Goal: Task Accomplishment & Management: Complete application form

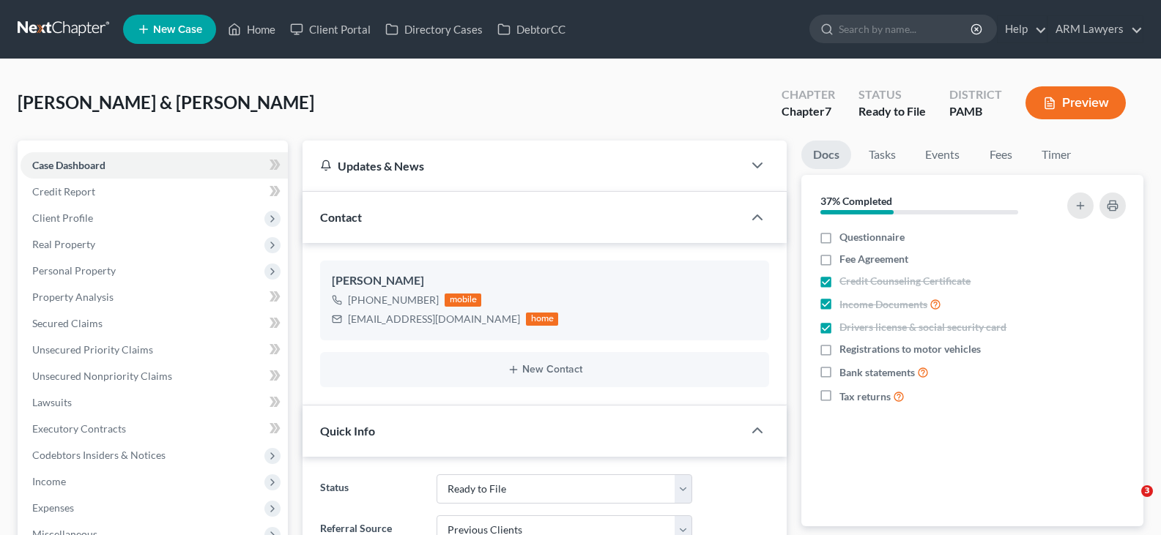
select select "13"
select select "1"
click at [892, 28] on input "search" at bounding box center [906, 28] width 134 height 27
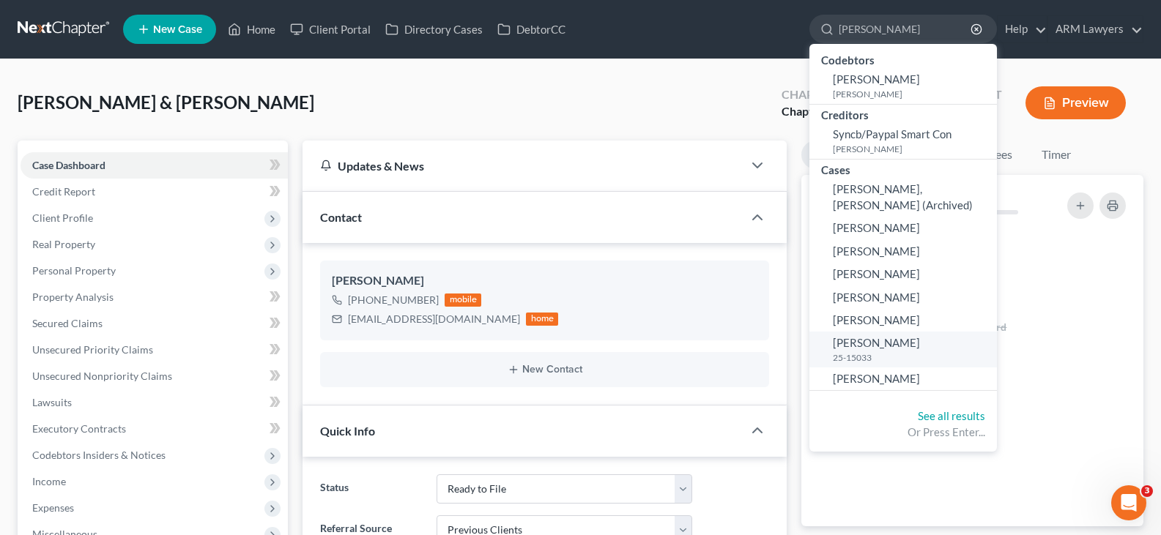
type input "[PERSON_NAME]"
click at [861, 352] on small "25-15033" at bounding box center [913, 358] width 160 height 12
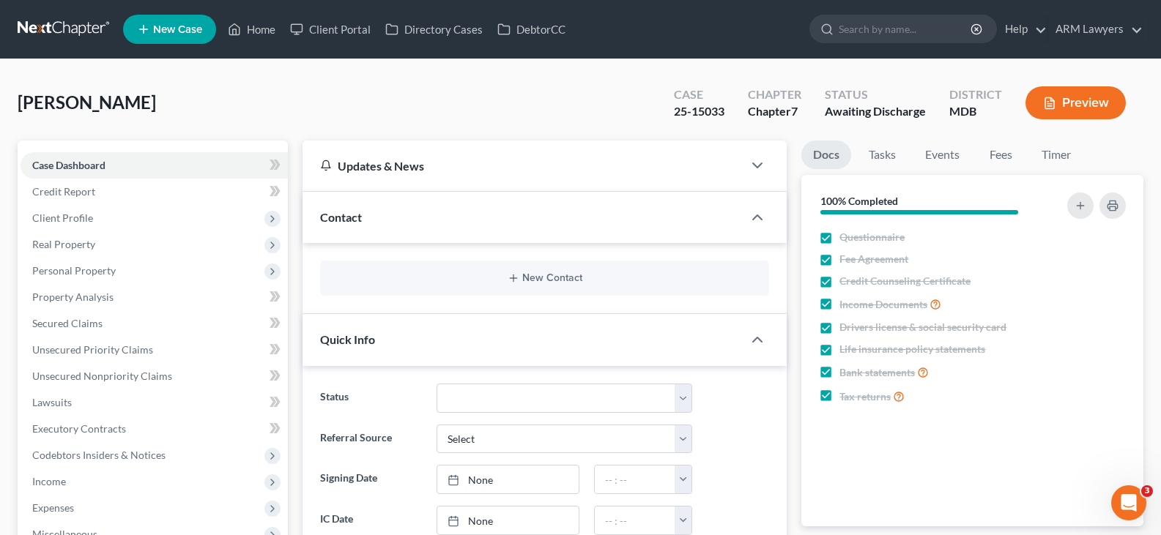
scroll to position [363, 0]
click at [144, 373] on span "Unsecured Nonpriority Claims" at bounding box center [102, 376] width 140 height 12
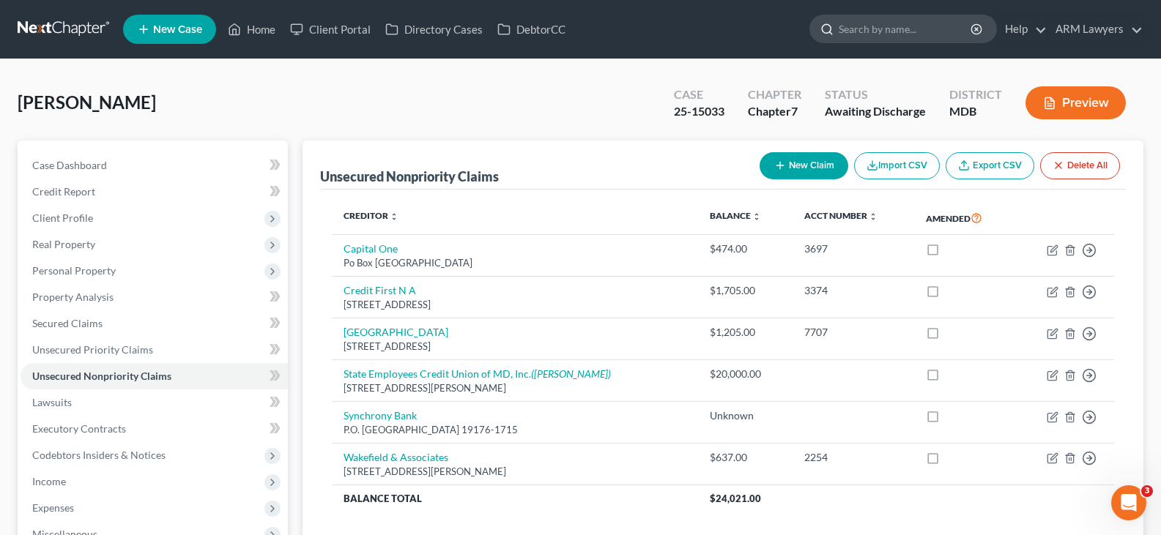
click at [930, 37] on input "search" at bounding box center [906, 28] width 134 height 27
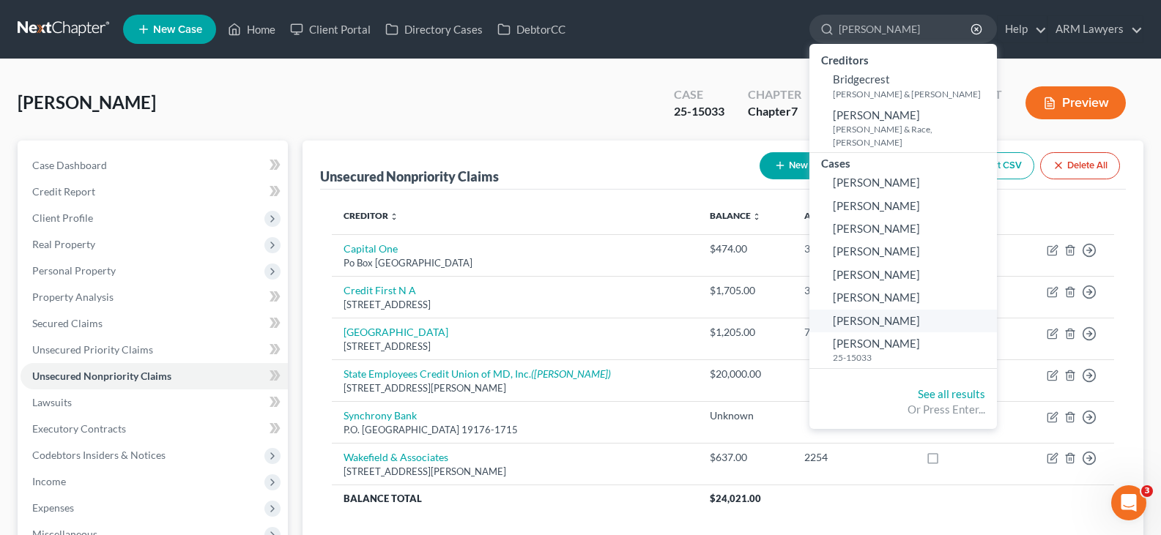
type input "[PERSON_NAME]"
click at [886, 314] on span "[PERSON_NAME]" at bounding box center [876, 320] width 87 height 13
select select "20"
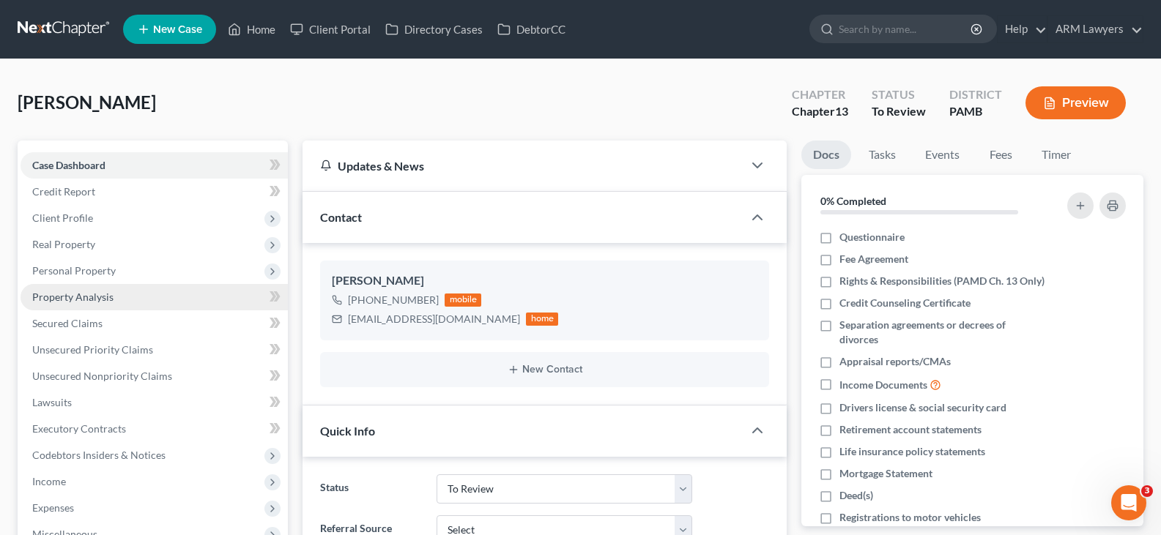
scroll to position [188, 0]
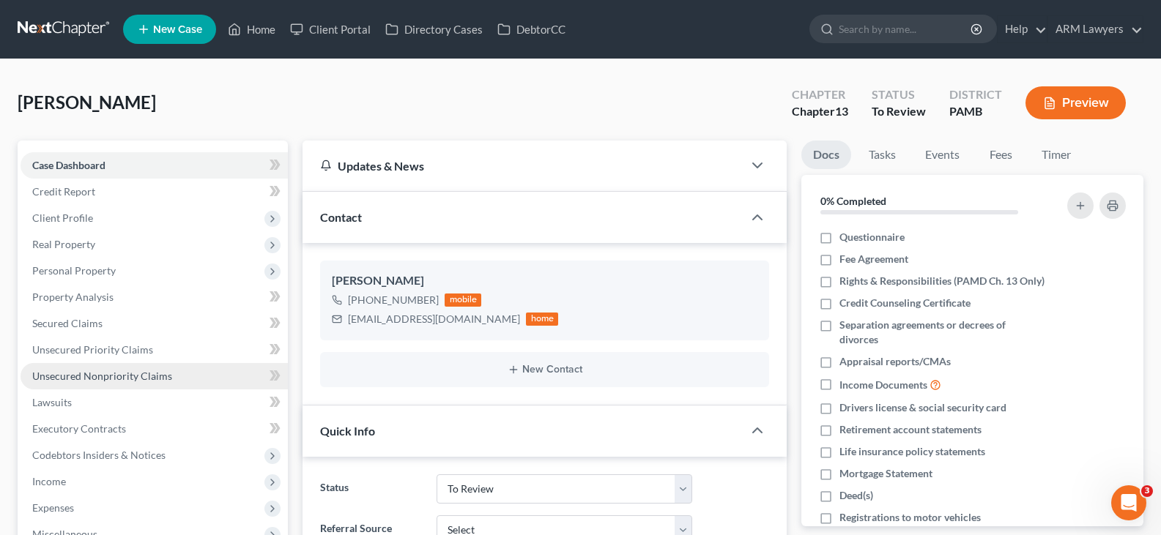
click at [106, 372] on span "Unsecured Nonpriority Claims" at bounding box center [102, 376] width 140 height 12
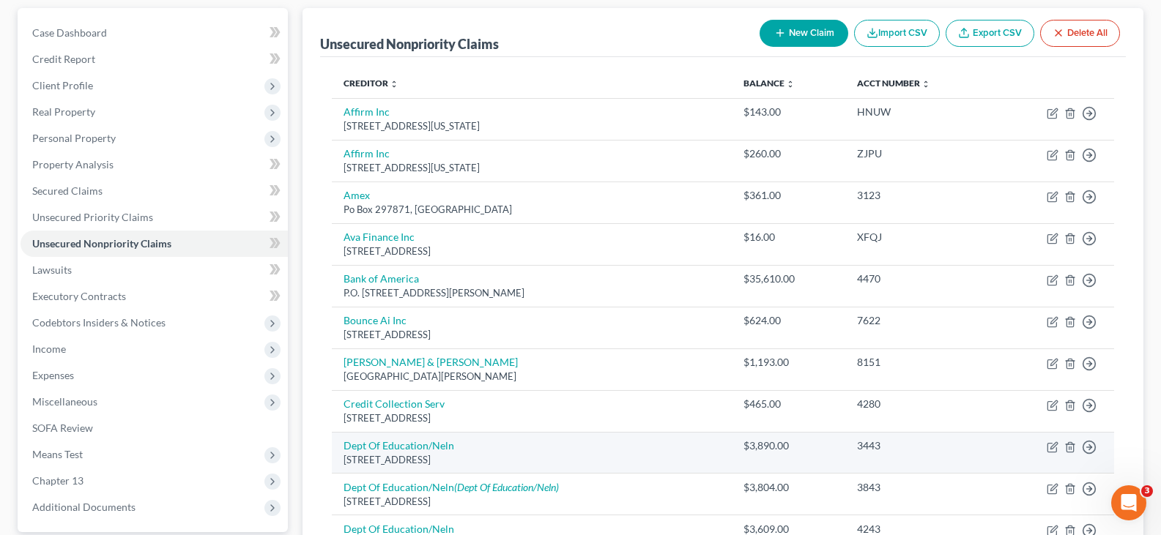
scroll to position [92, 0]
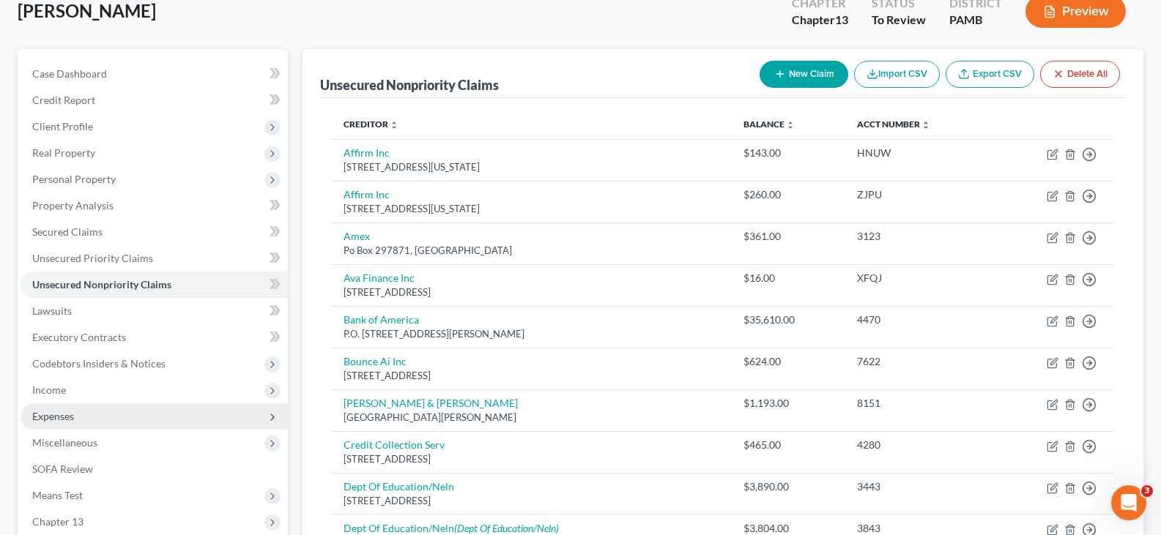
click at [69, 427] on span "Expenses" at bounding box center [154, 417] width 267 height 26
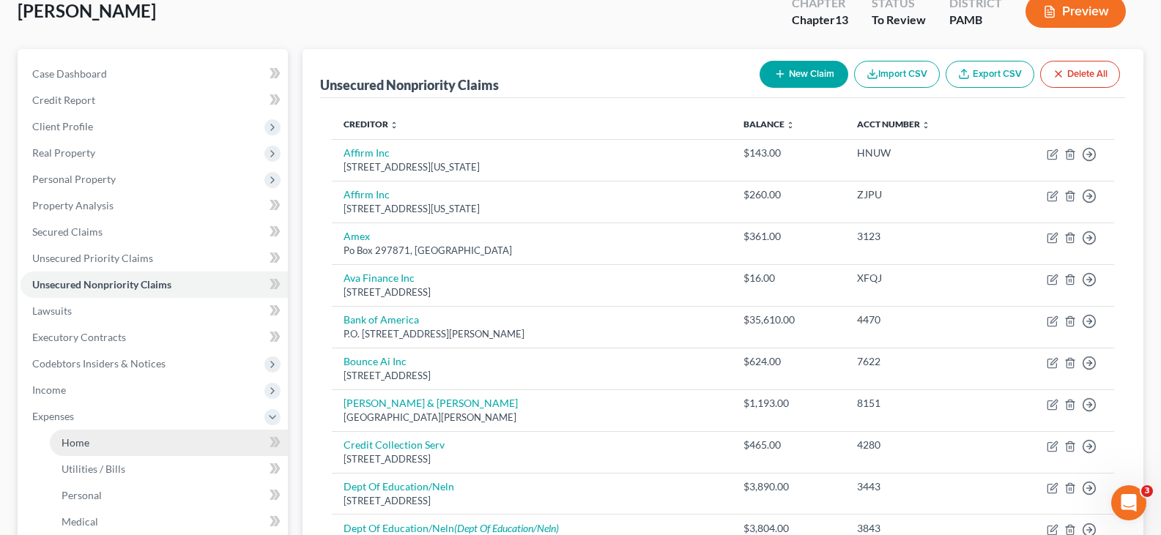
click at [94, 444] on link "Home" at bounding box center [169, 443] width 238 height 26
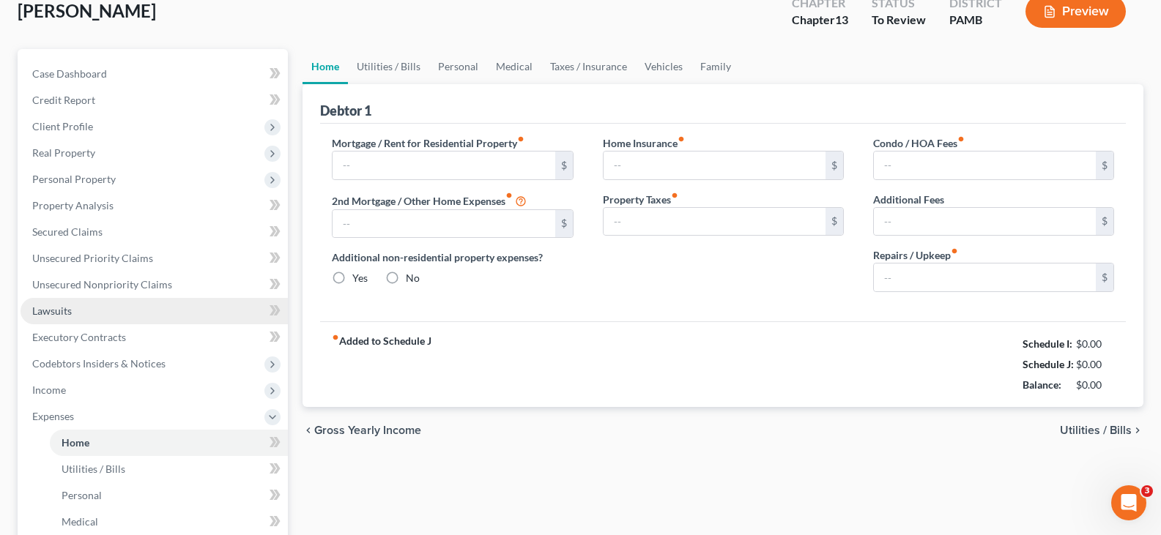
scroll to position [6, 0]
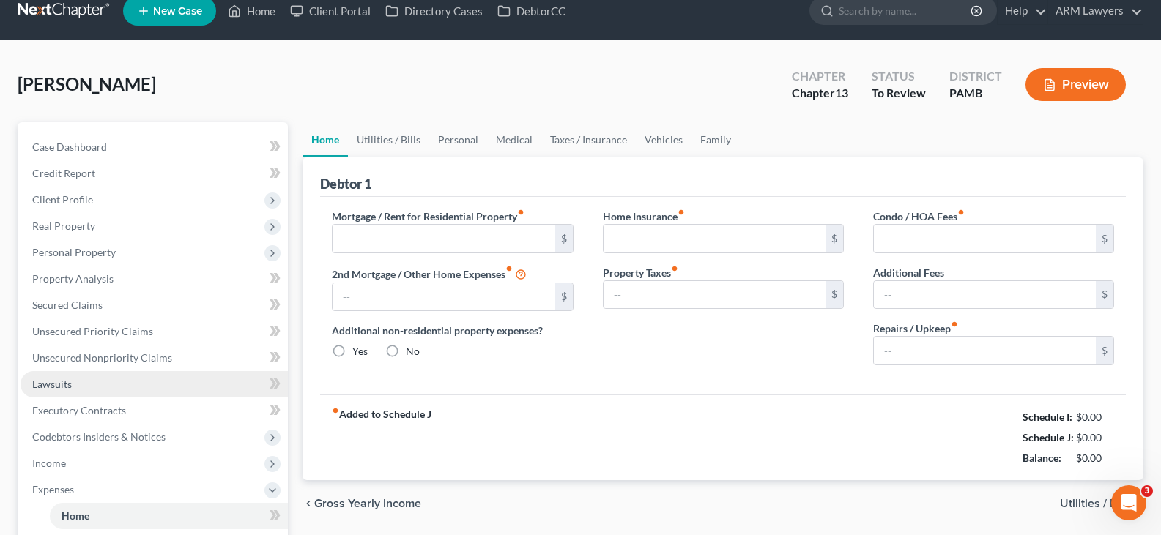
type input "0.00"
radio input "true"
type input "0.00"
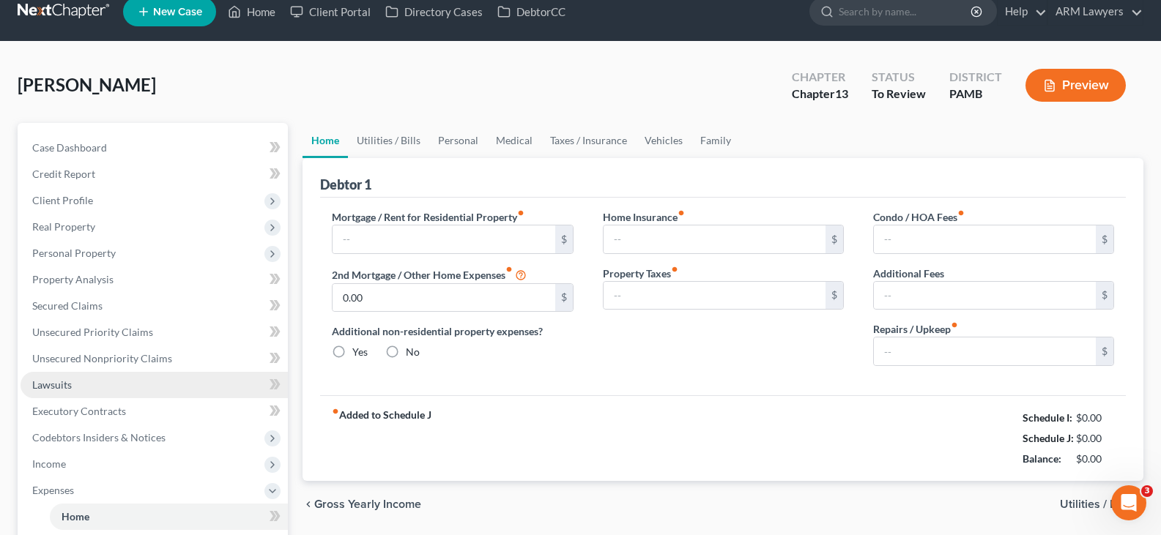
type input "0.00"
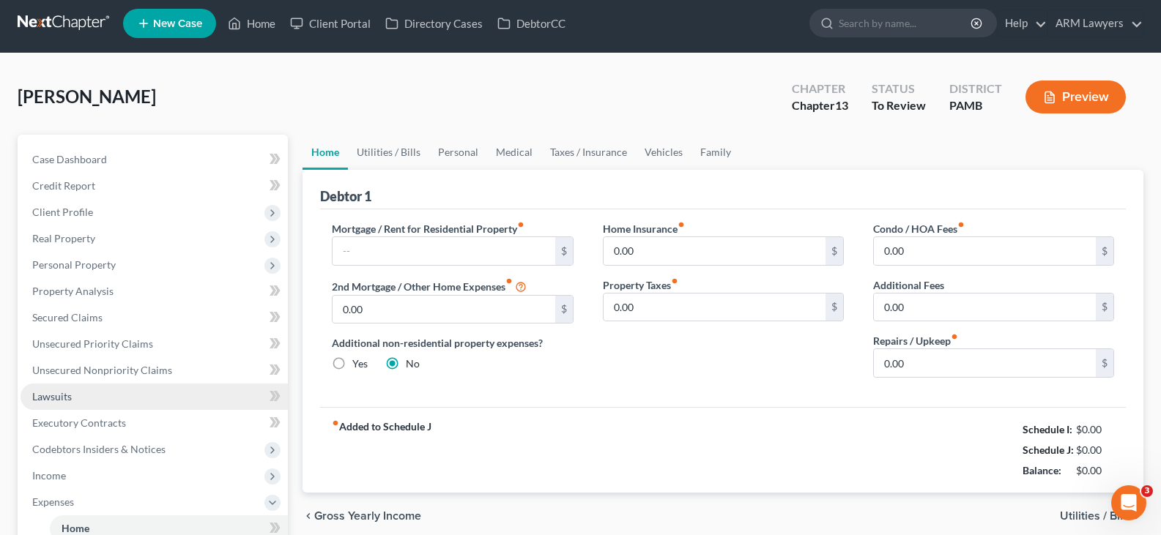
scroll to position [0, 0]
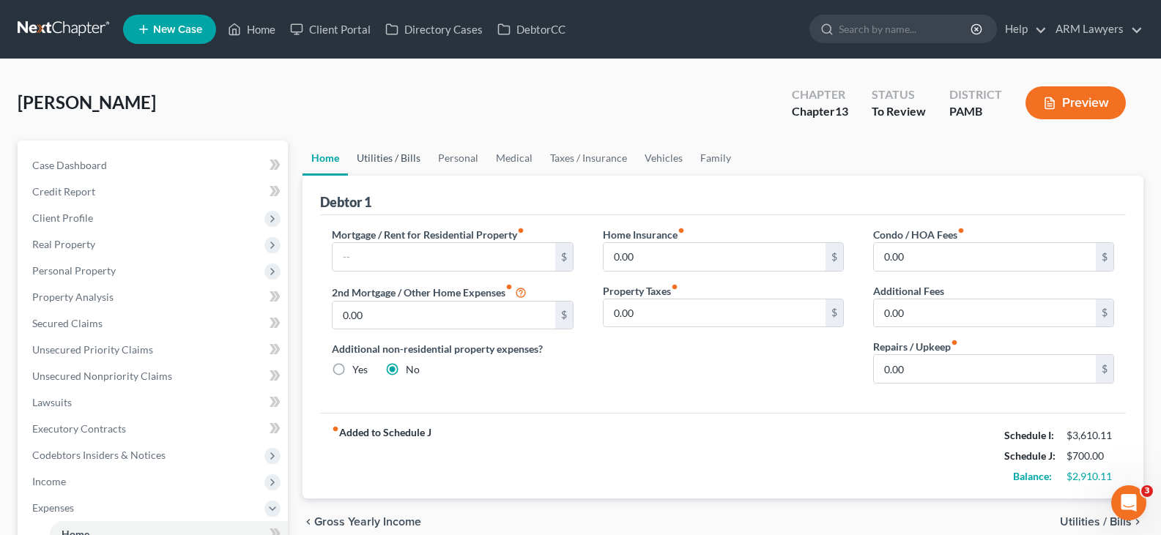
click at [400, 163] on link "Utilities / Bills" at bounding box center [388, 158] width 81 height 35
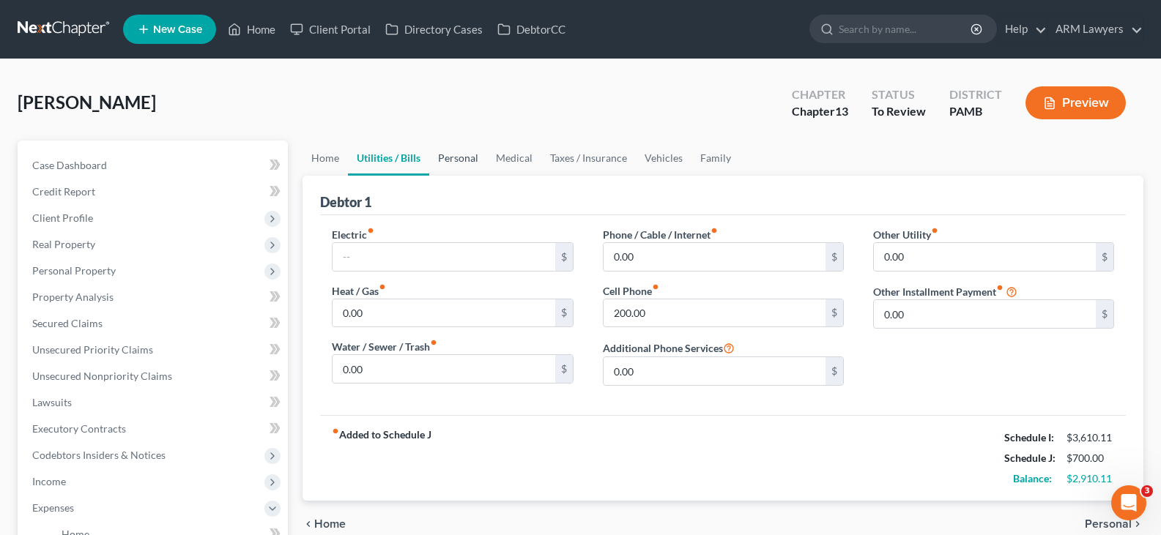
click at [464, 155] on link "Personal" at bounding box center [458, 158] width 58 height 35
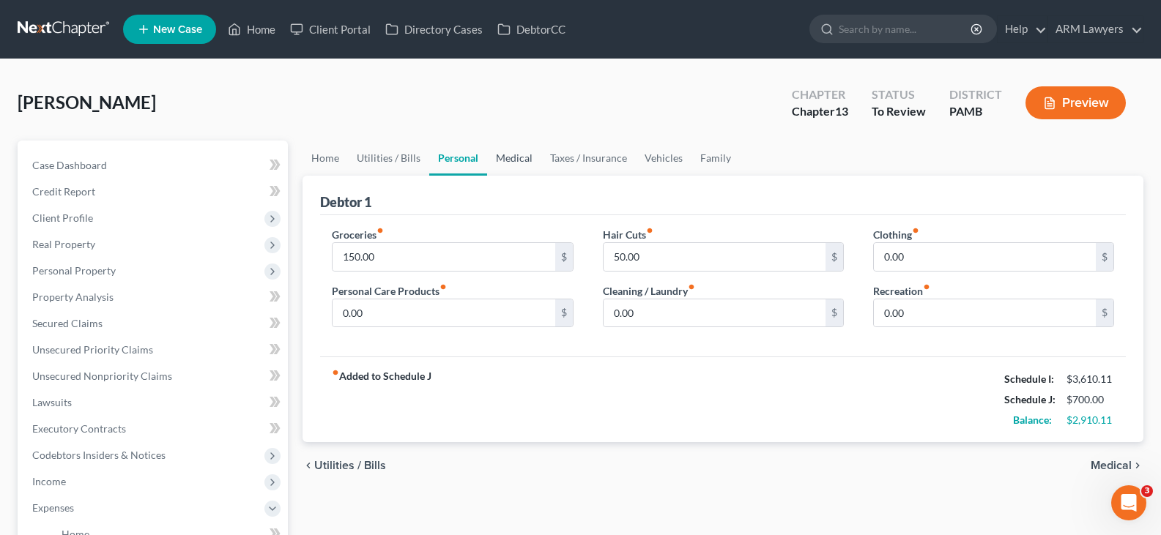
click at [527, 157] on link "Medical" at bounding box center [514, 158] width 54 height 35
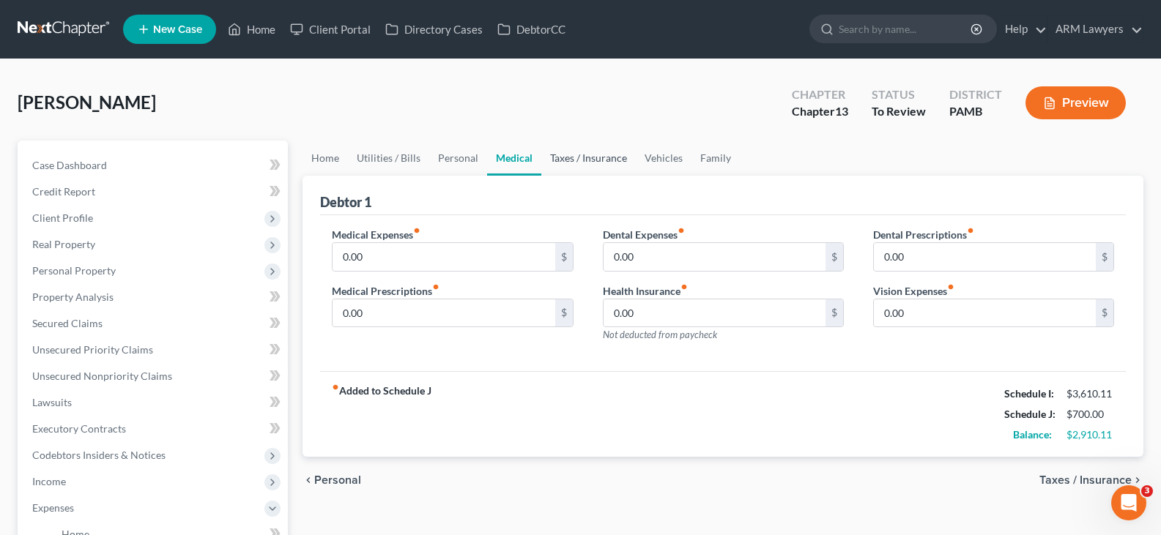
click at [599, 146] on link "Taxes / Insurance" at bounding box center [588, 158] width 94 height 35
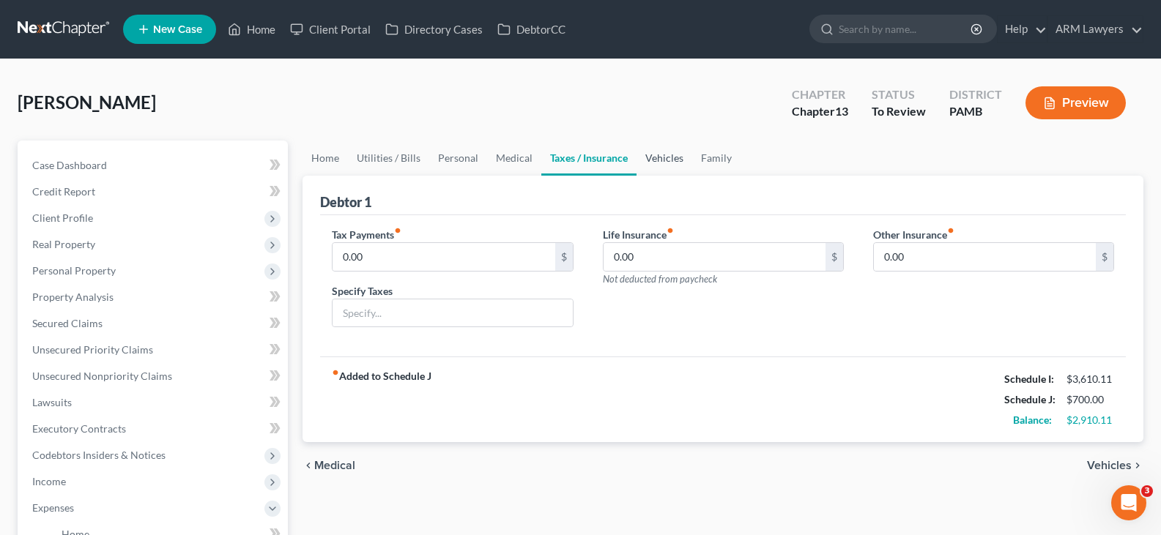
click at [667, 162] on link "Vehicles" at bounding box center [664, 158] width 56 height 35
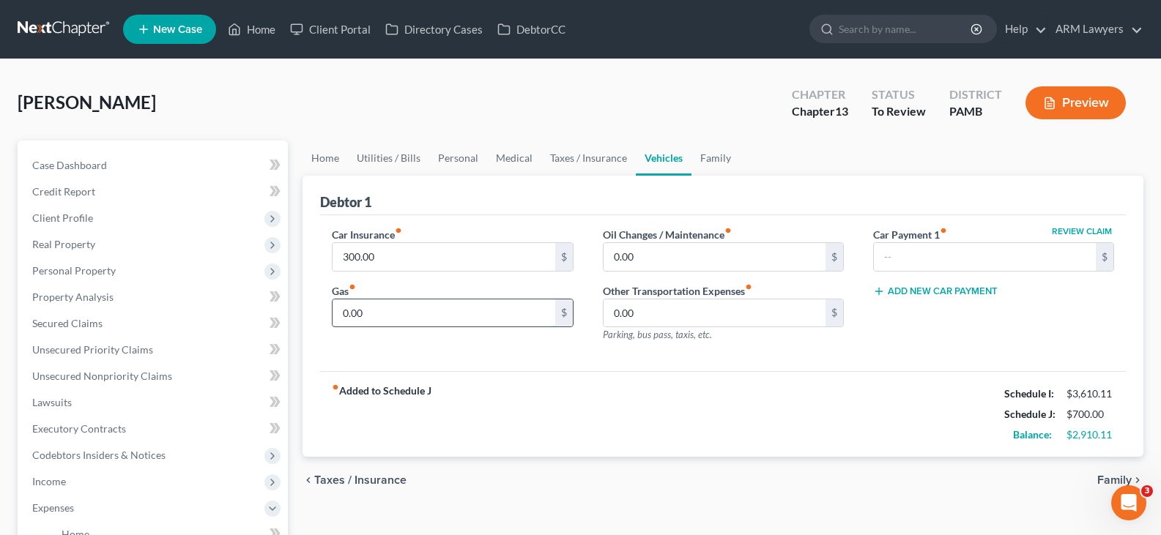
click at [394, 313] on input "0.00" at bounding box center [444, 314] width 222 height 28
click at [657, 257] on input "0.00" at bounding box center [715, 257] width 222 height 28
type input "50"
click at [372, 157] on link "Utilities / Bills" at bounding box center [388, 158] width 81 height 35
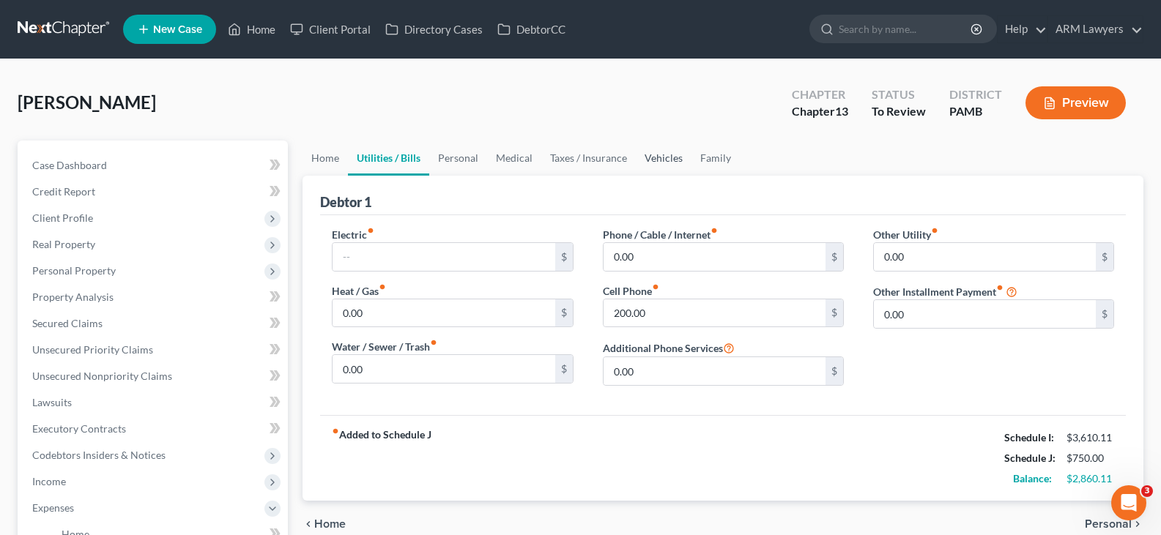
click at [639, 158] on link "Vehicles" at bounding box center [664, 158] width 56 height 35
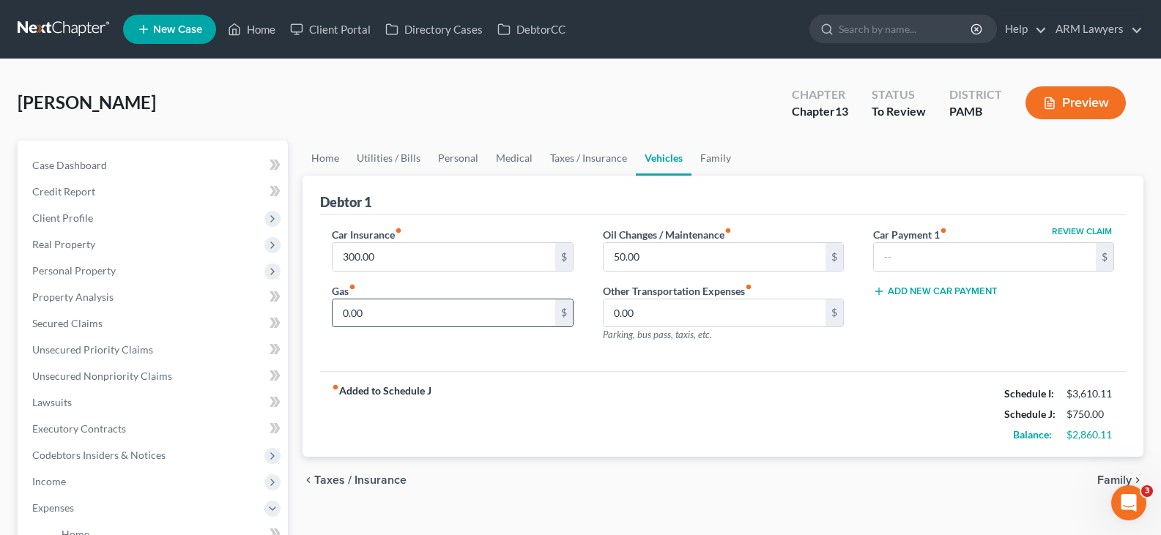
click at [399, 306] on input "0.00" at bounding box center [444, 314] width 222 height 28
click at [560, 162] on link "Taxes / Insurance" at bounding box center [588, 158] width 94 height 35
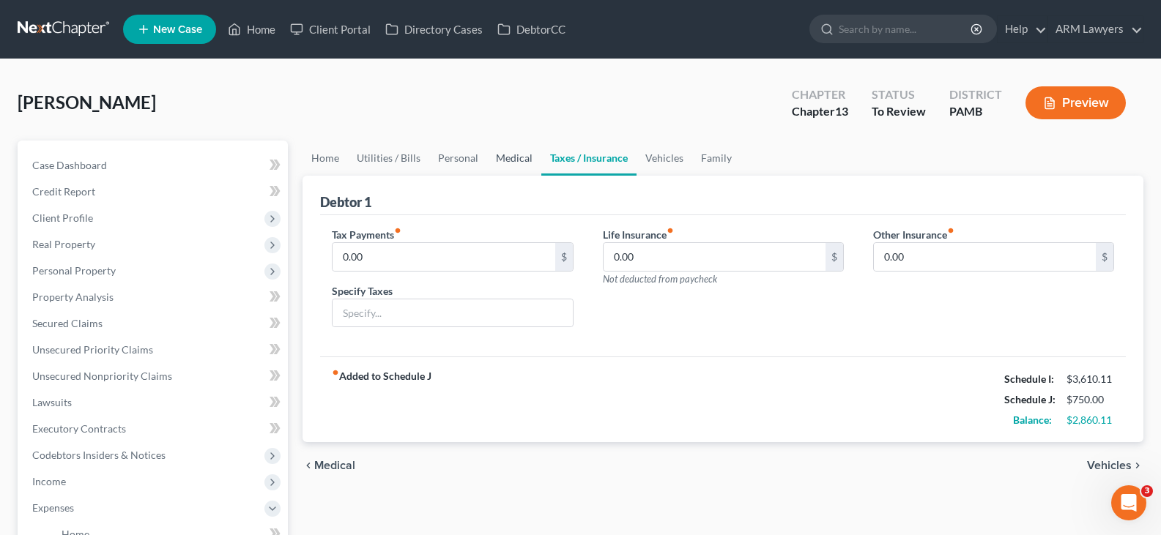
click at [523, 158] on link "Medical" at bounding box center [514, 158] width 54 height 35
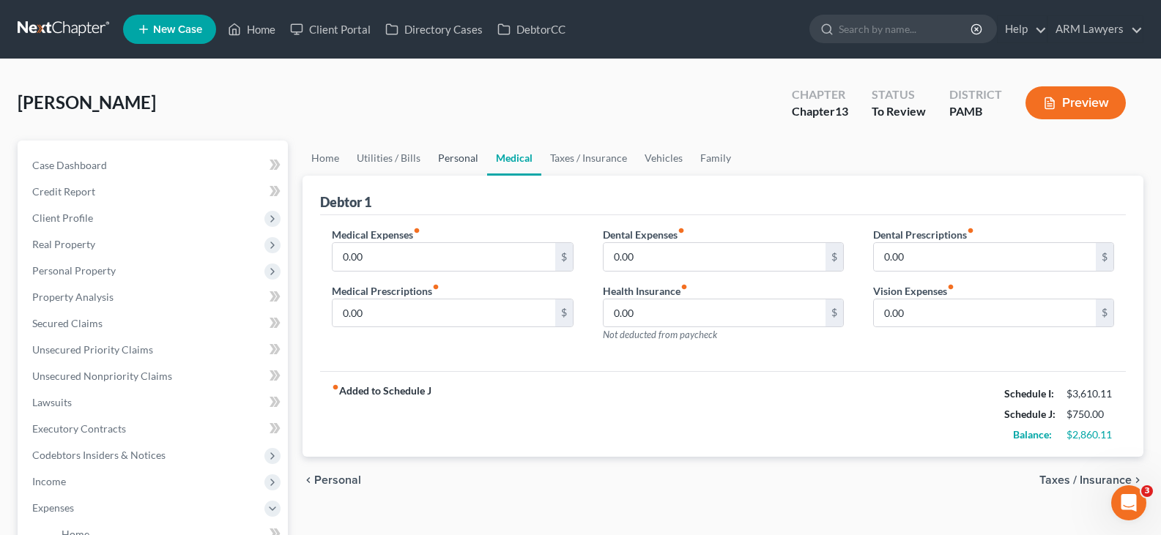
click at [466, 159] on link "Personal" at bounding box center [458, 158] width 58 height 35
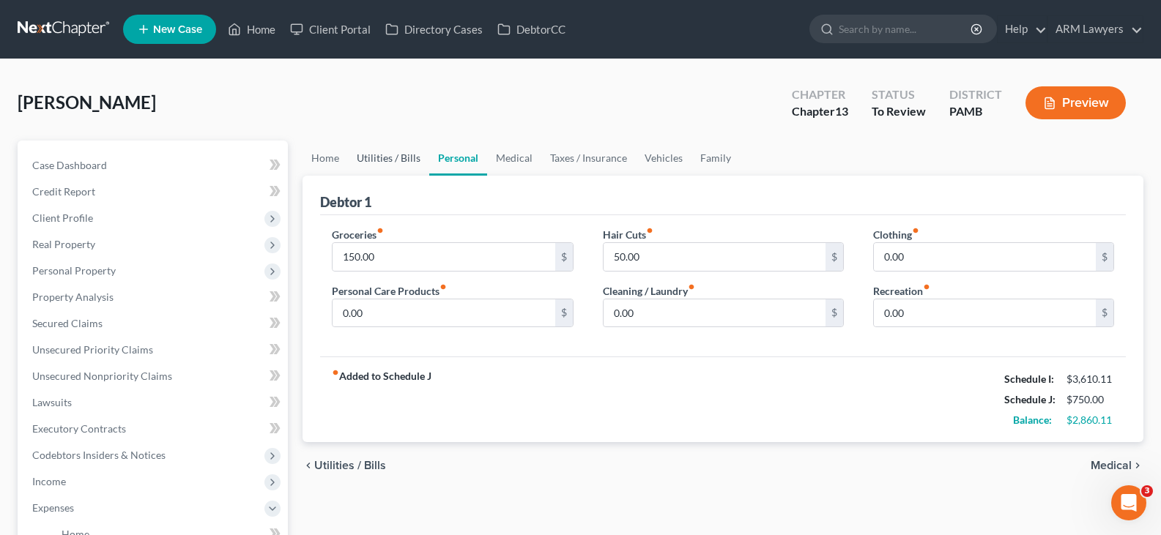
click at [402, 156] on link "Utilities / Bills" at bounding box center [388, 158] width 81 height 35
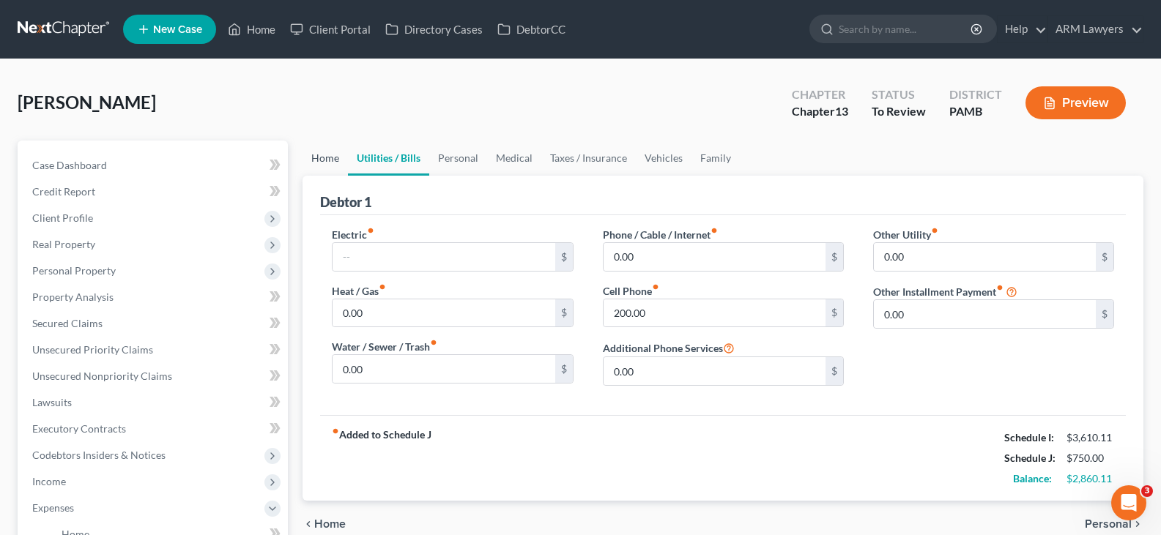
click at [334, 166] on link "Home" at bounding box center [324, 158] width 45 height 35
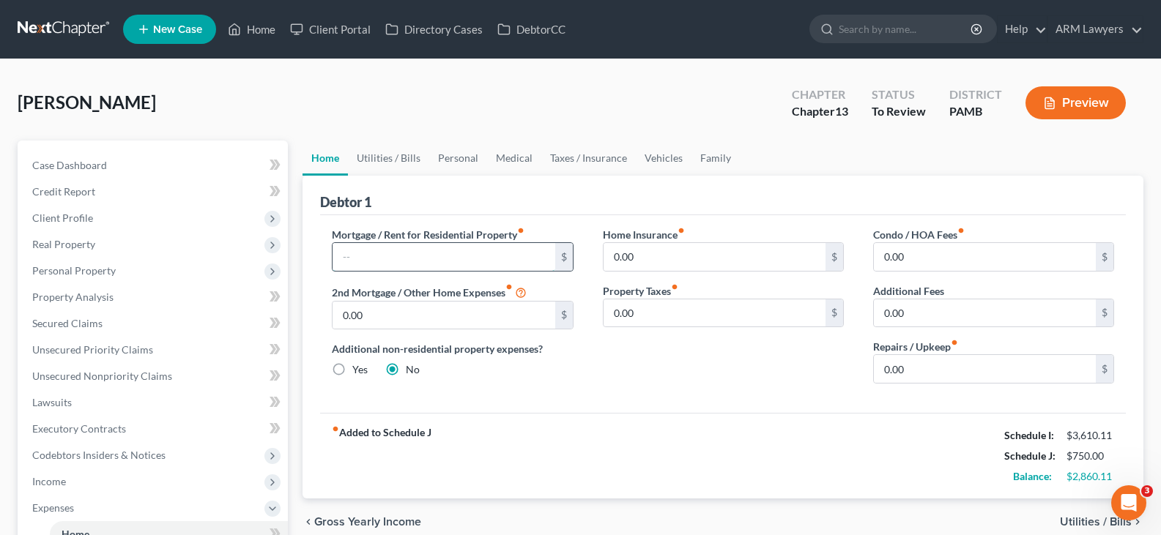
click at [434, 254] on input "text" at bounding box center [444, 257] width 222 height 28
type input "1,000"
click at [402, 159] on link "Utilities / Bills" at bounding box center [388, 158] width 81 height 35
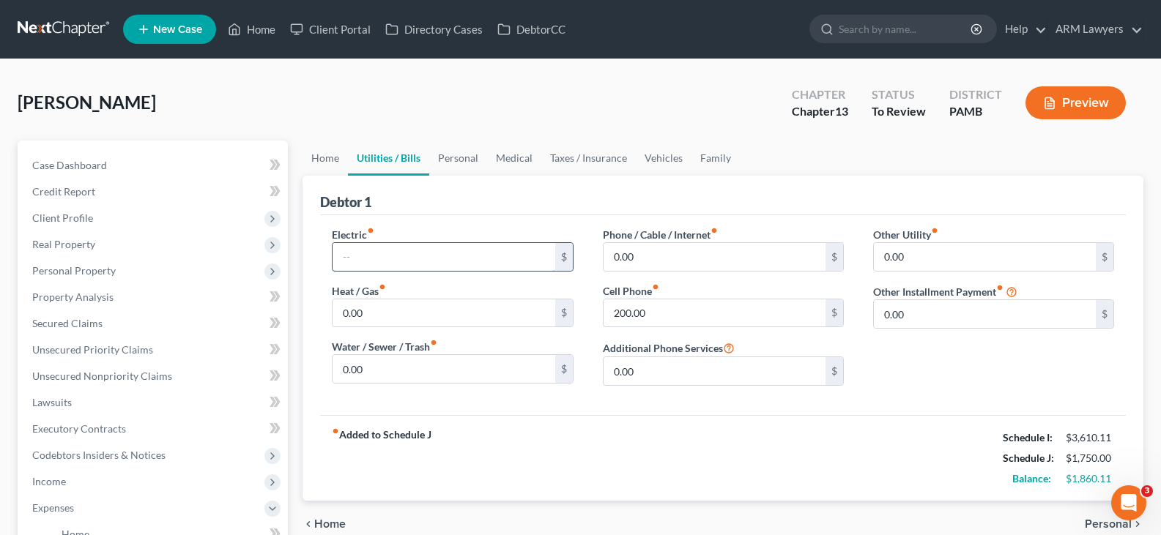
click at [376, 245] on input "text" at bounding box center [444, 257] width 222 height 28
click at [465, 158] on link "Personal" at bounding box center [458, 158] width 58 height 35
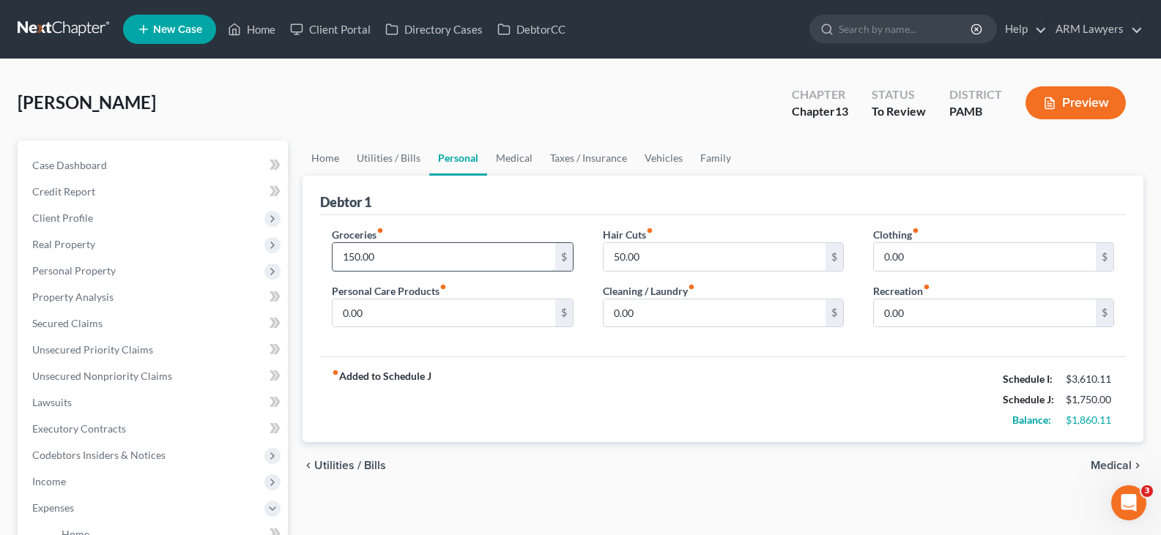
click at [442, 262] on input "150.00" at bounding box center [444, 257] width 222 height 28
type input "500"
click at [895, 264] on input "0.00" at bounding box center [985, 257] width 222 height 28
type input "50"
click at [454, 288] on div "Personal Care Products fiber_manual_record 0.00 $" at bounding box center [452, 305] width 241 height 45
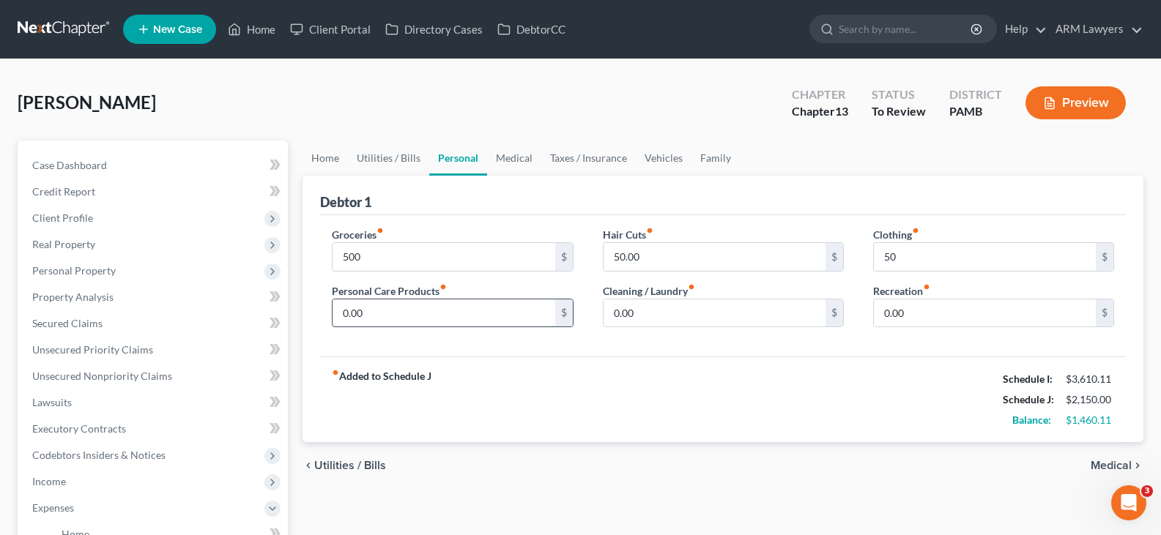
click at [457, 311] on input "0.00" at bounding box center [444, 314] width 222 height 28
type input "50"
click at [645, 301] on input "0.00" at bounding box center [715, 314] width 222 height 28
type input "50"
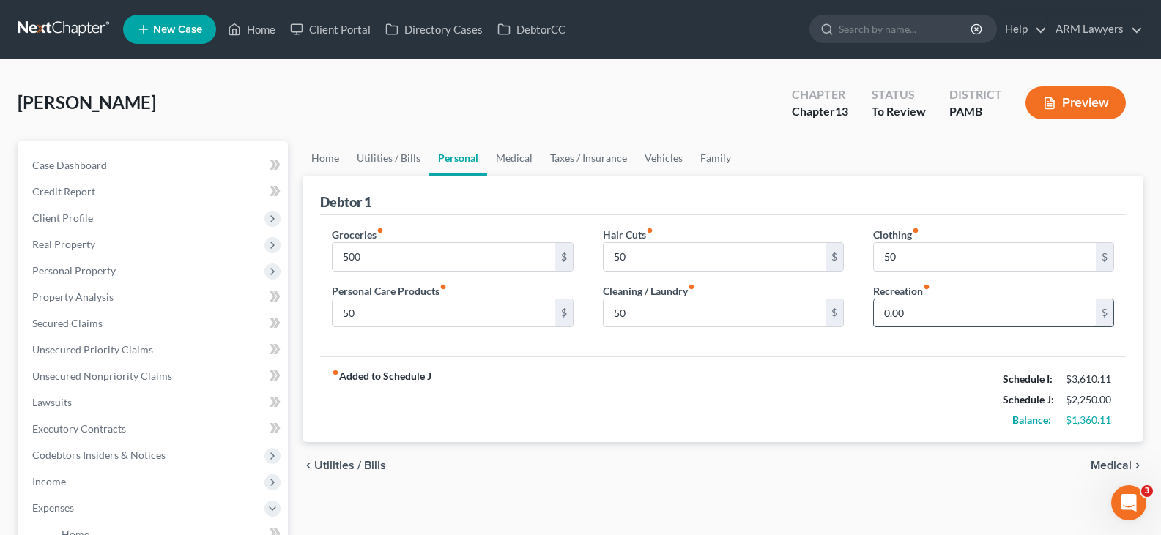
click at [970, 300] on input "0.00" at bounding box center [985, 314] width 222 height 28
type input "50"
click at [520, 155] on link "Medical" at bounding box center [514, 158] width 54 height 35
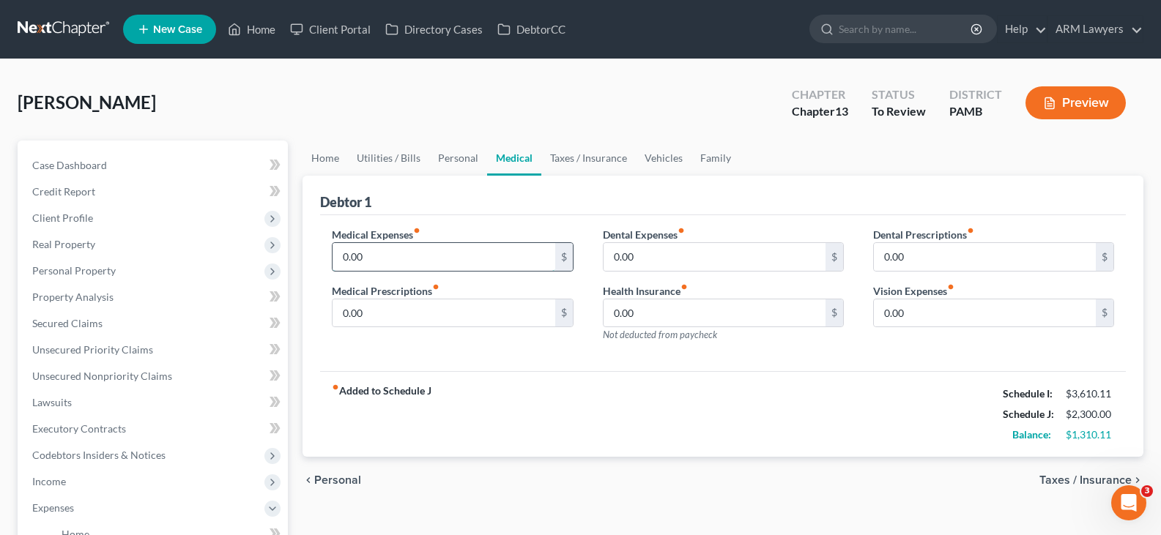
click at [382, 267] on input "0.00" at bounding box center [444, 257] width 222 height 28
type input "25"
click at [647, 274] on div "Dental Expenses fiber_manual_record 0.00 $ Health Insurance fiber_manual_record…" at bounding box center [723, 290] width 270 height 127
click at [445, 321] on input "0.00" at bounding box center [444, 314] width 222 height 28
click at [640, 259] on input "0.00" at bounding box center [715, 257] width 222 height 28
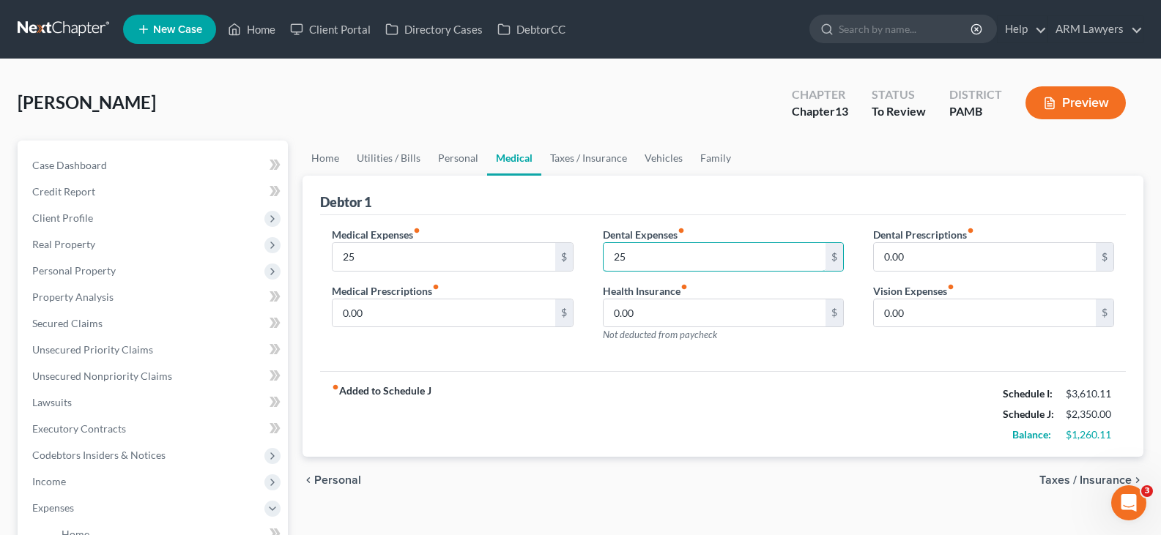
type input "25"
click at [823, 424] on div "fiber_manual_record Added to Schedule J Schedule I: $3,610.11 Schedule J: $2,35…" at bounding box center [723, 414] width 806 height 86
click at [582, 139] on div "[PERSON_NAME] Upgraded Chapter Chapter 13 Status To Review District PAMB Preview" at bounding box center [581, 109] width 1126 height 64
click at [586, 152] on link "Taxes / Insurance" at bounding box center [588, 158] width 94 height 35
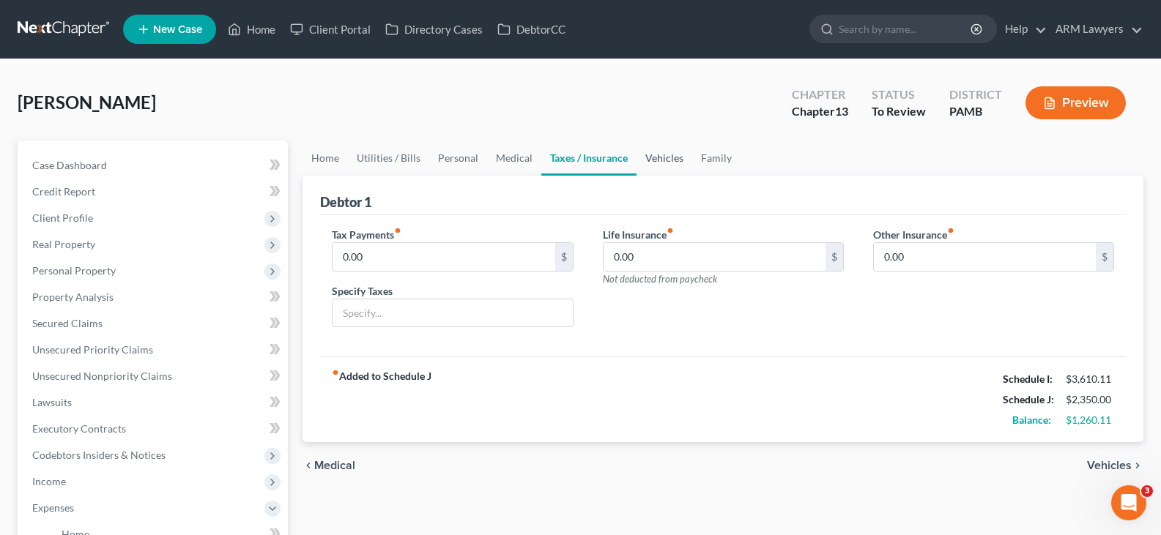
click at [664, 165] on link "Vehicles" at bounding box center [664, 158] width 56 height 35
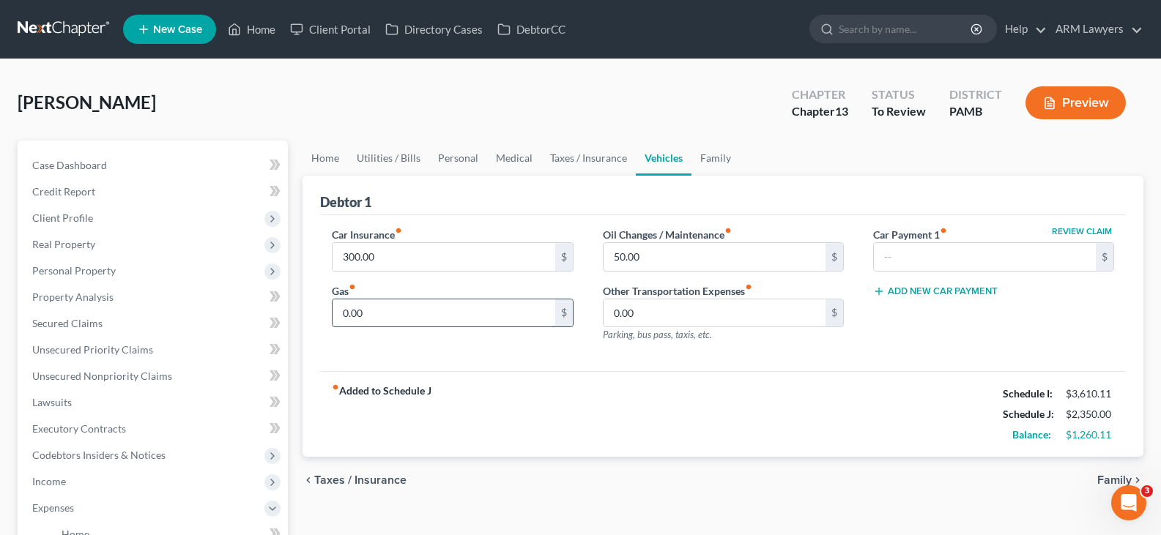
click at [357, 312] on input "0.00" at bounding box center [444, 314] width 222 height 28
type input "150"
click at [897, 446] on div "fiber_manual_record Added to Schedule J Schedule I: $3,610.11 Schedule J: $2,50…" at bounding box center [723, 414] width 806 height 86
click at [699, 176] on div "Debtor 1" at bounding box center [723, 196] width 806 height 40
click at [716, 149] on link "Family" at bounding box center [715, 158] width 48 height 35
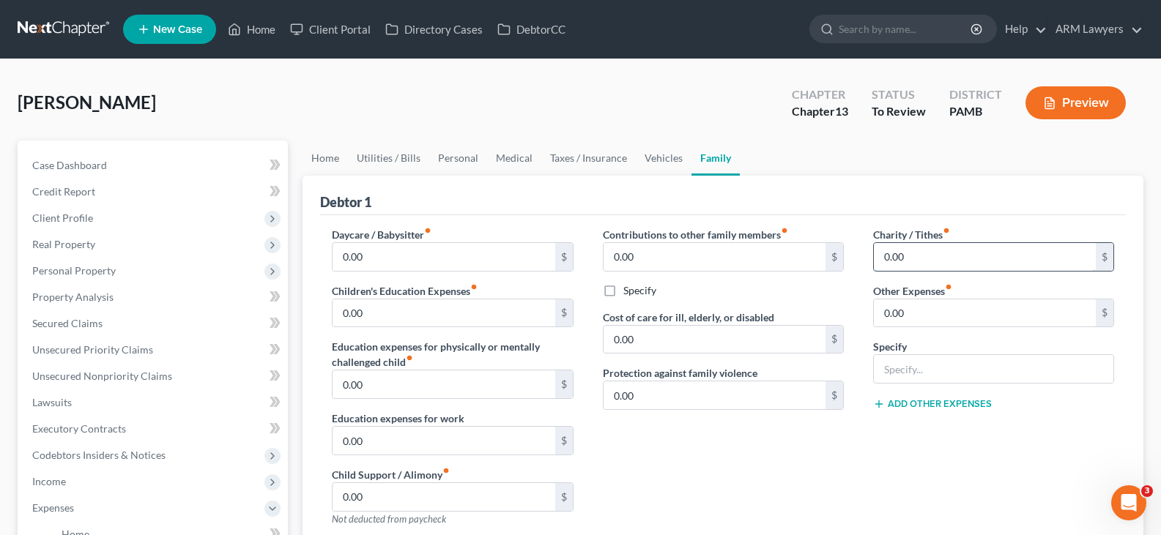
click at [959, 258] on input "0.00" at bounding box center [985, 257] width 222 height 28
click at [724, 505] on div "Contributions to other family members fiber_manual_record 0.00 $ Specify Cost o…" at bounding box center [723, 382] width 270 height 311
click at [1102, 95] on button "Preview" at bounding box center [1075, 102] width 100 height 33
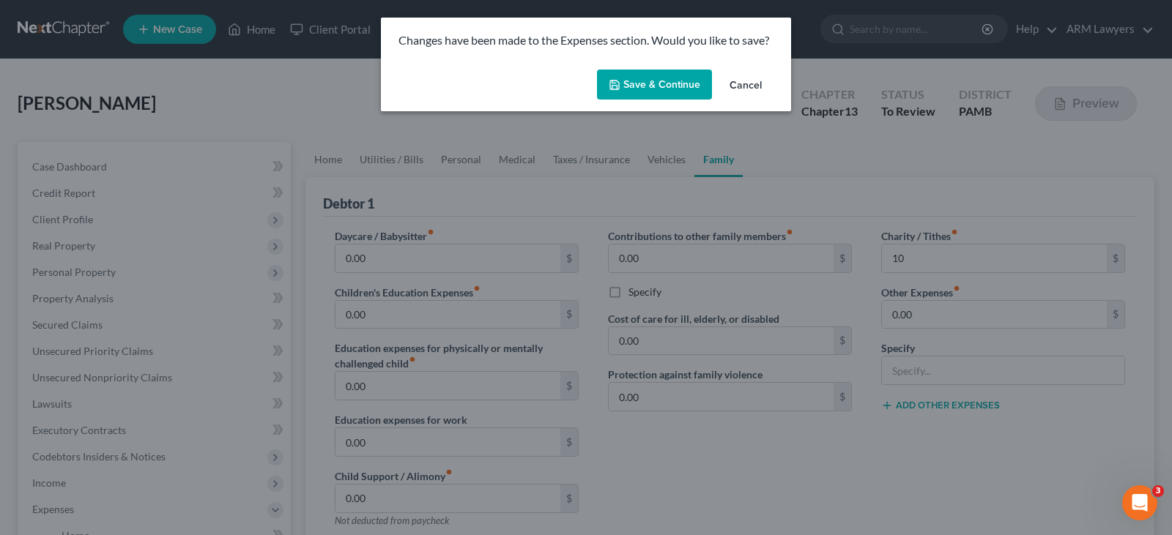
click at [638, 79] on button "Save & Continue" at bounding box center [654, 85] width 115 height 31
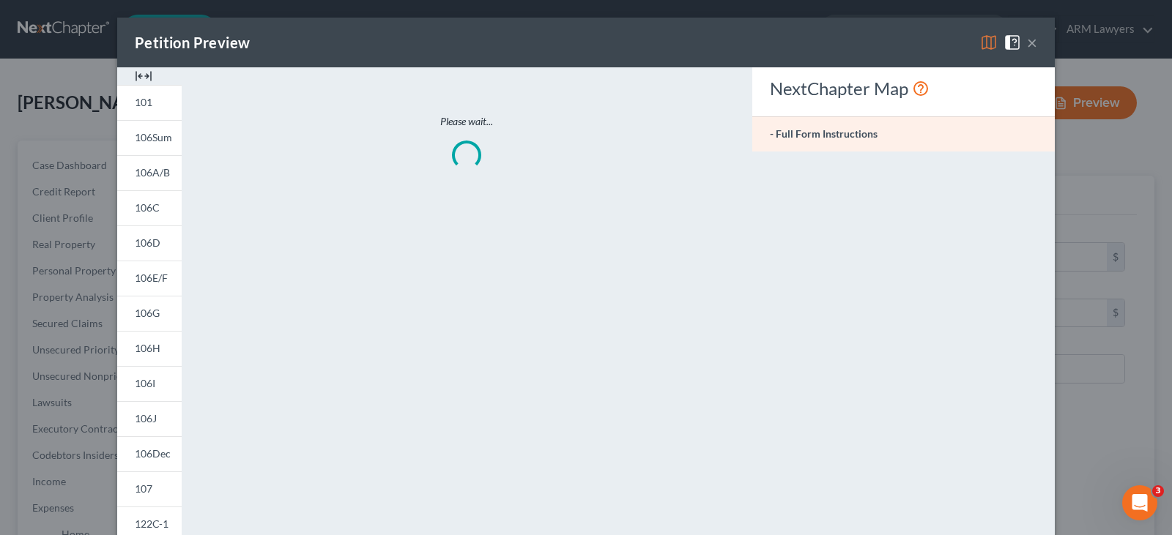
type input "10.00"
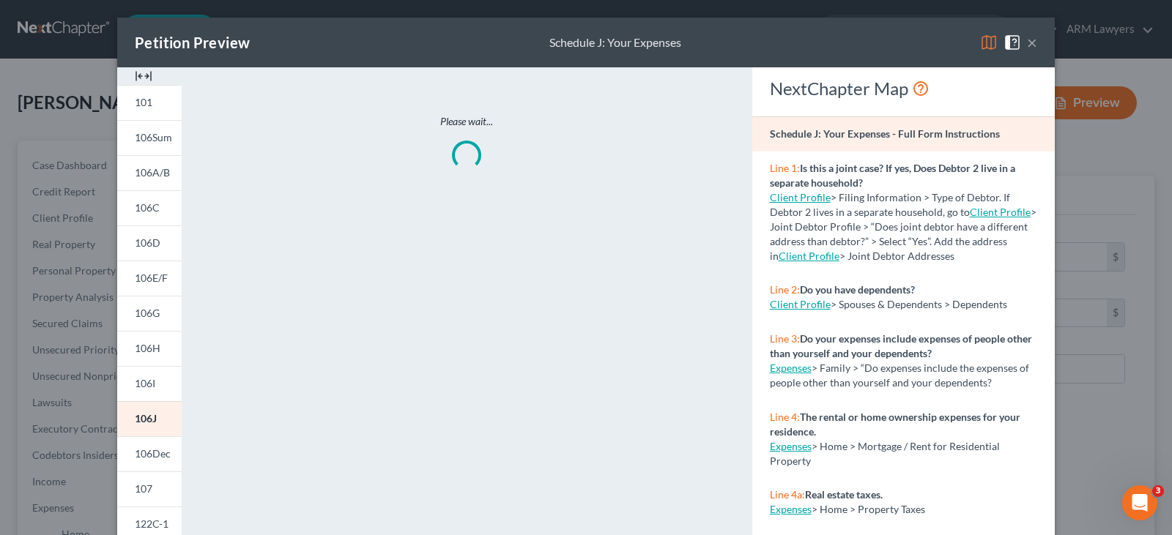
click at [1031, 40] on button "×" at bounding box center [1032, 43] width 10 height 18
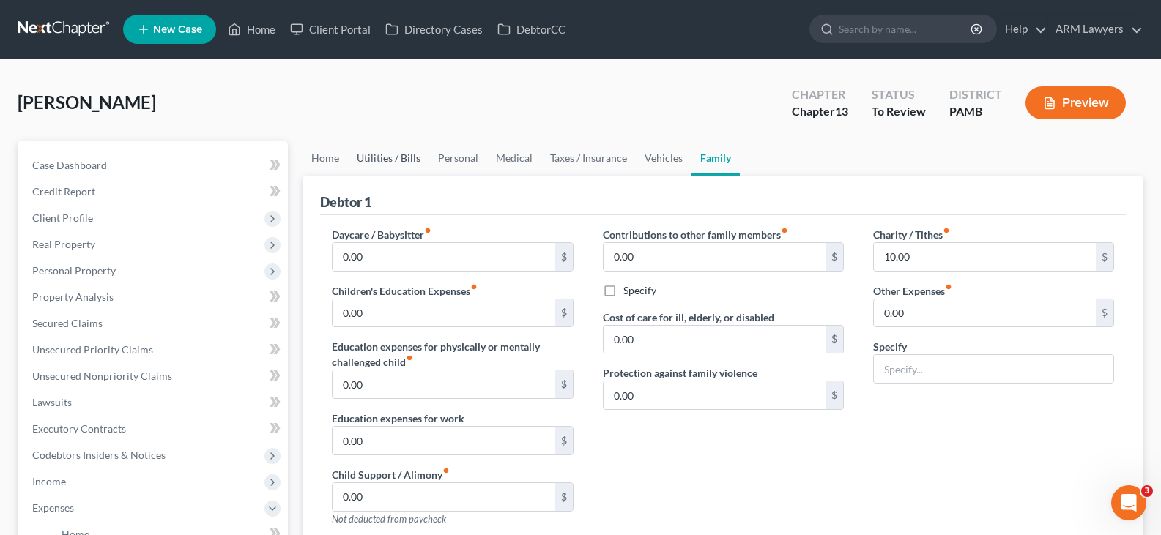
click at [355, 156] on link "Utilities / Bills" at bounding box center [388, 158] width 81 height 35
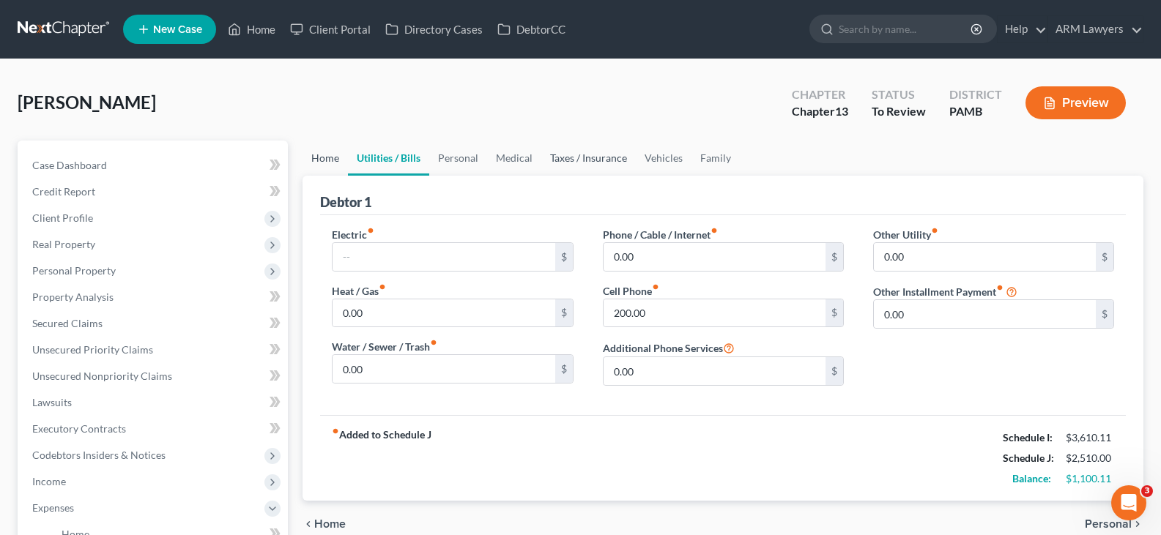
drag, startPoint x: 327, startPoint y: 156, endPoint x: 557, endPoint y: 141, distance: 229.8
click at [327, 156] on link "Home" at bounding box center [324, 158] width 45 height 35
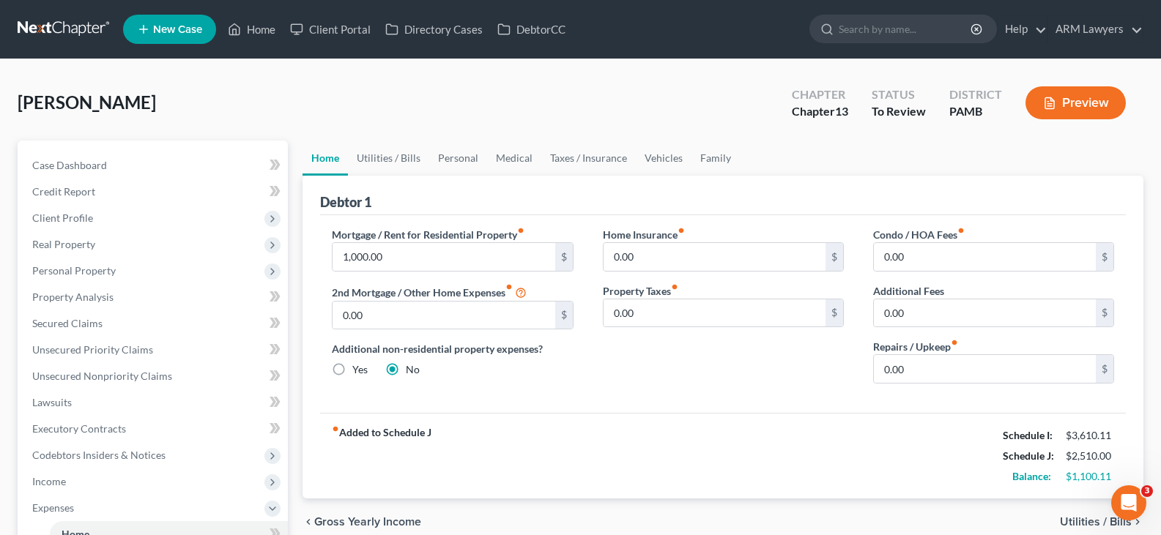
click at [330, 155] on link "Home" at bounding box center [324, 158] width 45 height 35
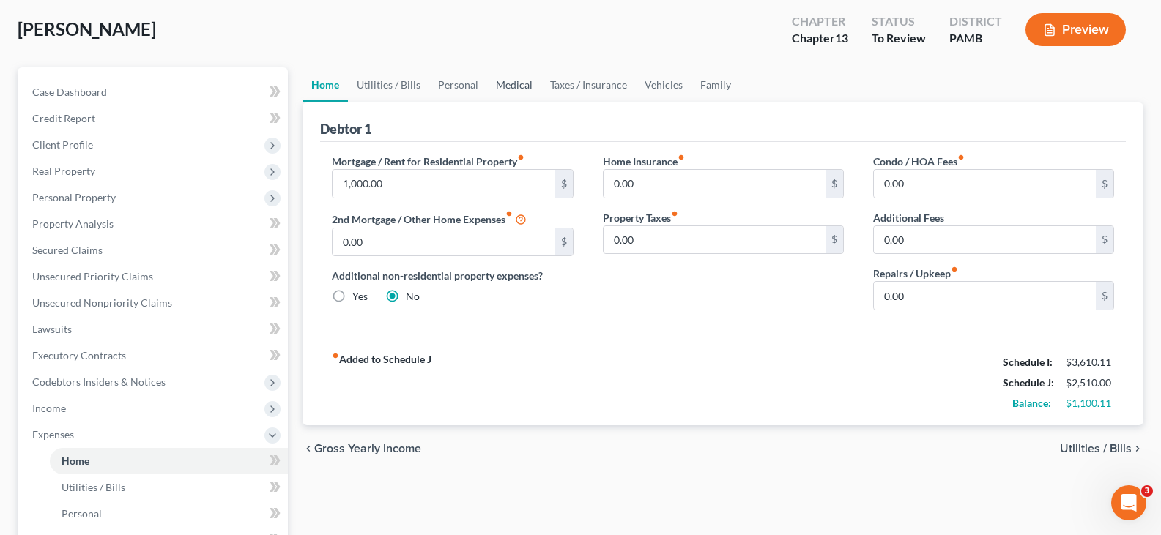
drag, startPoint x: 620, startPoint y: 37, endPoint x: 505, endPoint y: 74, distance: 120.9
click at [620, 37] on div "[PERSON_NAME] Upgraded Chapter Chapter 13 Status To Review District PAMB Preview" at bounding box center [581, 36] width 1126 height 64
click at [398, 86] on link "Utilities / Bills" at bounding box center [388, 84] width 81 height 35
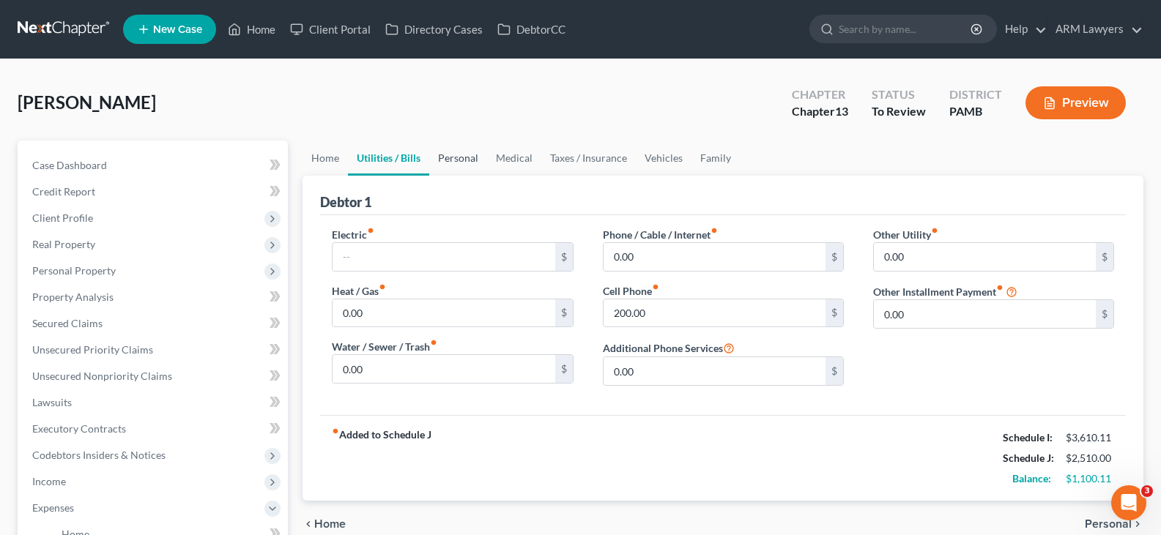
click at [479, 162] on link "Personal" at bounding box center [458, 158] width 58 height 35
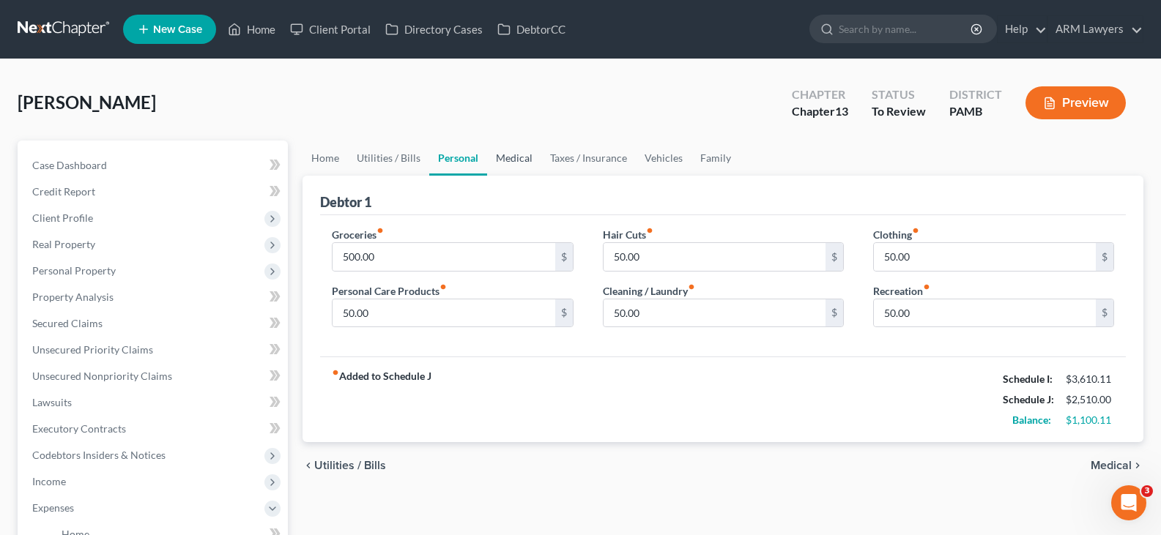
click at [513, 161] on link "Medical" at bounding box center [514, 158] width 54 height 35
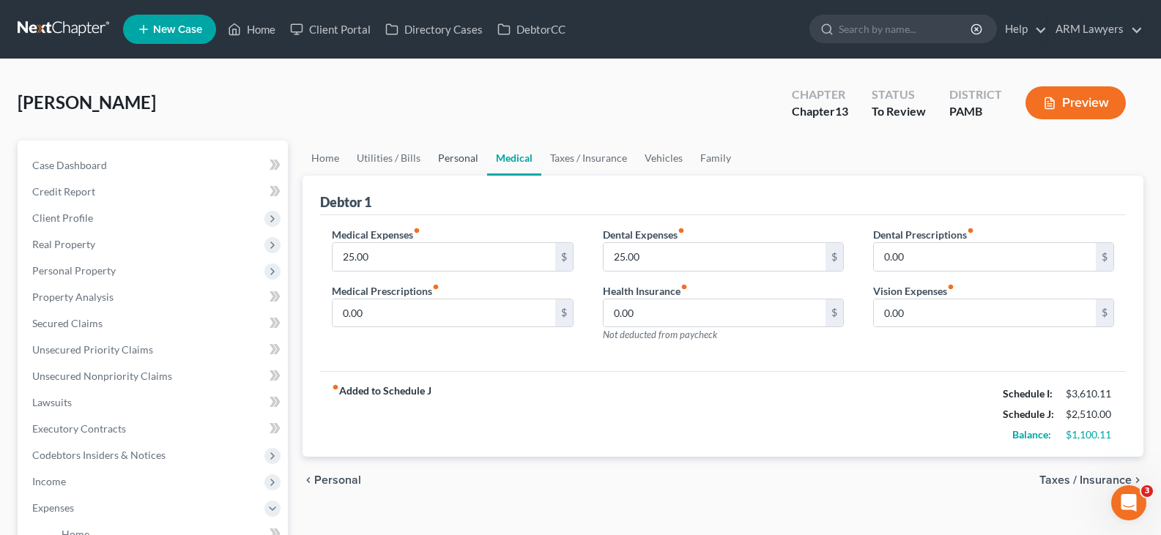
click at [430, 168] on link "Personal" at bounding box center [458, 158] width 58 height 35
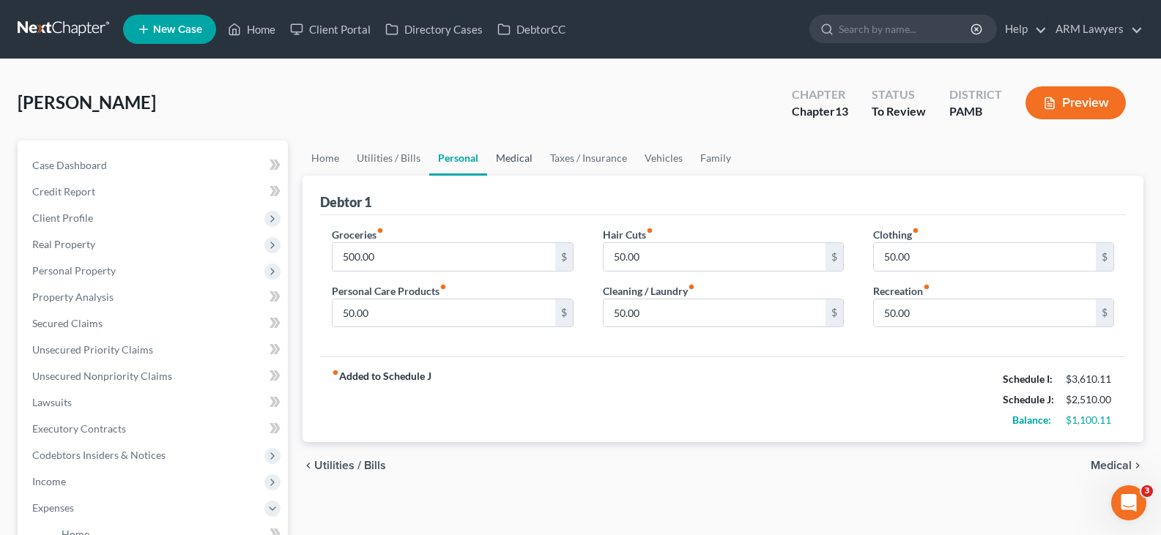
click at [516, 164] on link "Medical" at bounding box center [514, 158] width 54 height 35
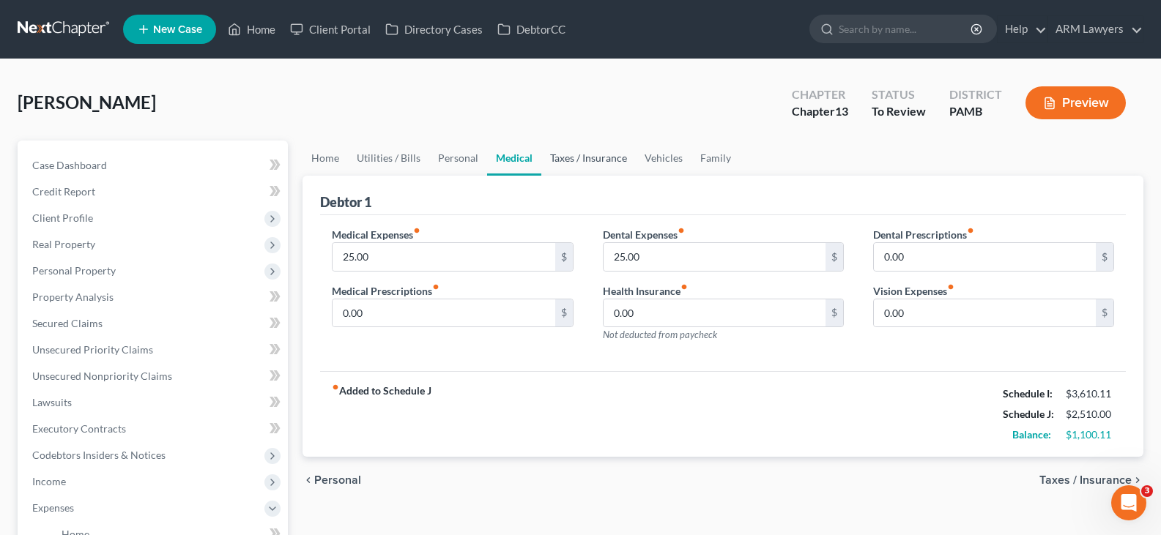
click at [587, 163] on link "Taxes / Insurance" at bounding box center [588, 158] width 94 height 35
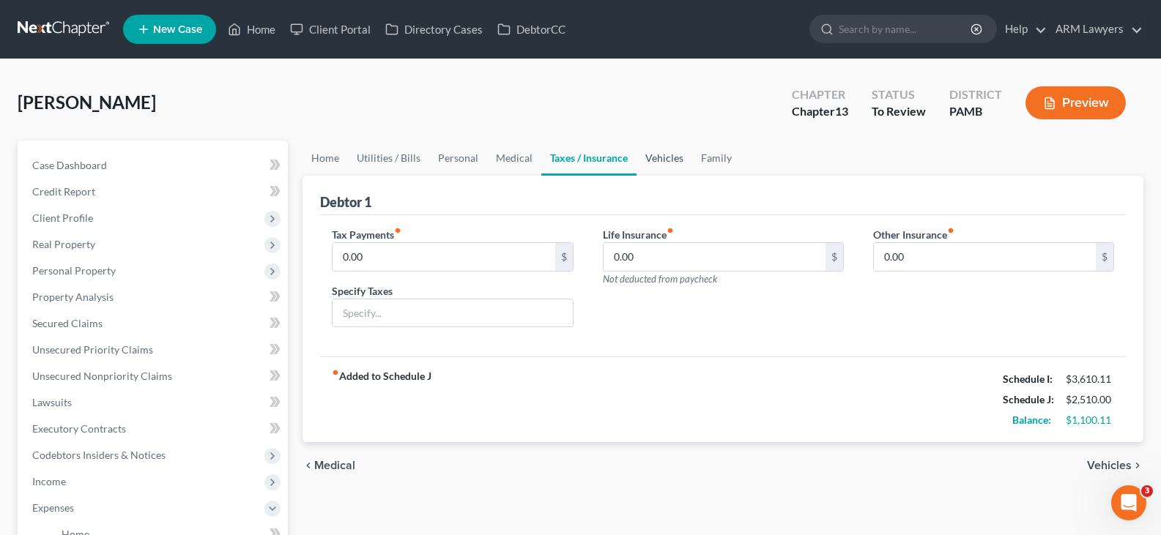
click at [678, 159] on link "Vehicles" at bounding box center [664, 158] width 56 height 35
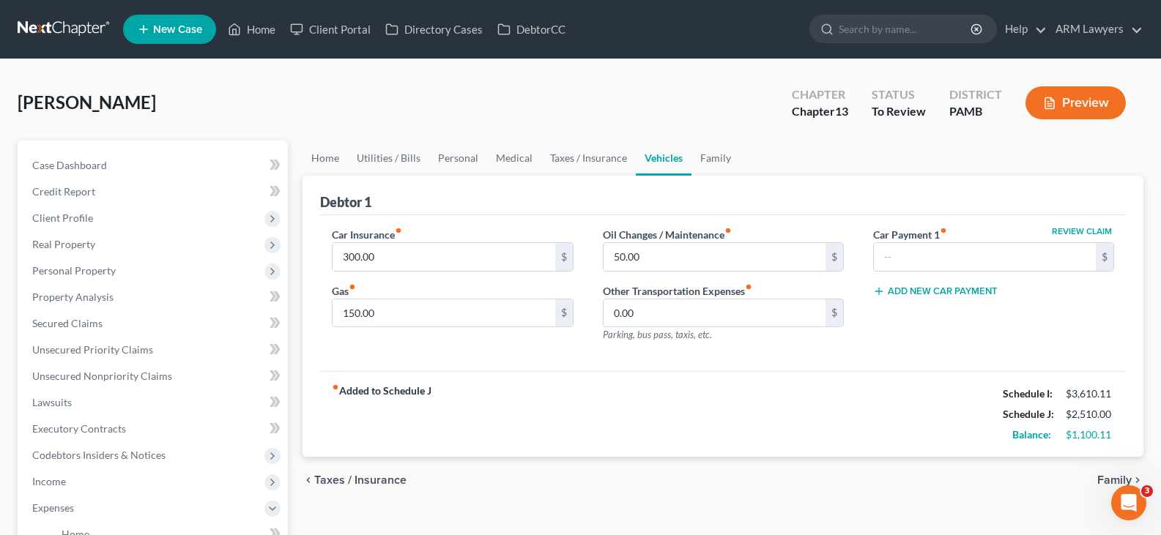
click at [740, 163] on ul "Home Utilities / Bills Personal Medical Taxes / Insurance Vehicles Family" at bounding box center [722, 158] width 841 height 35
click at [714, 164] on link "Family" at bounding box center [715, 158] width 48 height 35
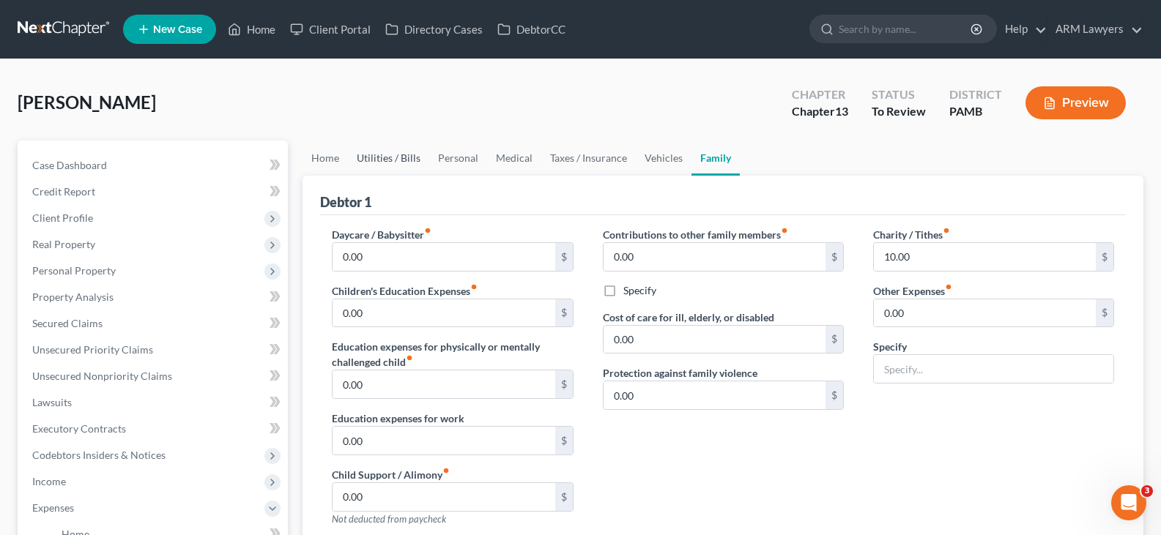
click at [360, 166] on link "Utilities / Bills" at bounding box center [388, 158] width 81 height 35
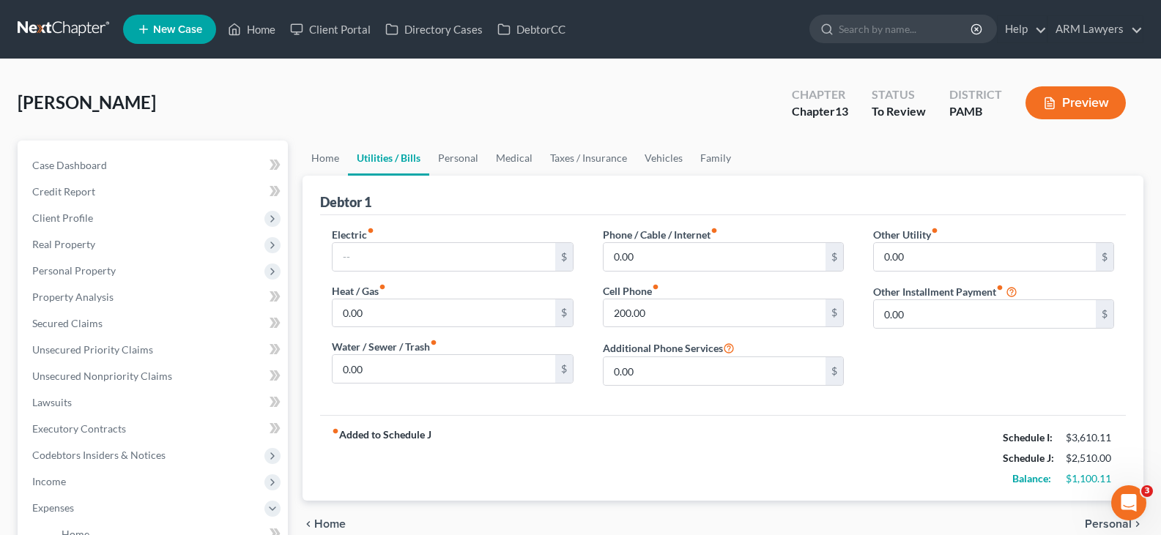
click at [354, 166] on link "Utilities / Bills" at bounding box center [388, 158] width 81 height 35
click at [327, 159] on link "Home" at bounding box center [324, 158] width 45 height 35
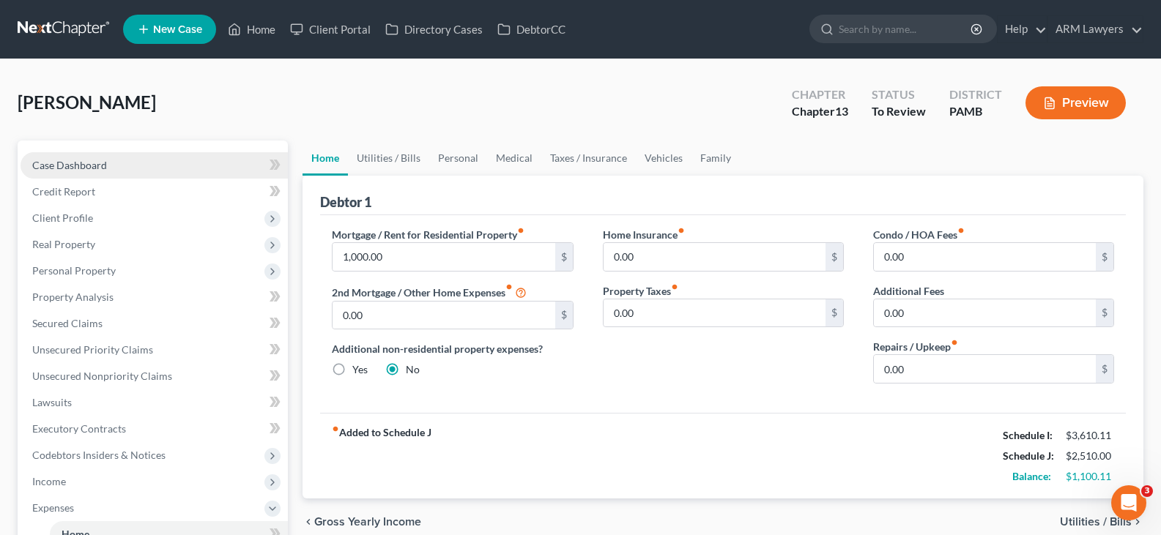
click at [146, 170] on link "Case Dashboard" at bounding box center [154, 165] width 267 height 26
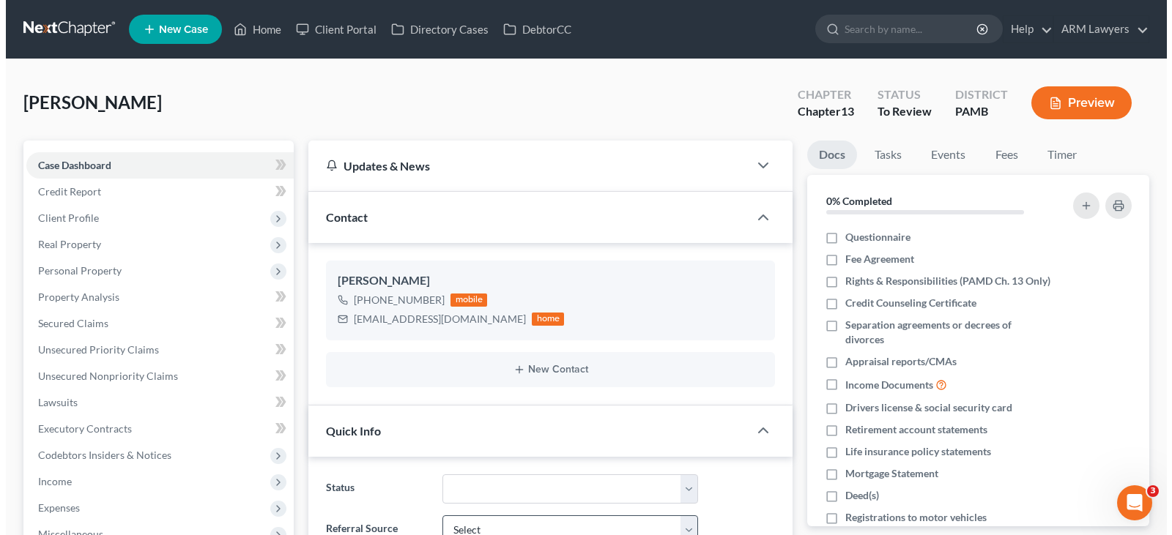
scroll to position [188, 0]
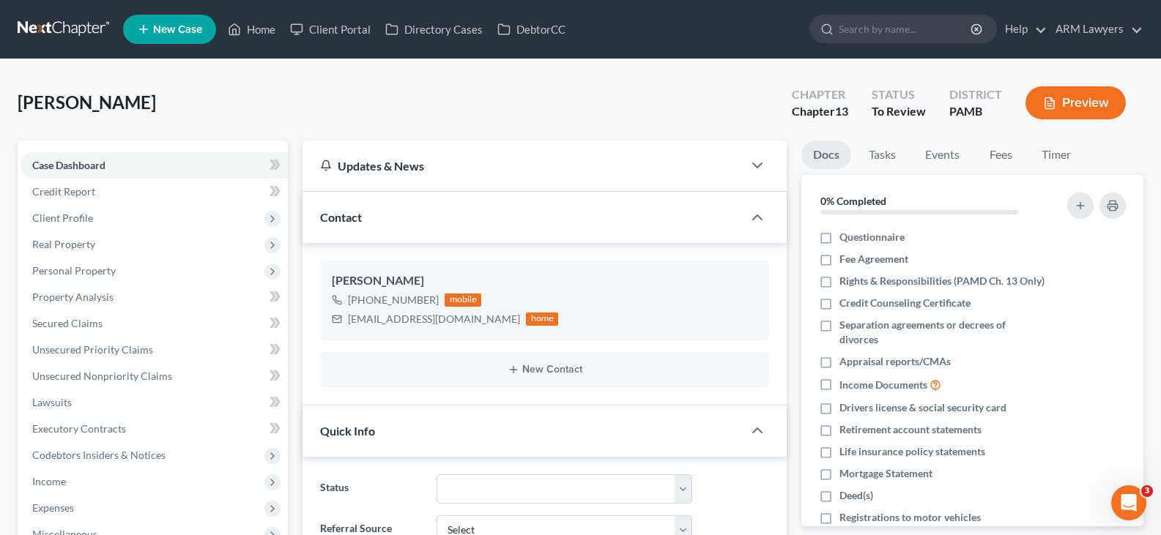
click at [152, 31] on link "New Case" at bounding box center [169, 29] width 93 height 29
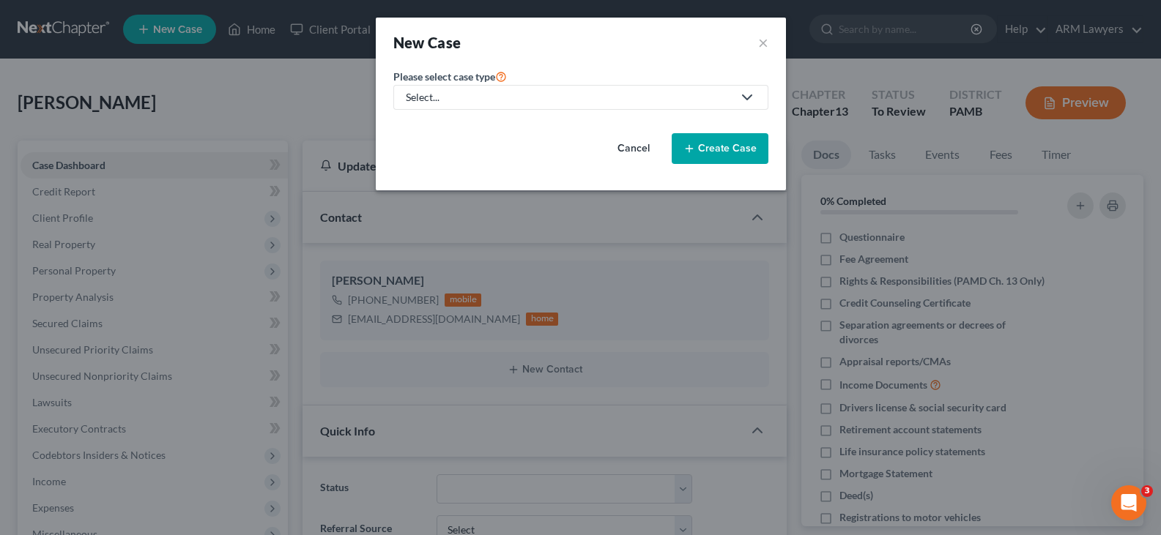
scroll to position [174, 0]
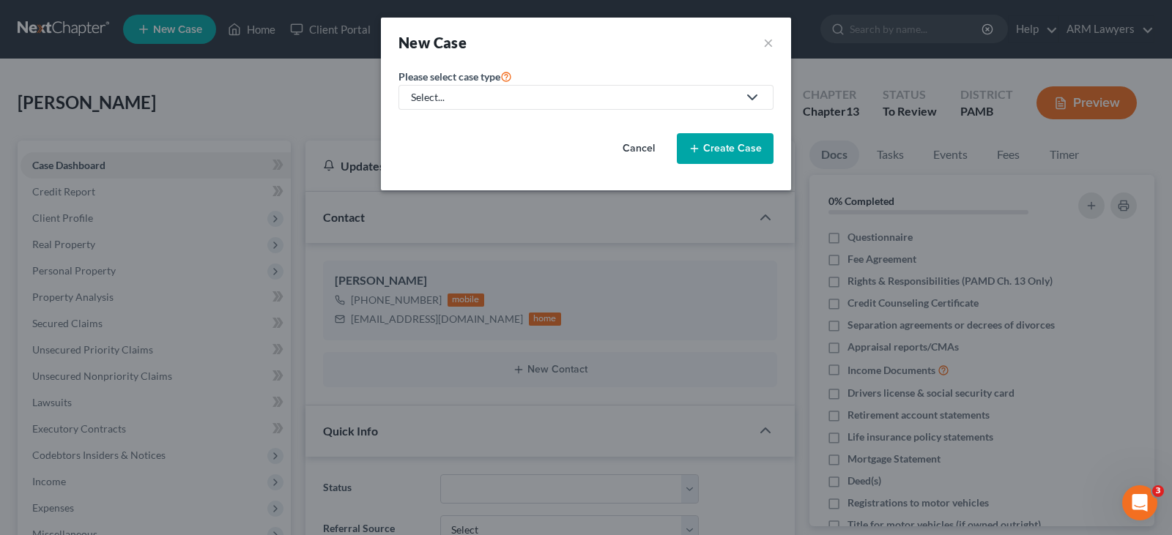
click at [598, 84] on div "Please select case type * Select... Bankruptcy Adversary Proceeding Practice (B…" at bounding box center [585, 88] width 375 height 42
click at [521, 102] on div "Select..." at bounding box center [574, 97] width 327 height 15
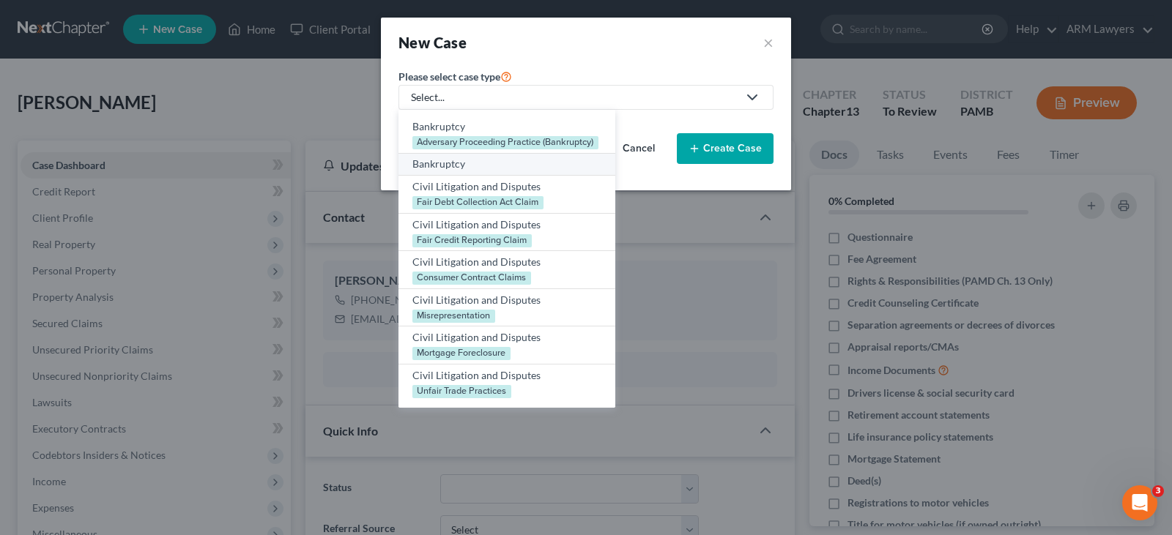
click at [466, 160] on div "Bankruptcy" at bounding box center [506, 164] width 189 height 15
select select "68"
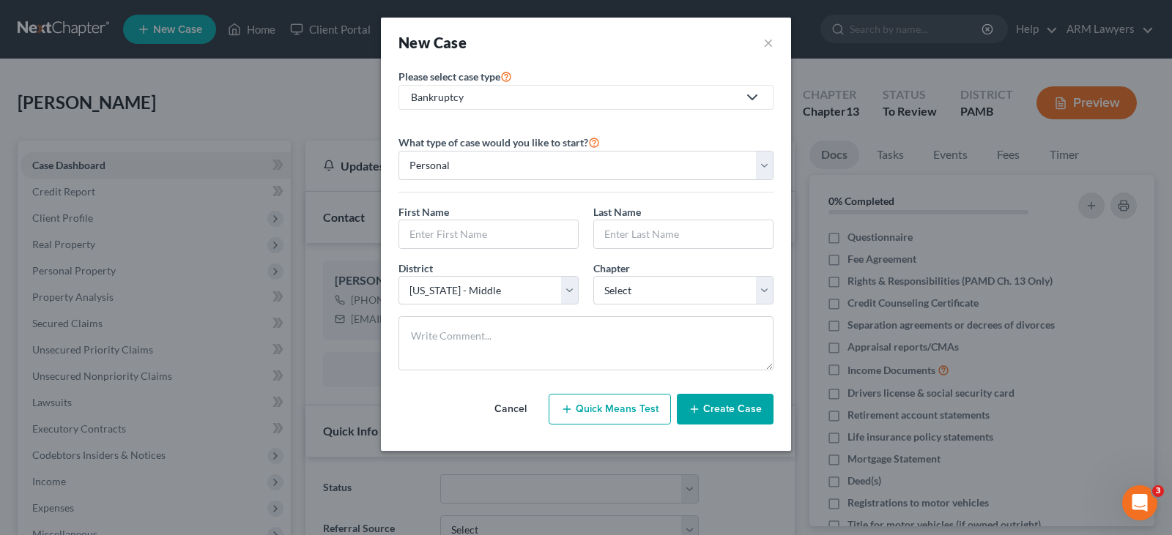
click at [398, 151] on select "Personal Business" at bounding box center [585, 165] width 375 height 29
click at [466, 236] on input "text" at bounding box center [488, 234] width 179 height 28
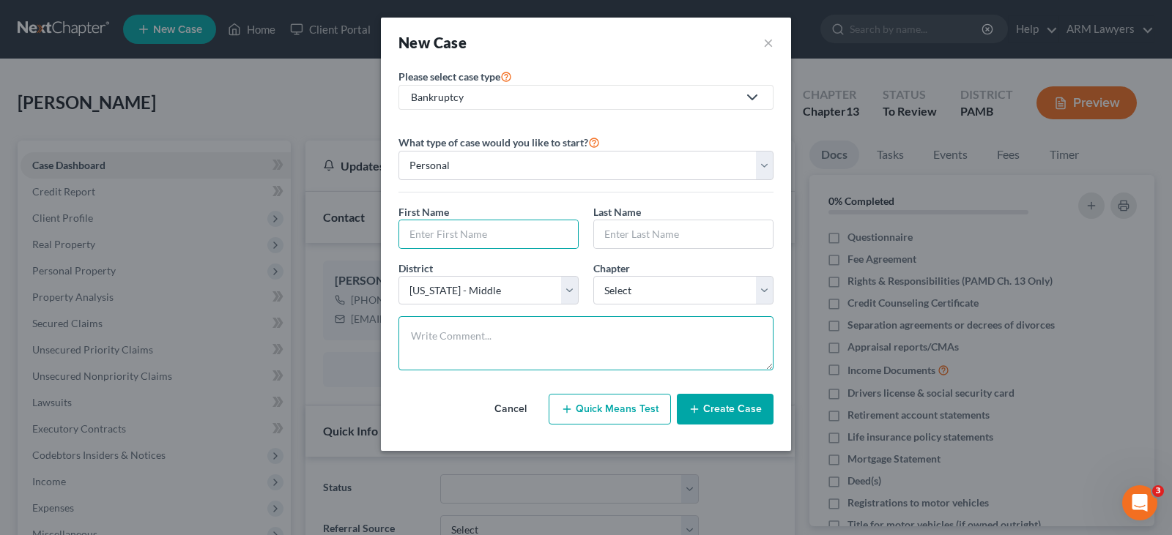
click at [442, 342] on textarea at bounding box center [585, 343] width 375 height 54
paste textarea "[PERSON_NAME] <[EMAIL_ADDRESS][DOMAIN_NAME]>"
click at [447, 337] on textarea "[PERSON_NAME] <[EMAIL_ADDRESS][DOMAIN_NAME]>" at bounding box center [585, 343] width 375 height 54
drag, startPoint x: 431, startPoint y: 339, endPoint x: 448, endPoint y: 303, distance: 39.6
click at [379, 338] on div "New Case × Please select case type * Bankruptcy Bankruptcy Adversary Proceeding…" at bounding box center [586, 267] width 1172 height 535
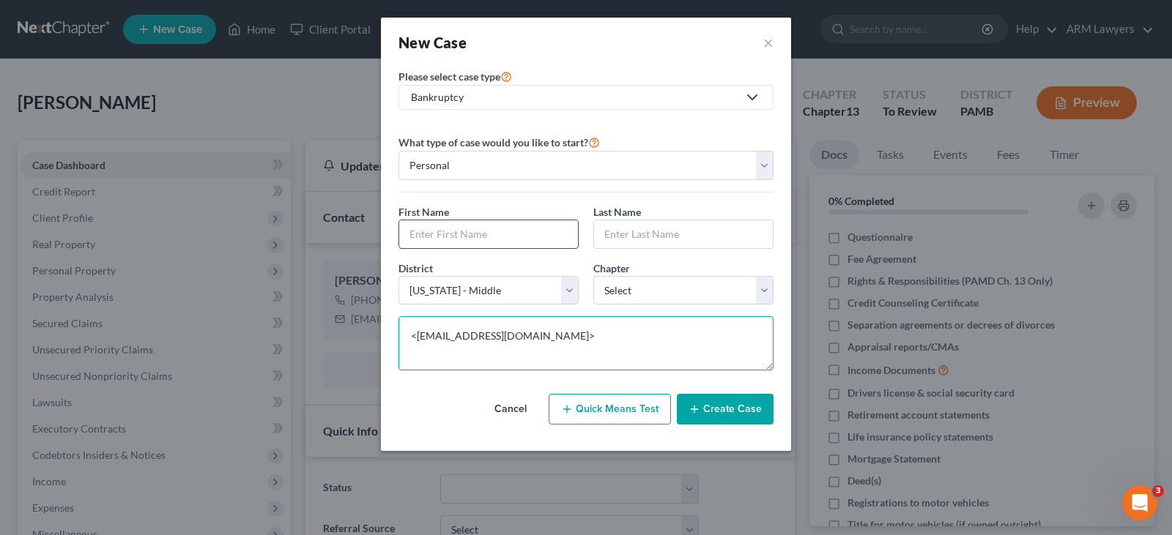
type textarea "<[EMAIL_ADDRESS][DOMAIN_NAME]>"
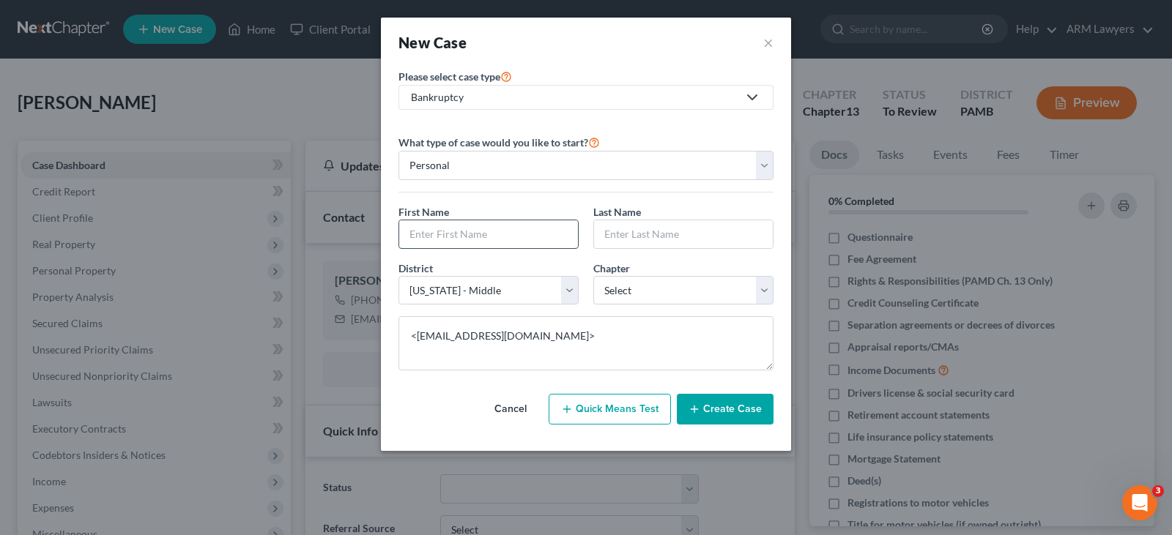
drag, startPoint x: 496, startPoint y: 231, endPoint x: 450, endPoint y: 230, distance: 45.4
click at [496, 231] on input "text" at bounding box center [488, 234] width 179 height 28
paste input "[PERSON_NAME]"
type input "[PERSON_NAME]"
click at [423, 233] on input "[PERSON_NAME]" at bounding box center [488, 234] width 179 height 28
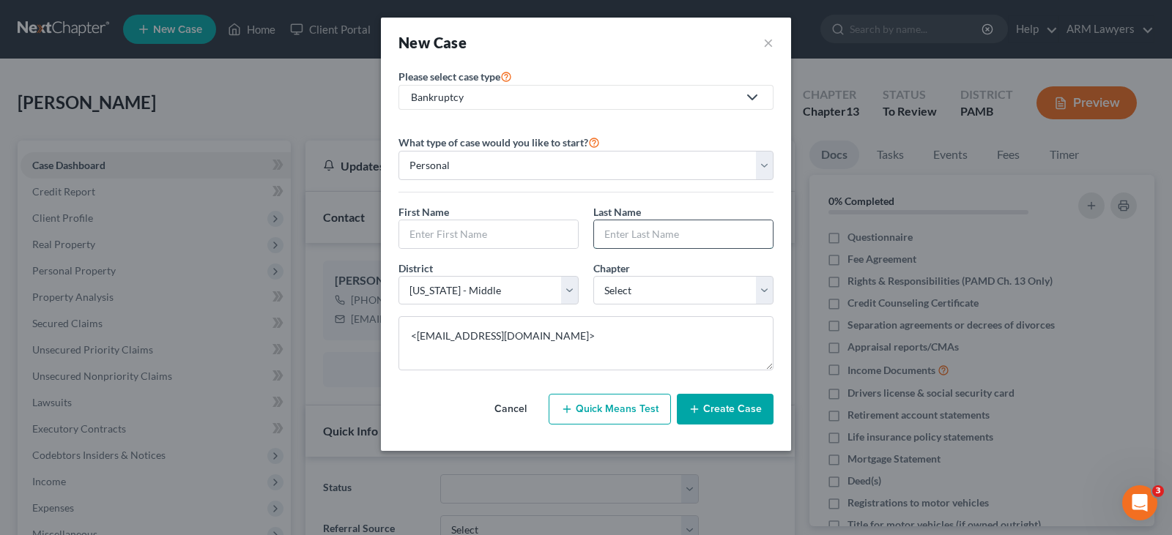
click at [679, 235] on input "text" at bounding box center [683, 234] width 179 height 28
click at [522, 238] on input "text" at bounding box center [488, 234] width 179 height 28
type input "[PERSON_NAME]"
paste input "[PERSON_NAME]"
click at [620, 235] on input "[PERSON_NAME]" at bounding box center [683, 234] width 179 height 28
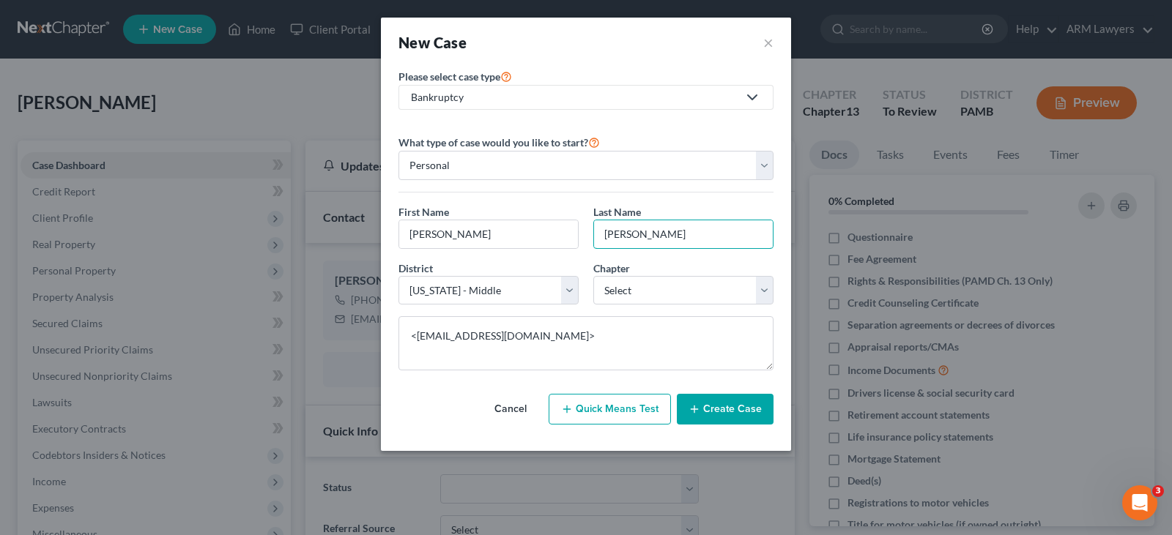
type input "[PERSON_NAME]"
drag, startPoint x: 469, startPoint y: 311, endPoint x: 489, endPoint y: 312, distance: 20.5
click at [467, 311] on div "District * Select [US_STATE] - [GEOGRAPHIC_DATA] [US_STATE] - [GEOGRAPHIC_DATA]…" at bounding box center [586, 289] width 390 height 56
click at [467, 301] on select "Select [US_STATE] - [GEOGRAPHIC_DATA] [US_STATE] - [GEOGRAPHIC_DATA][US_STATE] …" at bounding box center [488, 290] width 180 height 29
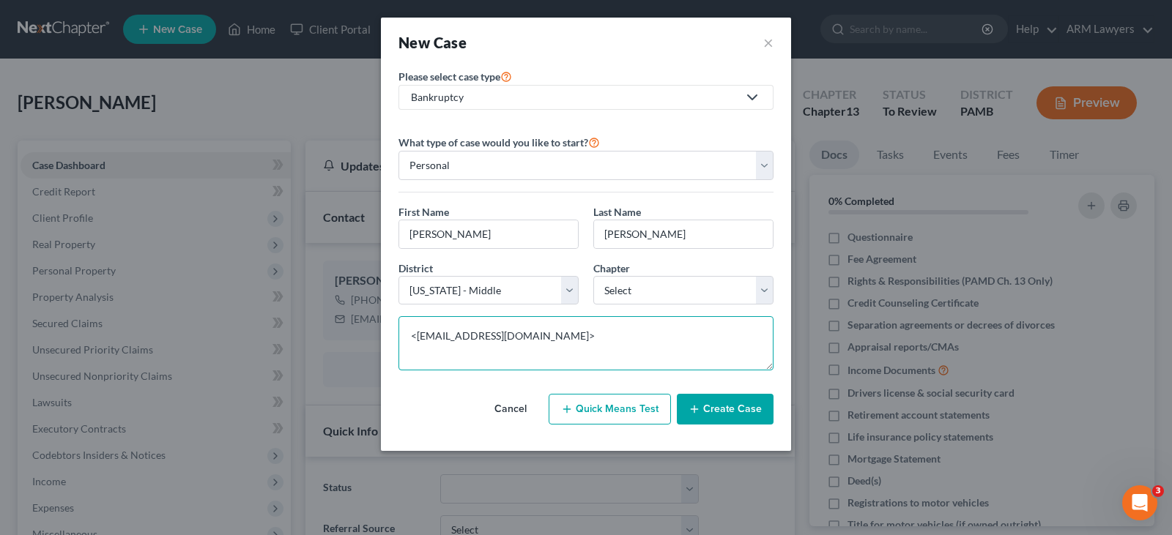
drag, startPoint x: 638, startPoint y: 357, endPoint x: 111, endPoint y: 315, distance: 529.1
click at [638, 357] on textarea "<[EMAIL_ADDRESS][DOMAIN_NAME]>" at bounding box center [585, 343] width 375 height 54
drag, startPoint x: 111, startPoint y: 315, endPoint x: 326, endPoint y: 340, distance: 216.8
click at [67, 319] on div "New Case × Please select case type * Bankruptcy Bankruptcy Adversary Proceeding…" at bounding box center [586, 267] width 1172 height 535
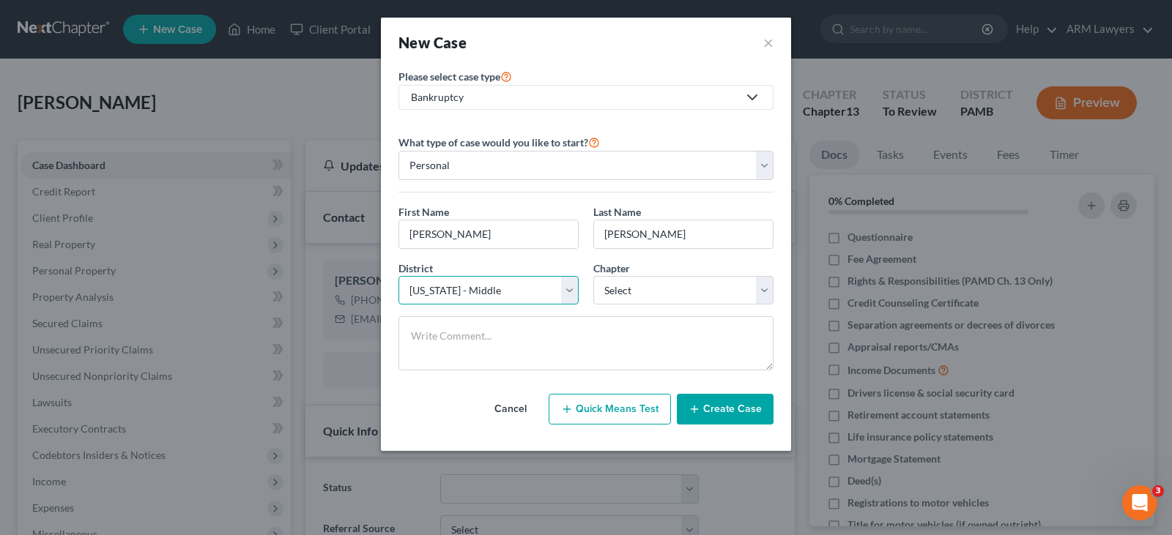
click at [445, 289] on select "Select [US_STATE] - [GEOGRAPHIC_DATA] [US_STATE] - [GEOGRAPHIC_DATA][US_STATE] …" at bounding box center [488, 290] width 180 height 29
select select "51"
click at [398, 276] on select "Select [US_STATE] - [GEOGRAPHIC_DATA] [US_STATE] - [GEOGRAPHIC_DATA][US_STATE] …" at bounding box center [488, 290] width 180 height 29
click at [650, 297] on select "Select 7 11 12 13" at bounding box center [683, 290] width 180 height 29
select select "0"
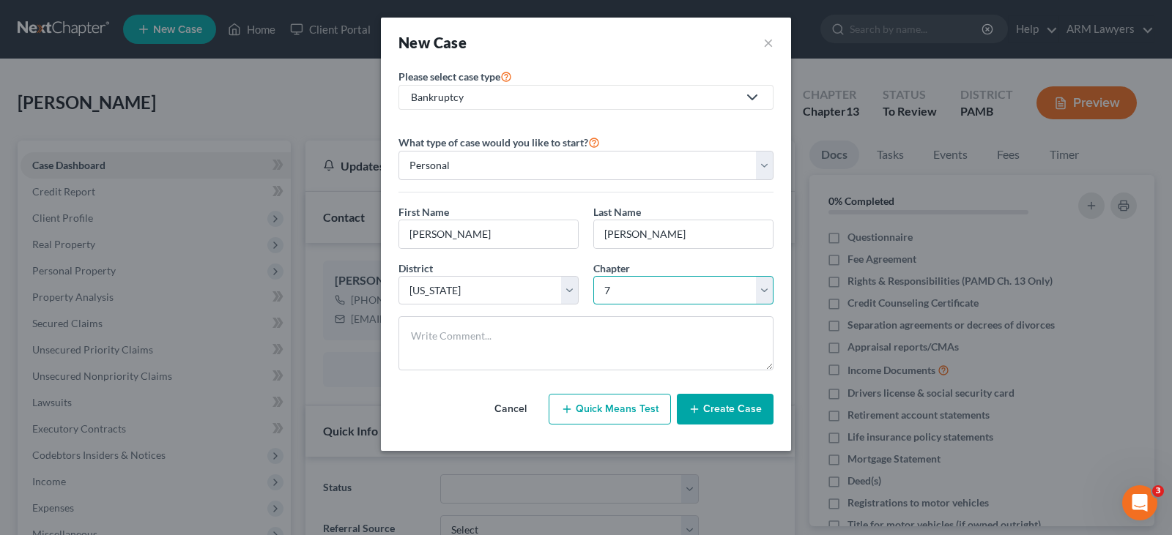
click at [593, 276] on select "Select 7 11 12 13" at bounding box center [683, 290] width 180 height 29
click at [732, 409] on button "Create Case" at bounding box center [725, 409] width 97 height 31
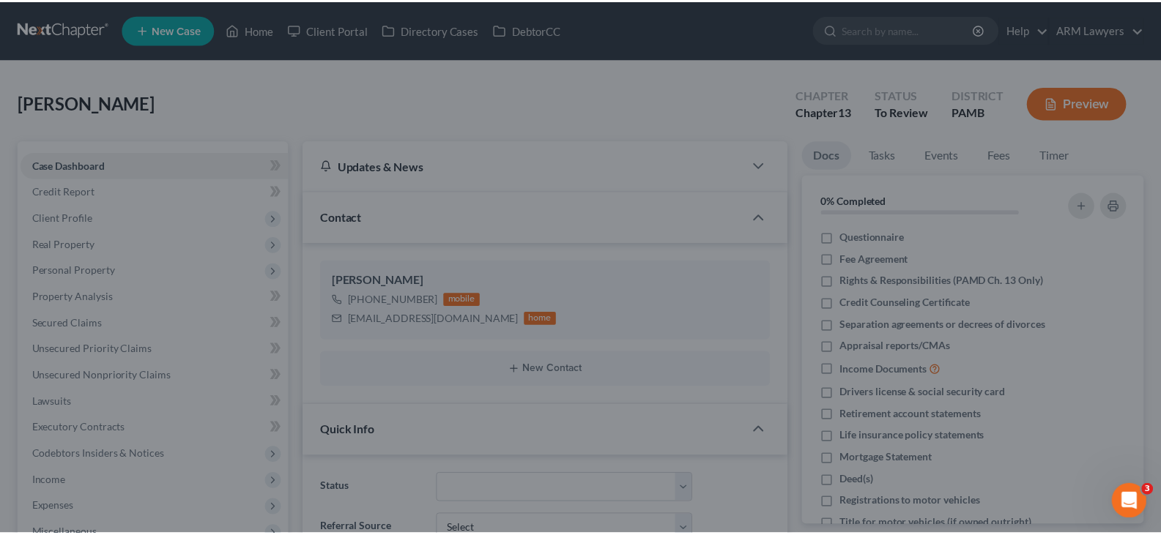
scroll to position [188, 0]
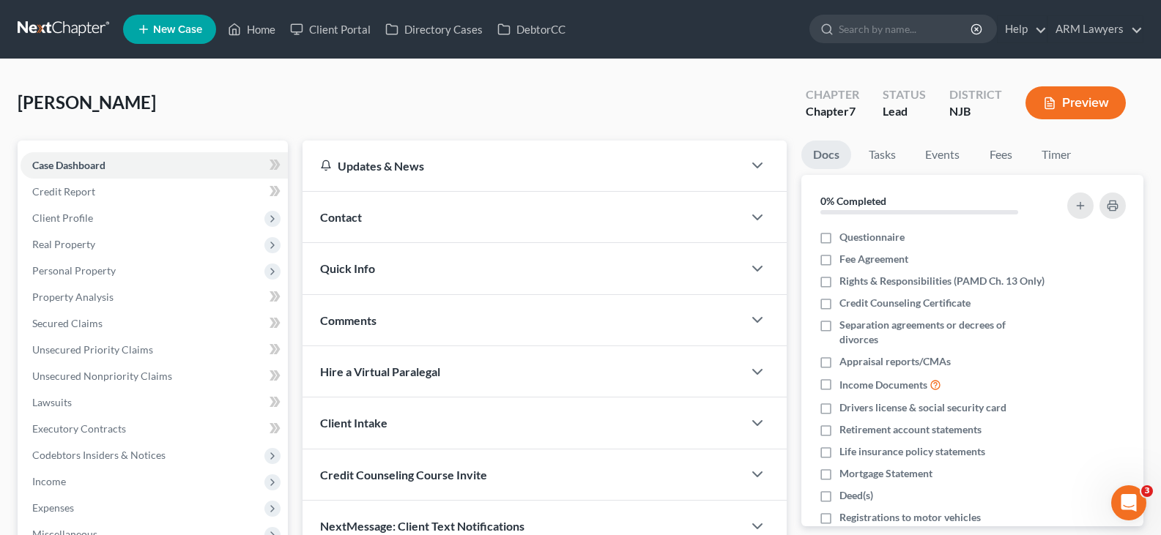
click at [460, 227] on div "Contact" at bounding box center [522, 217] width 440 height 51
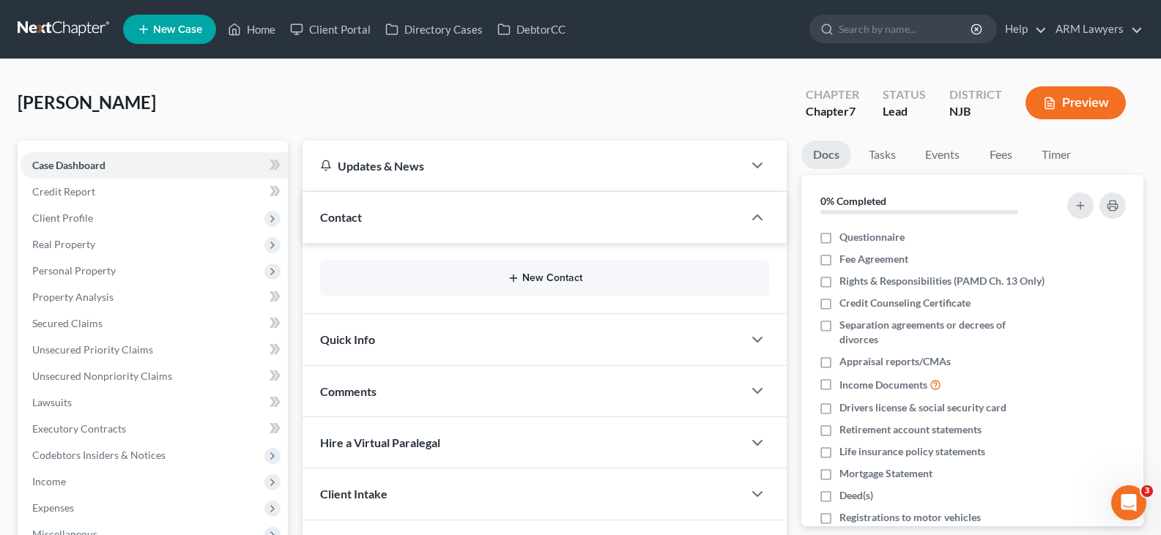
click at [549, 279] on button "New Contact" at bounding box center [545, 278] width 426 height 12
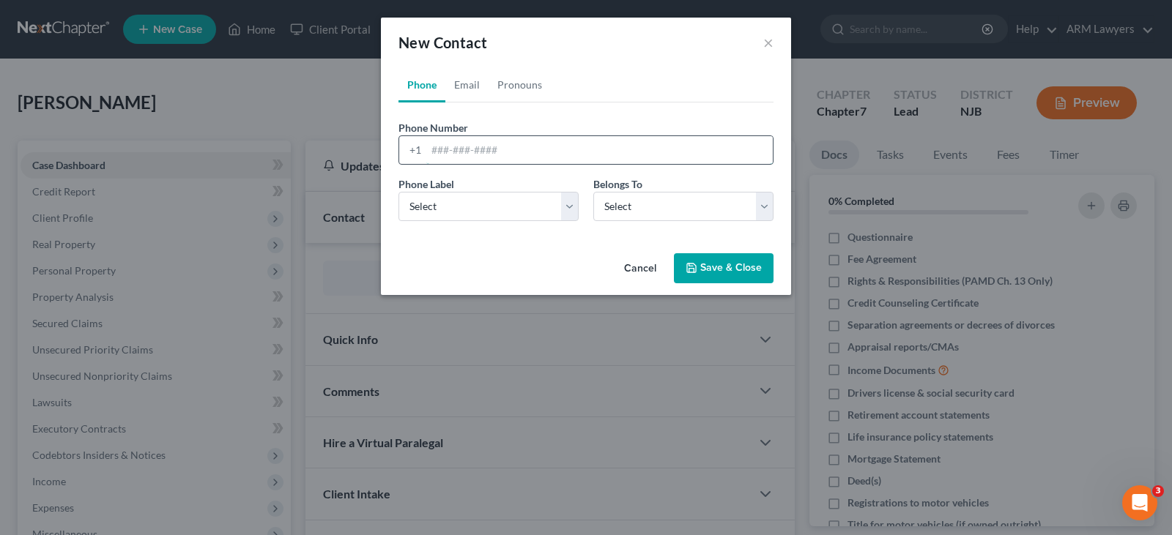
click at [473, 155] on input "tel" at bounding box center [599, 150] width 346 height 28
paste input "<[EMAIL_ADDRESS][DOMAIN_NAME]>"
type input "<[EMAIL_ADDRESS][DOMAIN_NAME]>"
click at [472, 84] on link "Email" at bounding box center [466, 84] width 43 height 35
click at [469, 86] on link "Email" at bounding box center [466, 84] width 43 height 35
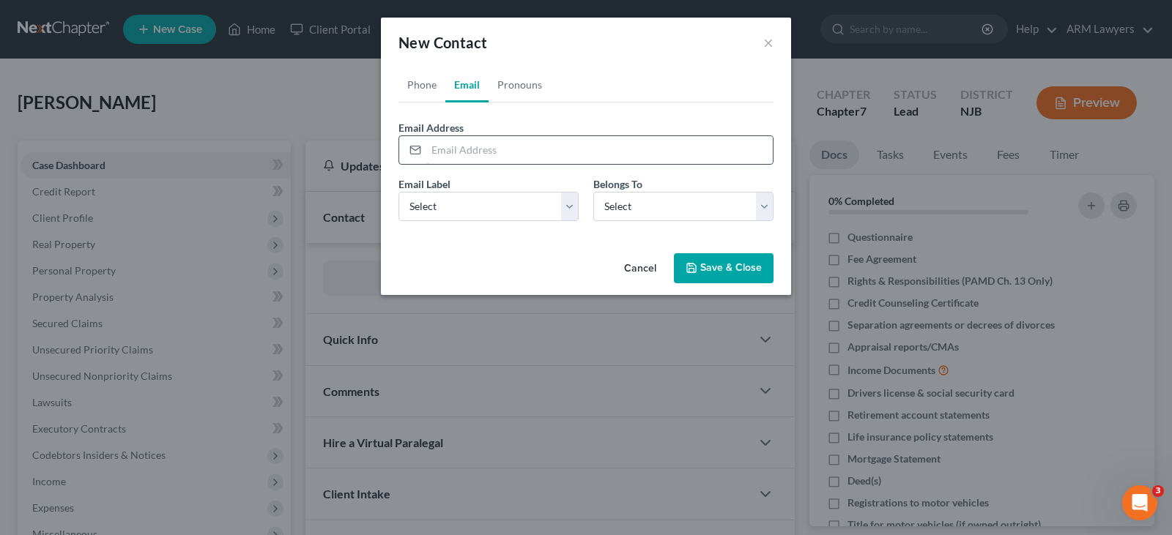
click at [475, 157] on input "email" at bounding box center [599, 150] width 346 height 28
paste input "<[EMAIL_ADDRESS][DOMAIN_NAME]>"
click at [443, 147] on input "<[EMAIL_ADDRESS][DOMAIN_NAME]" at bounding box center [599, 150] width 346 height 28
click at [439, 147] on input "<[EMAIL_ADDRESS][DOMAIN_NAME]" at bounding box center [599, 150] width 346 height 28
type input "[EMAIL_ADDRESS][DOMAIN_NAME]"
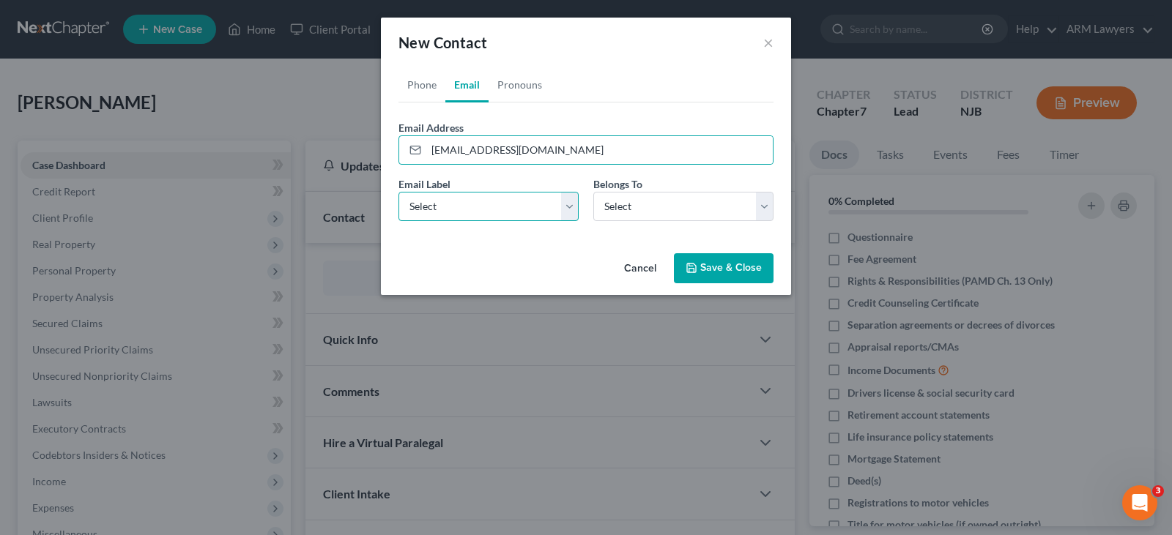
drag, startPoint x: 509, startPoint y: 198, endPoint x: 503, endPoint y: 220, distance: 22.7
click at [509, 198] on select "Select Home Work Other" at bounding box center [488, 206] width 180 height 29
select select "0"
click at [398, 192] on select "Select Home Work Other" at bounding box center [488, 206] width 180 height 29
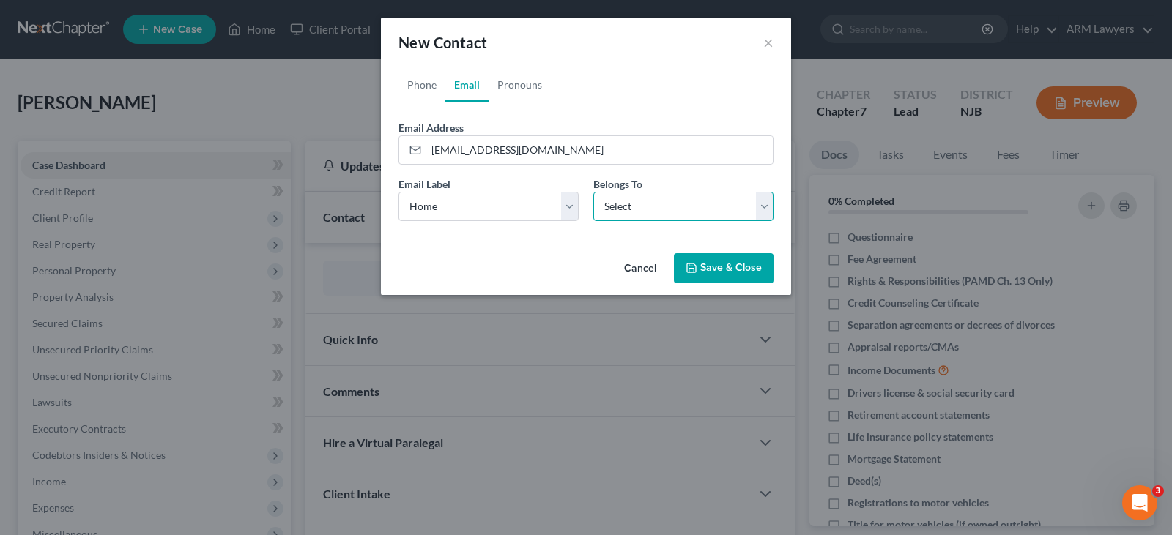
drag, startPoint x: 636, startPoint y: 210, endPoint x: 638, endPoint y: 218, distance: 8.2
click at [636, 210] on select "Select Client Other" at bounding box center [683, 206] width 180 height 29
select select "0"
click at [593, 192] on select "Select Client Other" at bounding box center [683, 206] width 180 height 29
select select "0"
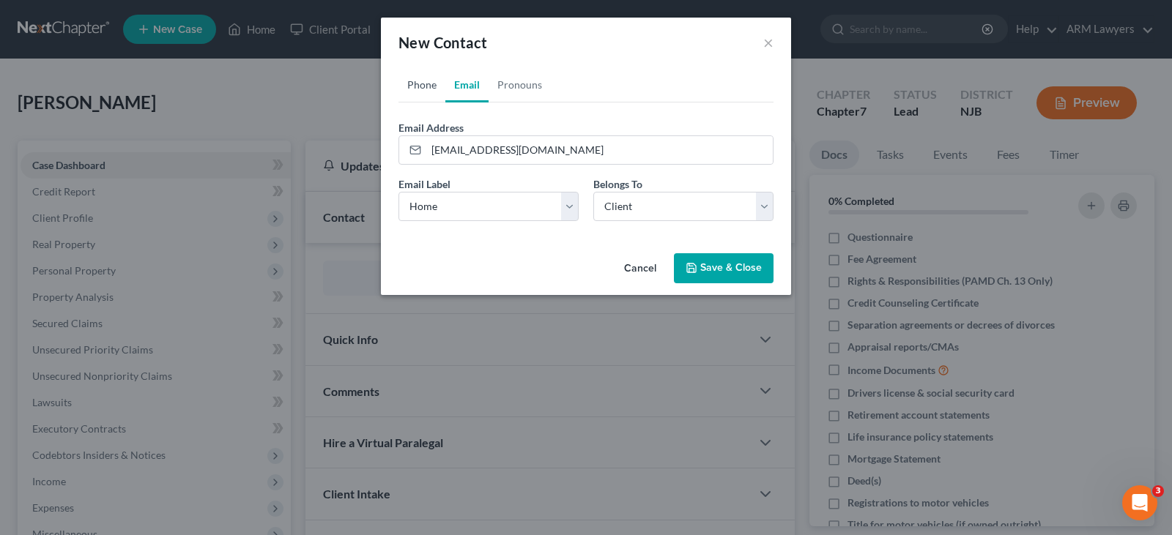
click at [415, 86] on link "Phone" at bounding box center [421, 84] width 47 height 35
click at [480, 149] on input "tel" at bounding box center [599, 150] width 346 height 28
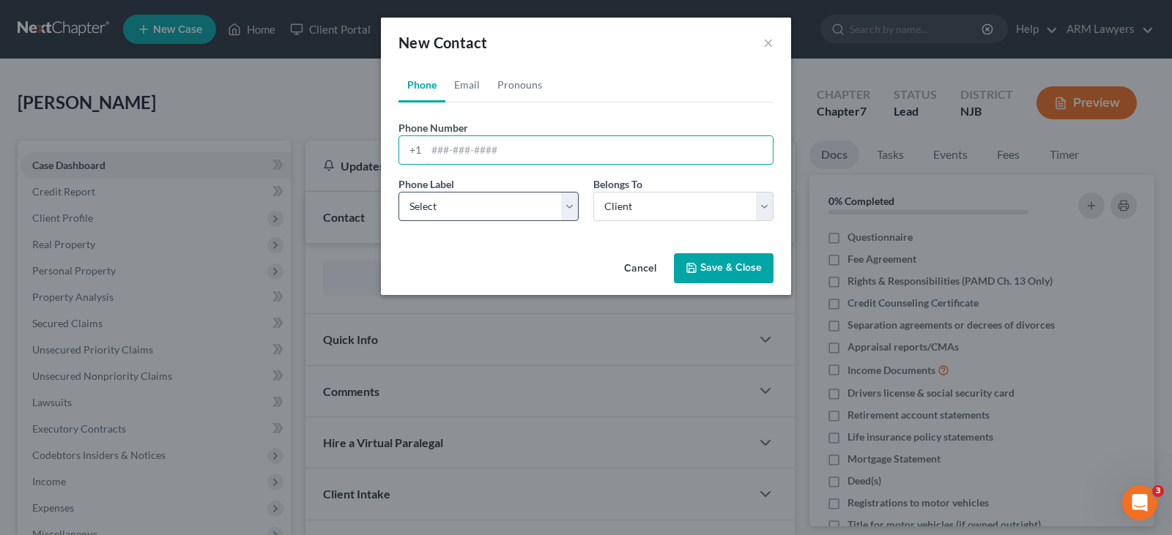
drag, startPoint x: 454, startPoint y: 152, endPoint x: 460, endPoint y: 208, distance: 56.0
click at [454, 152] on input "tel" at bounding box center [599, 150] width 346 height 28
paste input "[PHONE_NUMBER]"
type input "[PHONE_NUMBER]"
click at [452, 209] on select "Select Mobile Home Work Other" at bounding box center [488, 206] width 180 height 29
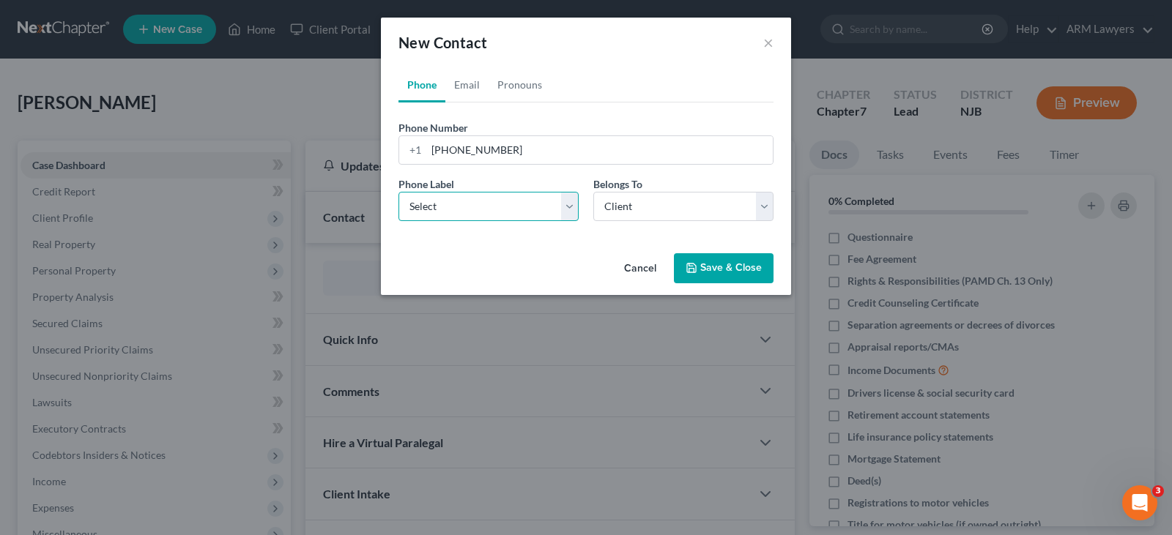
select select "0"
click at [398, 192] on select "Select Mobile Home Work Other" at bounding box center [488, 206] width 180 height 29
click at [739, 268] on button "Save & Close" at bounding box center [724, 268] width 100 height 31
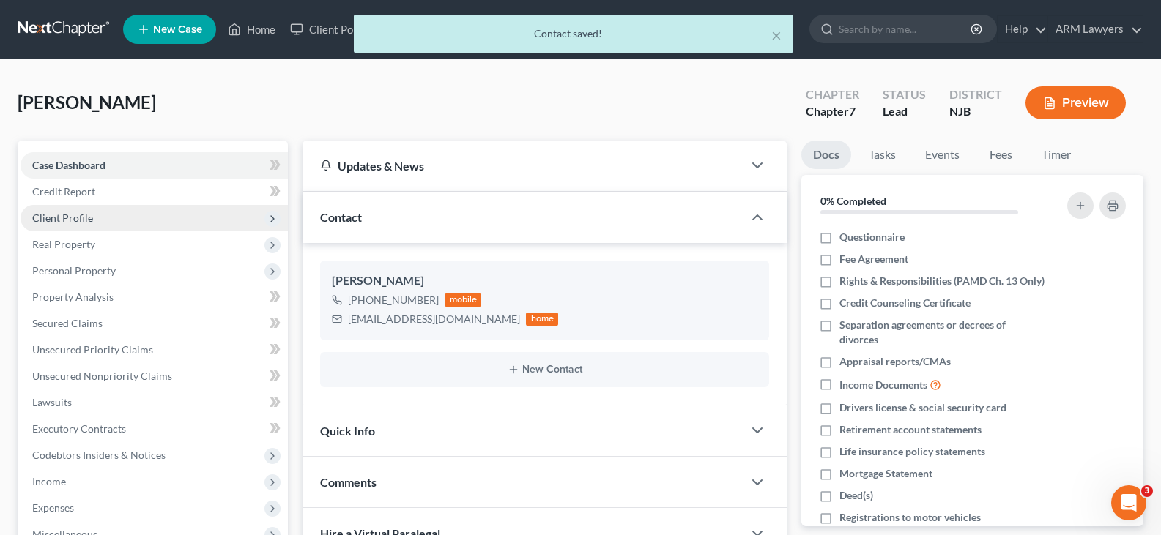
click at [122, 218] on span "Client Profile" at bounding box center [154, 218] width 267 height 26
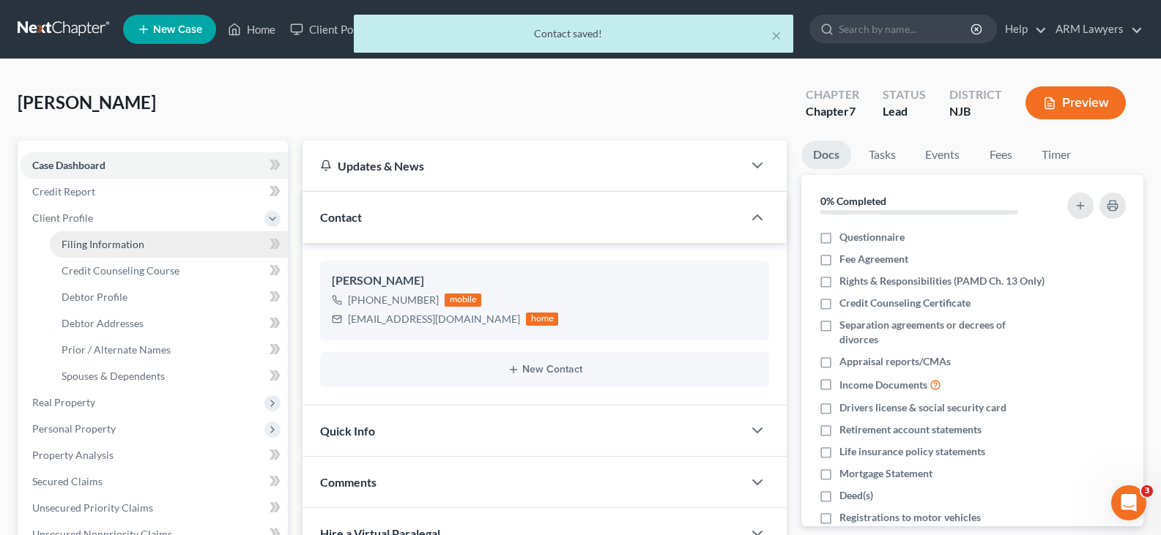
click at [73, 251] on link "Filing Information" at bounding box center [169, 244] width 238 height 26
select select "1"
select select "0"
select select "51"
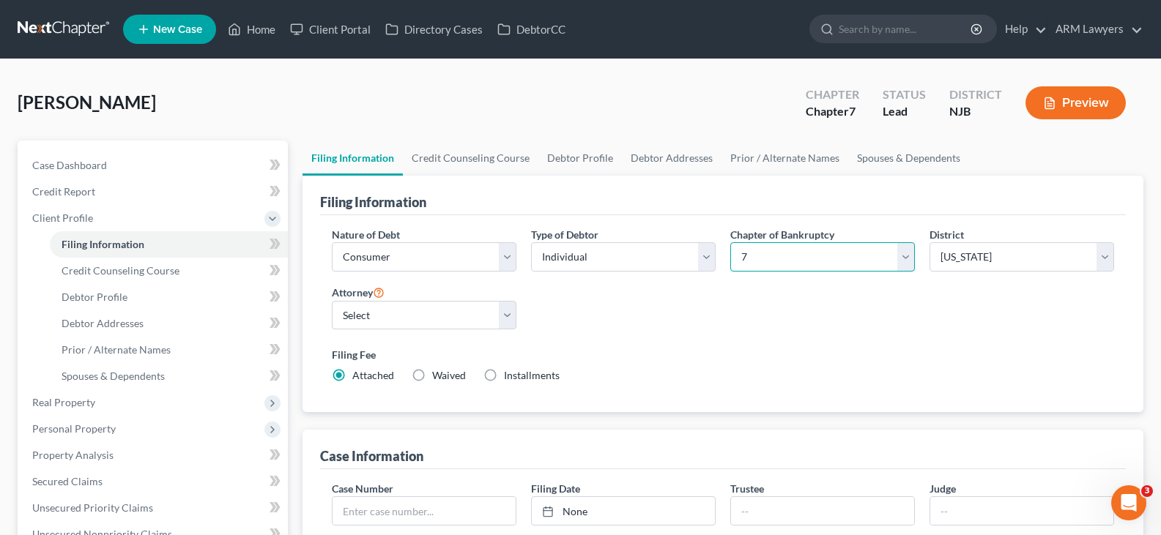
drag, startPoint x: 831, startPoint y: 242, endPoint x: 831, endPoint y: 257, distance: 14.6
click at [831, 242] on select "Select 7 11 12 13" at bounding box center [822, 256] width 185 height 29
select select "3"
click at [730, 242] on select "Select 7 11 12 13" at bounding box center [822, 256] width 185 height 29
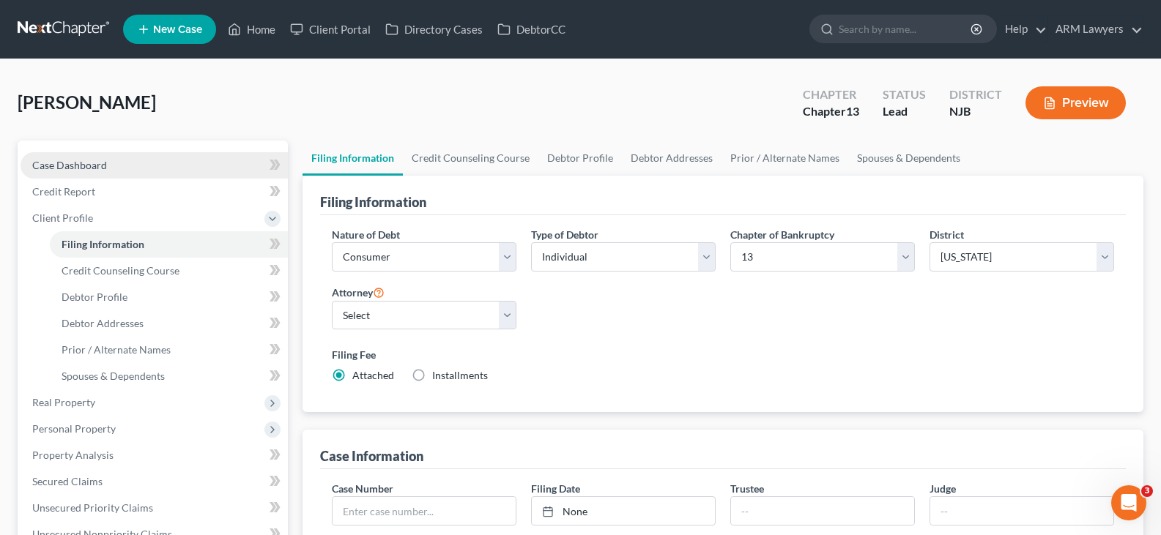
click at [92, 168] on span "Case Dashboard" at bounding box center [69, 165] width 75 height 12
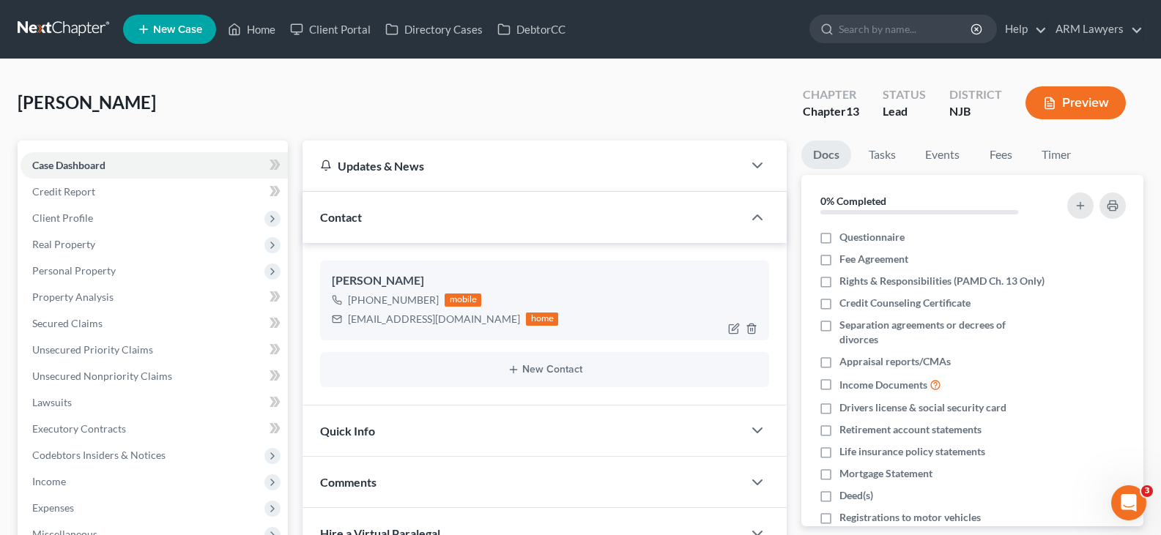
scroll to position [270, 0]
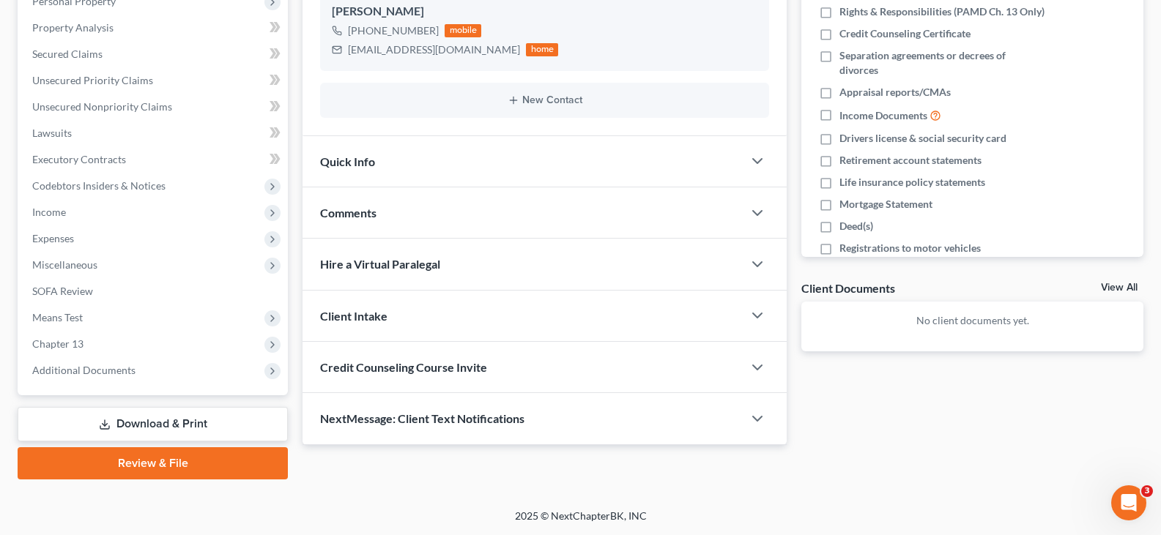
click at [441, 204] on div "Comments" at bounding box center [522, 213] width 440 height 51
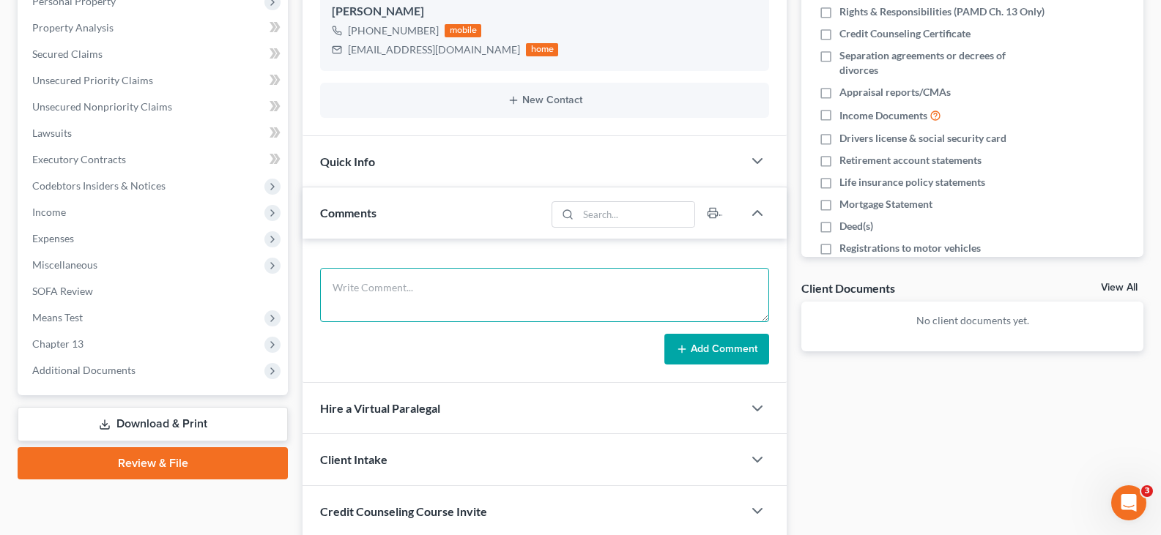
click at [460, 289] on textarea at bounding box center [544, 295] width 449 height 54
type textarea "Income: $48,000 Married, but separated. Assets: Car (Surrender) Rents Debts: Ca…"
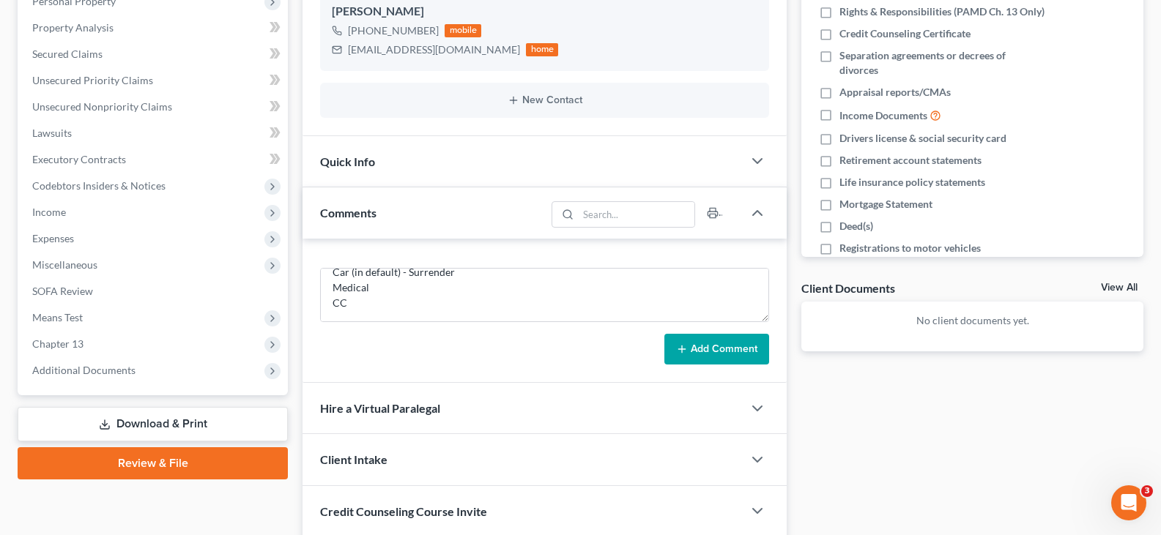
click at [705, 348] on button "Add Comment" at bounding box center [716, 349] width 105 height 31
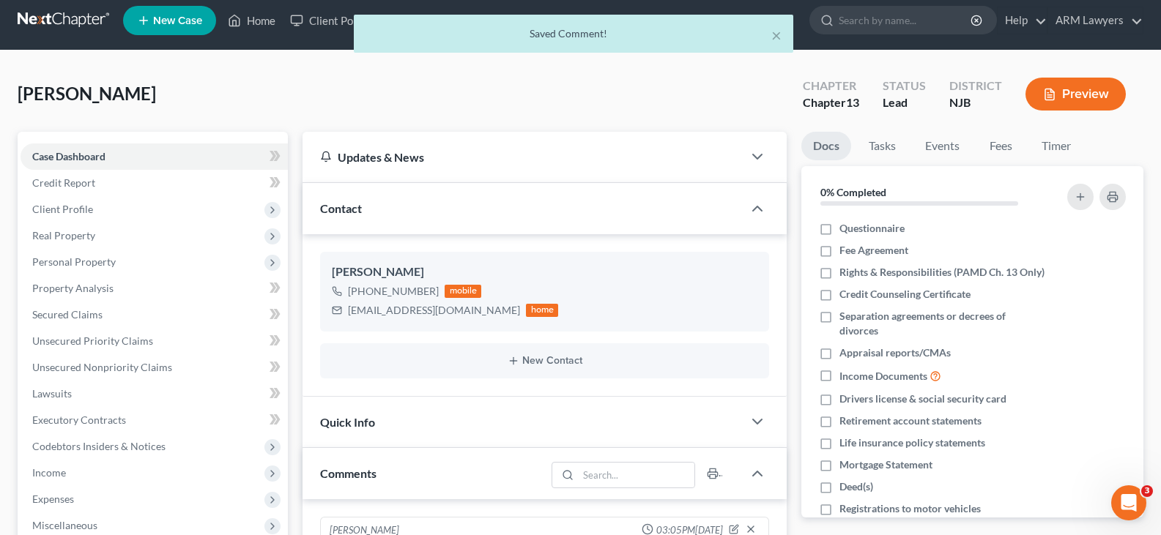
scroll to position [0, 0]
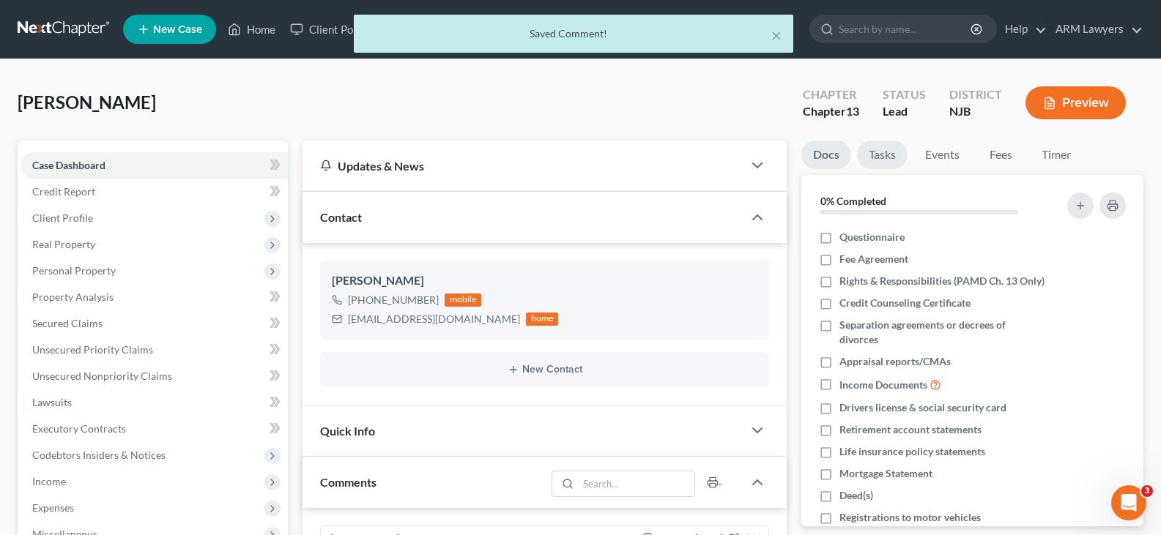
click at [886, 152] on link "Tasks" at bounding box center [882, 155] width 51 height 29
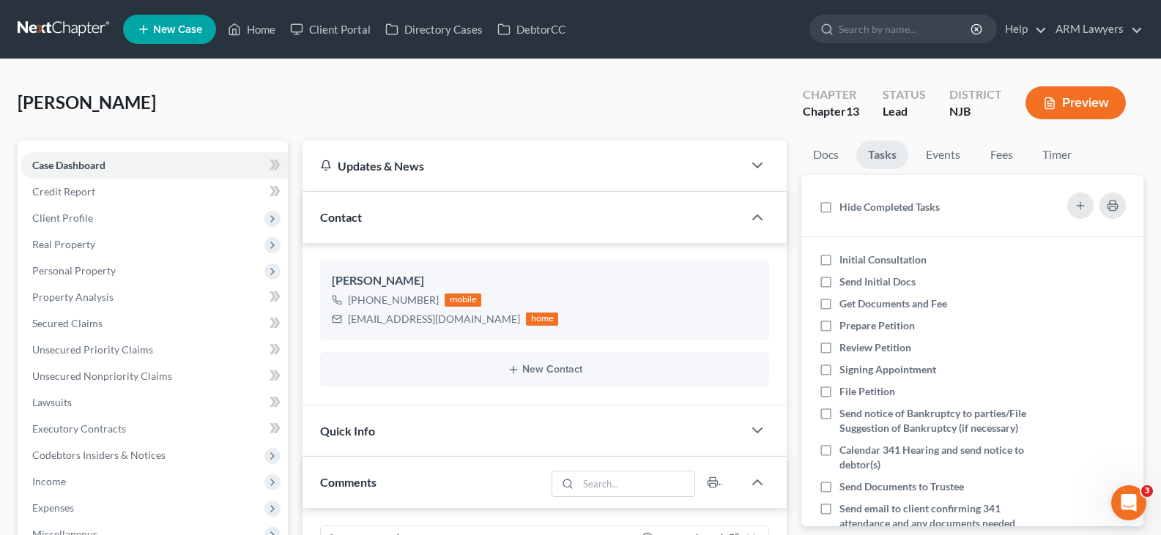
drag, startPoint x: 881, startPoint y: 259, endPoint x: 440, endPoint y: 217, distance: 443.0
click at [880, 259] on span "Initial Consultation" at bounding box center [882, 259] width 87 height 12
click at [855, 259] on input "Initial Consultation" at bounding box center [850, 258] width 10 height 10
checkbox input "true"
drag, startPoint x: 116, startPoint y: 218, endPoint x: 127, endPoint y: 215, distance: 11.6
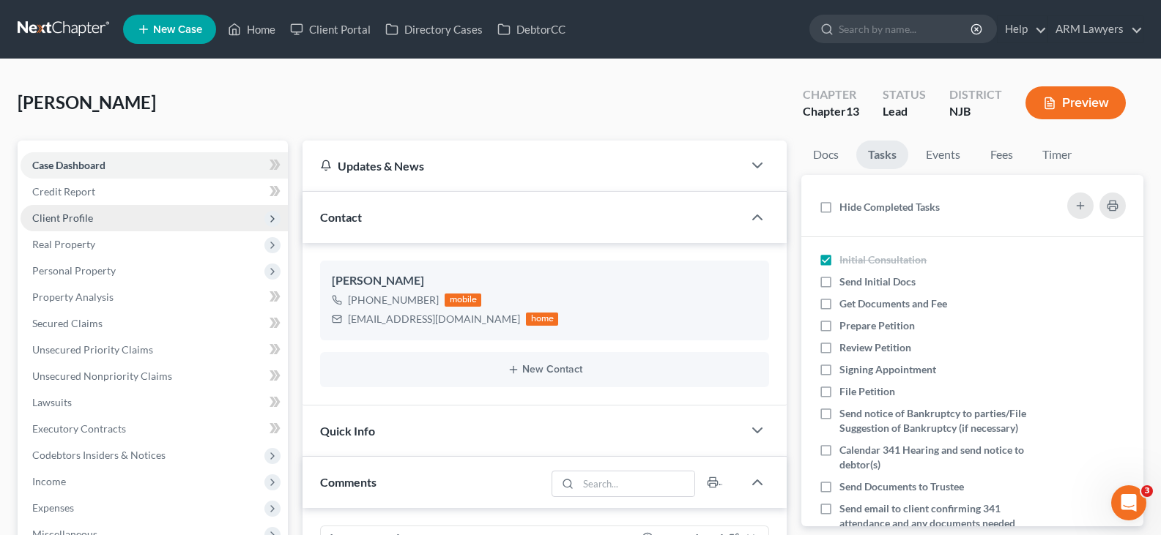
click at [115, 219] on span "Client Profile" at bounding box center [154, 218] width 267 height 26
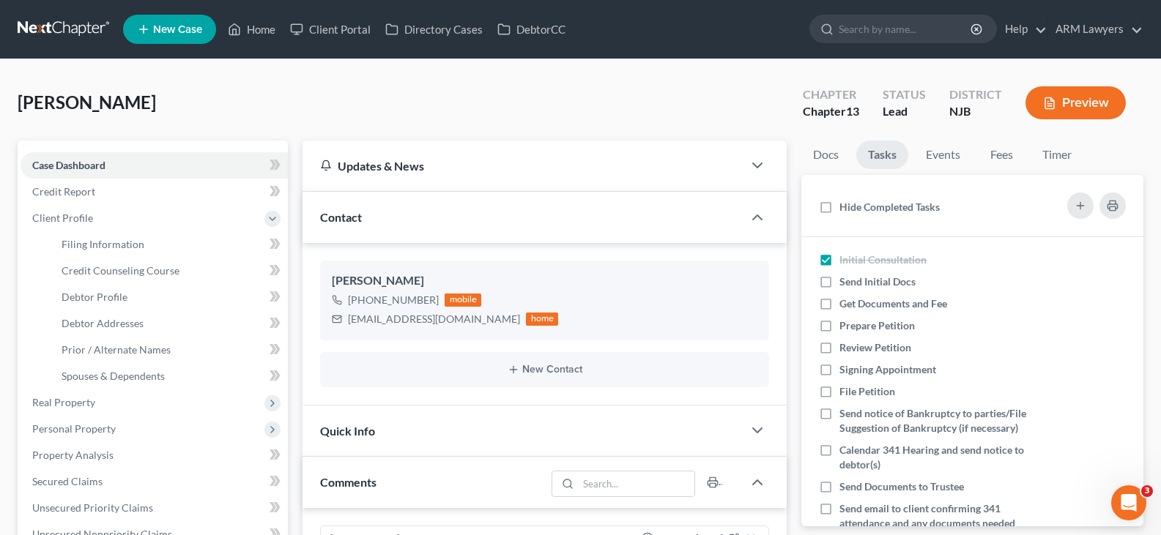
scroll to position [73, 0]
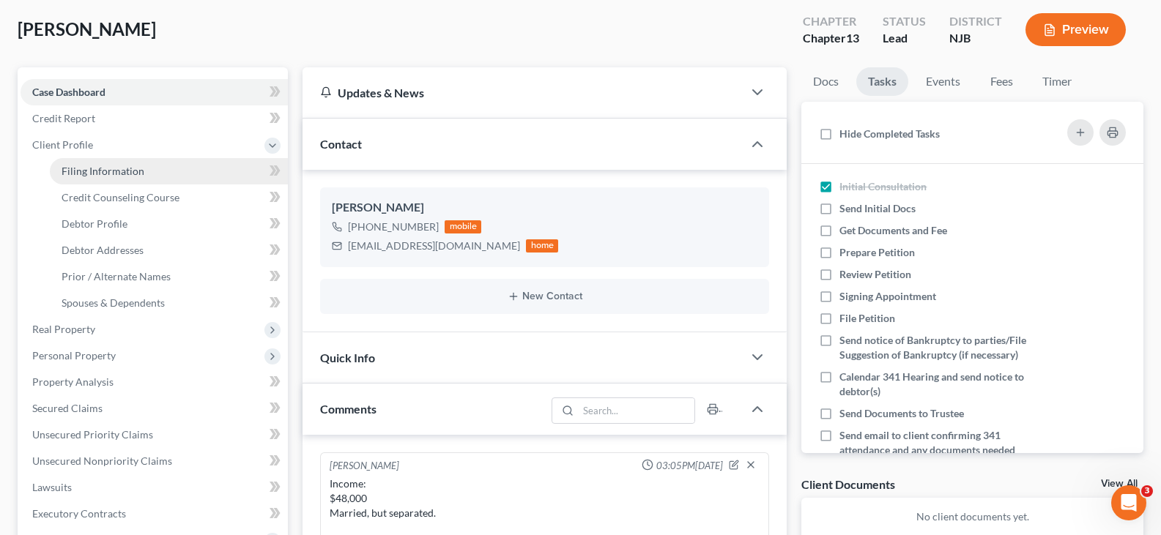
click at [150, 176] on link "Filing Information" at bounding box center [169, 171] width 238 height 26
select select "1"
select select "0"
select select "3"
select select "51"
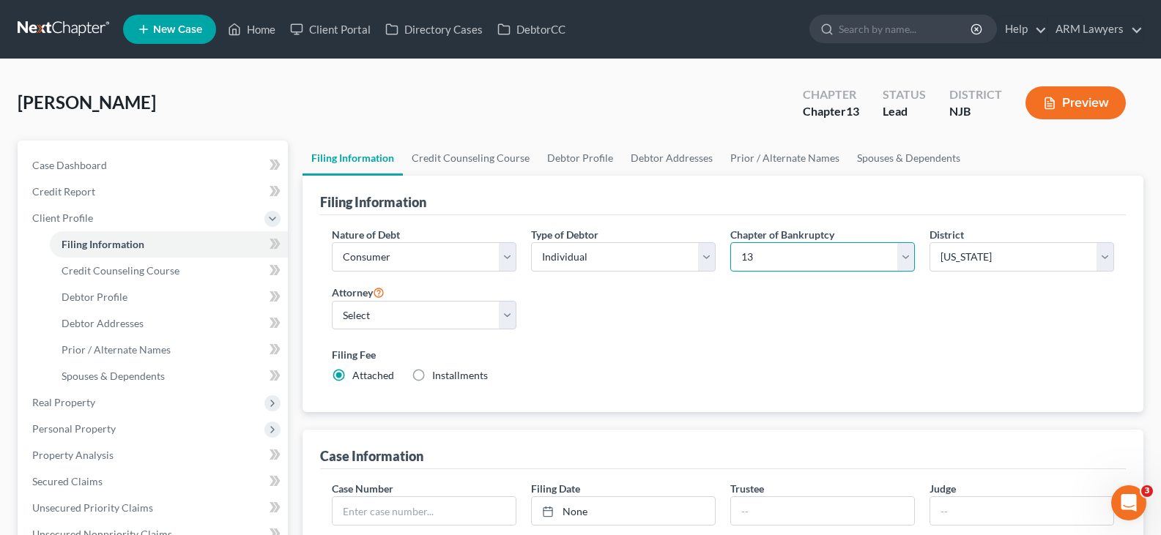
click at [820, 248] on select "Select 7 11 12 13" at bounding box center [822, 256] width 185 height 29
select select "0"
click at [730, 242] on select "Select 7 11 12 13" at bounding box center [822, 256] width 185 height 29
click at [1066, 100] on button "Preview" at bounding box center [1075, 102] width 100 height 33
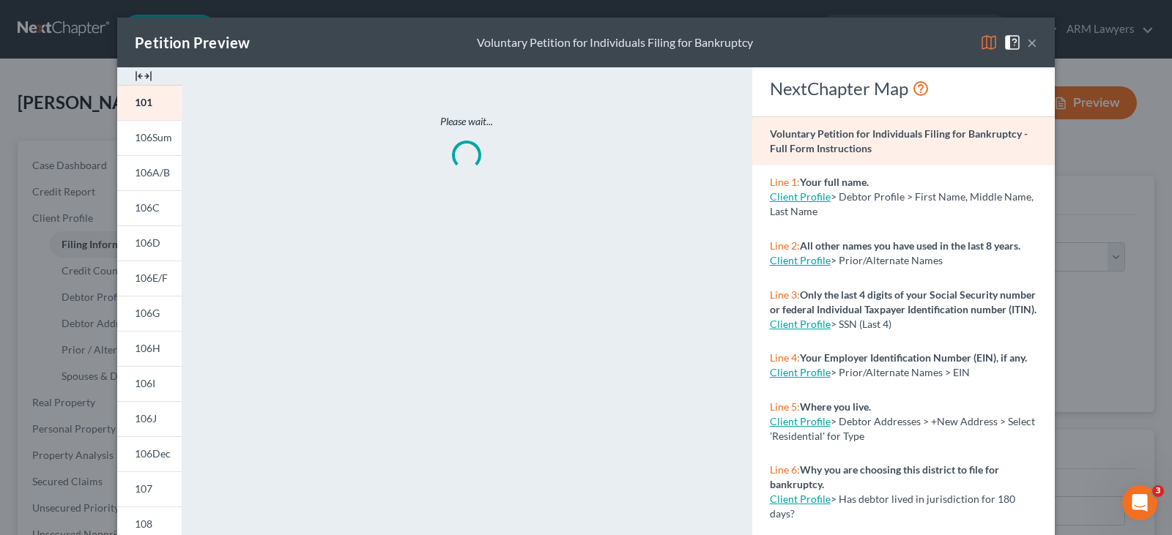
click at [1027, 38] on button "×" at bounding box center [1032, 43] width 10 height 18
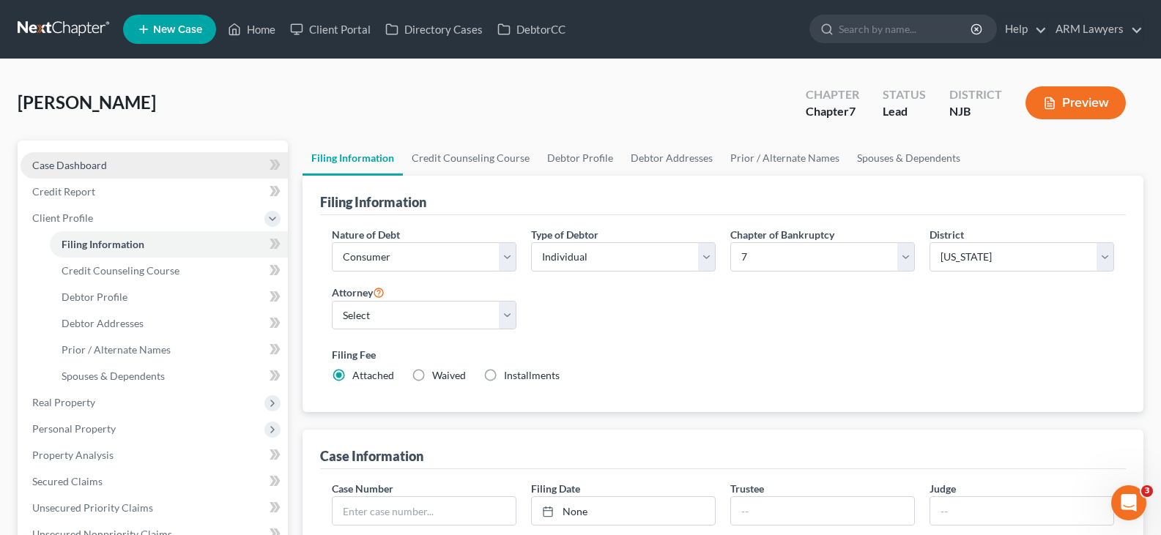
click at [86, 160] on span "Case Dashboard" at bounding box center [69, 165] width 75 height 12
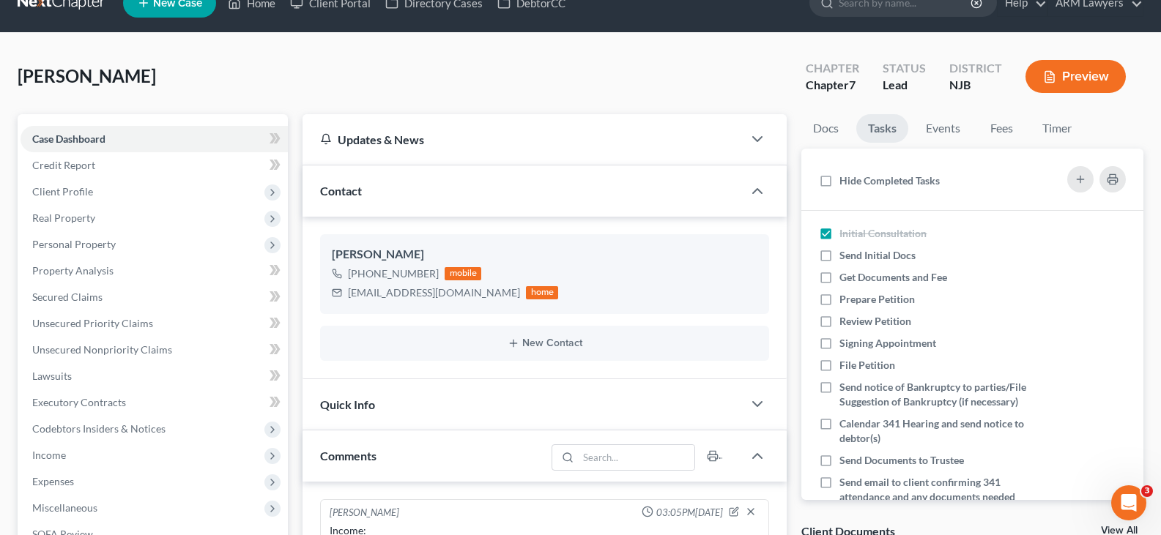
scroll to position [513, 0]
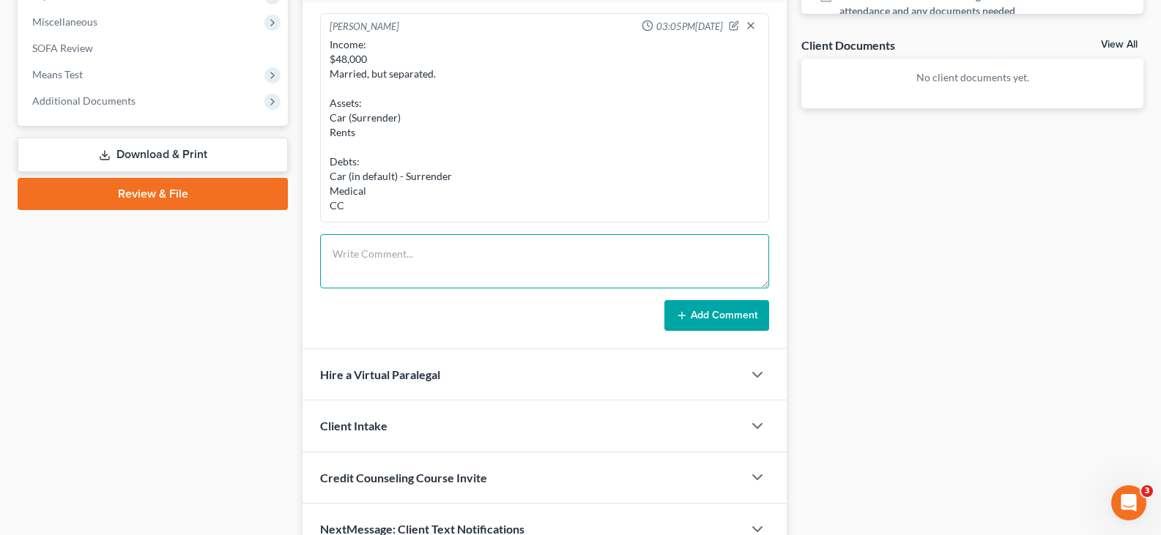
click at [490, 261] on textarea at bounding box center [544, 261] width 449 height 54
click at [733, 26] on icon "button" at bounding box center [734, 26] width 10 height 10
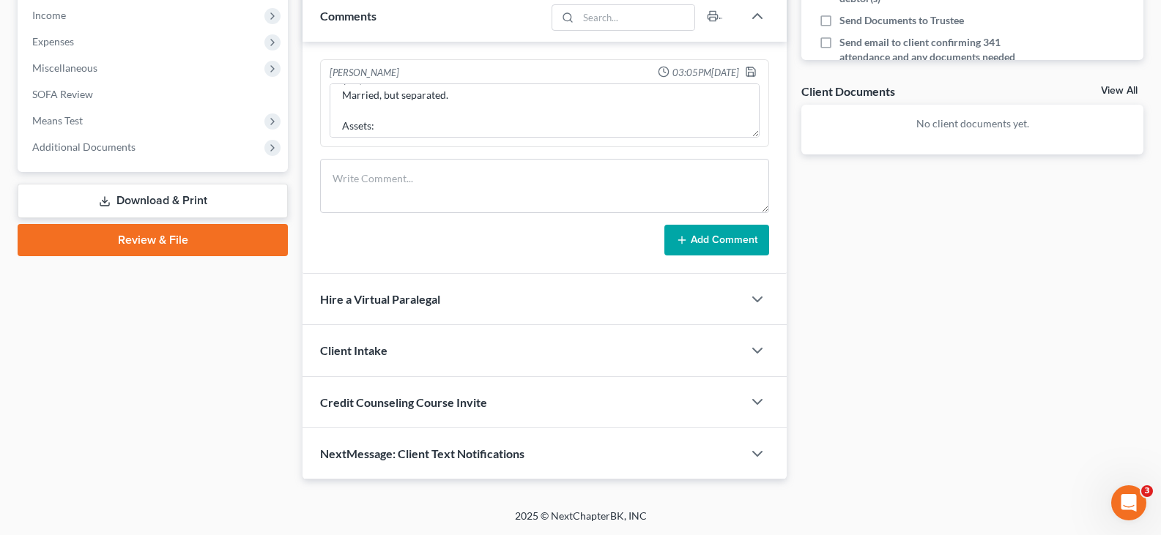
scroll to position [73, 0]
click at [757, 127] on textarea "Income: $48,000 Married, but separated. Assets: Car (Surrender) Rents Debts: Ca…" at bounding box center [545, 110] width 430 height 54
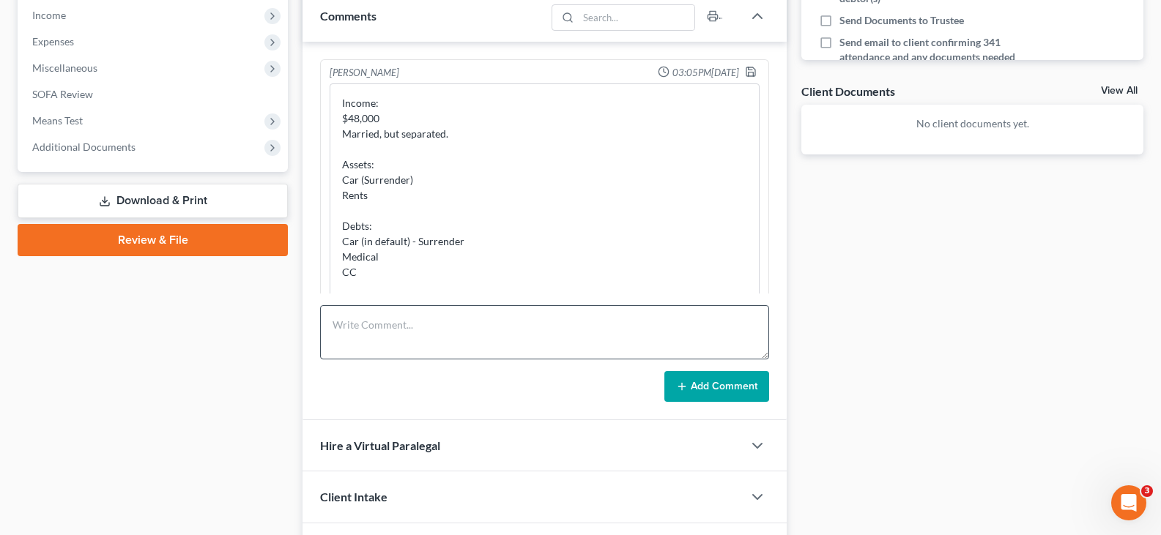
scroll to position [0, 0]
drag, startPoint x: 758, startPoint y: 136, endPoint x: 730, endPoint y: 340, distance: 205.5
click at [730, 340] on div "[PERSON_NAME] 03:05PM[DATE] Income: $48,000 Married, but separated. Assets: Car…" at bounding box center [544, 231] width 484 height 379
click at [415, 112] on textarea "Income: $48,000 Married, but separated. Assets: Car (Surrender) Rents Debts: Ca…" at bounding box center [545, 212] width 430 height 258
type textarea "Income: $1000/wk (Lyft/Uber) Married, but separated. Assets: Car (Surrender) Re…"
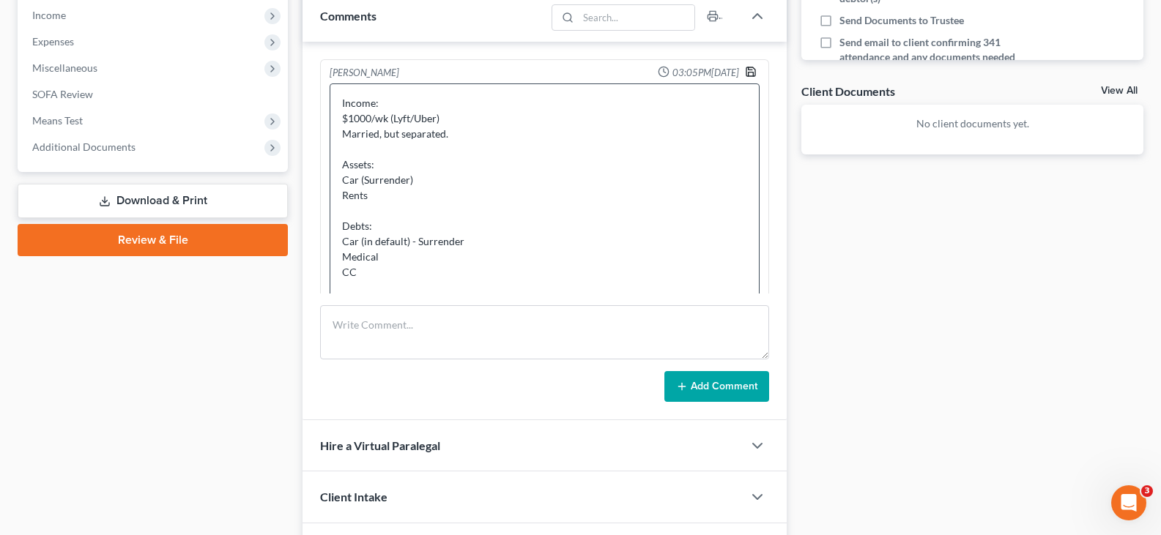
drag, startPoint x: 741, startPoint y: 73, endPoint x: 659, endPoint y: 289, distance: 231.8
click at [749, 73] on polyline "button" at bounding box center [751, 75] width 5 height 4
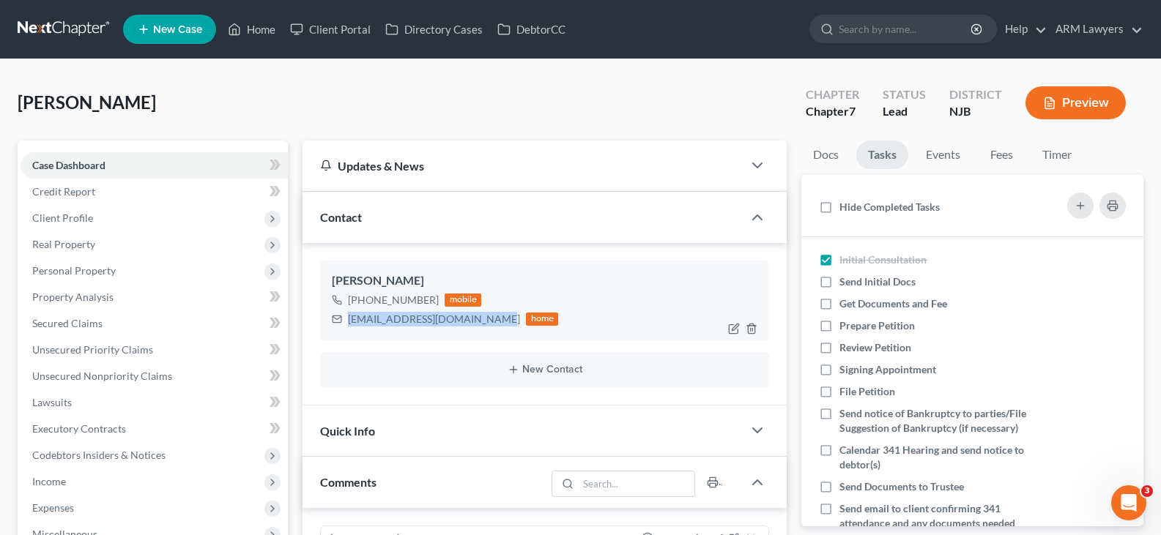
drag, startPoint x: 494, startPoint y: 319, endPoint x: 347, endPoint y: 324, distance: 147.3
click at [347, 324] on div "[EMAIL_ADDRESS][DOMAIN_NAME] home" at bounding box center [445, 319] width 226 height 19
copy div "[EMAIL_ADDRESS][DOMAIN_NAME]"
click at [886, 283] on span "Send Initial Docs" at bounding box center [877, 281] width 76 height 12
click at [855, 283] on input "Send Initial Docs" at bounding box center [850, 280] width 10 height 10
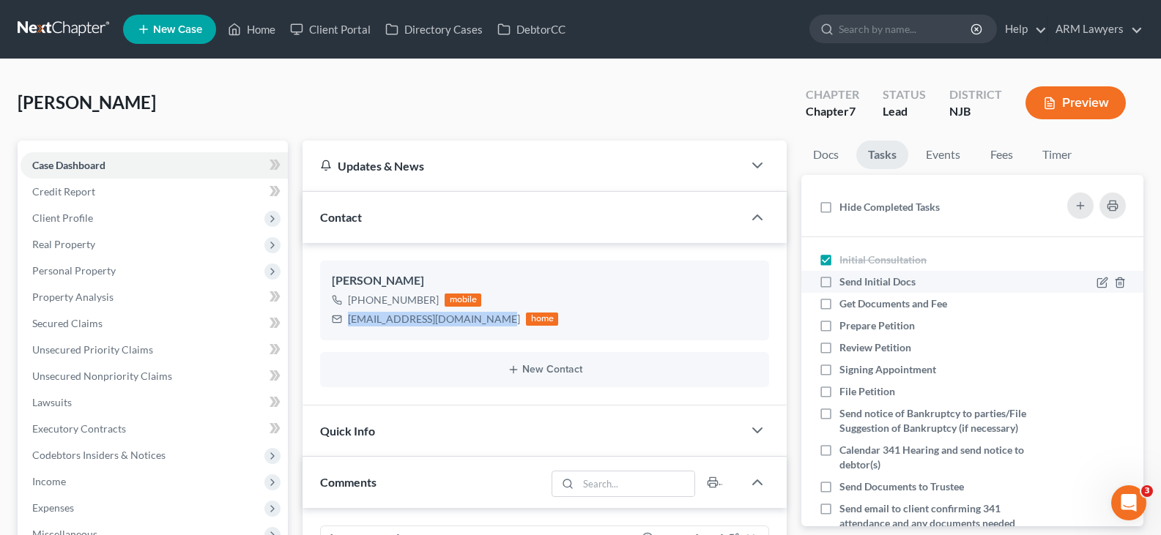
checkbox input "true"
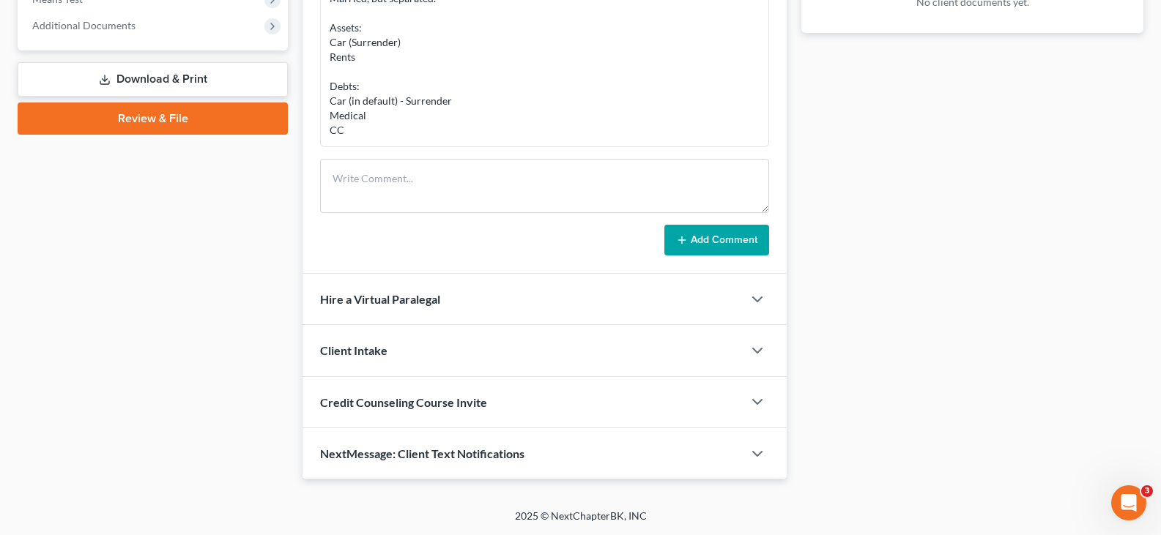
scroll to position [442, 0]
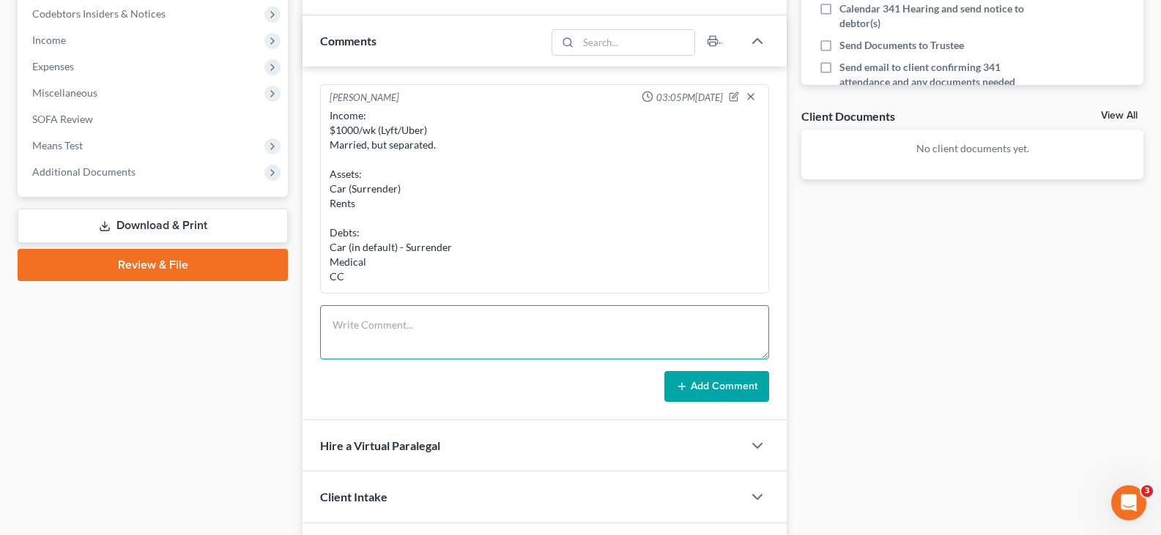
click at [489, 337] on textarea at bounding box center [544, 332] width 449 height 54
type textarea "Simple 7. Needs new car from [GEOGRAPHIC_DATA]."
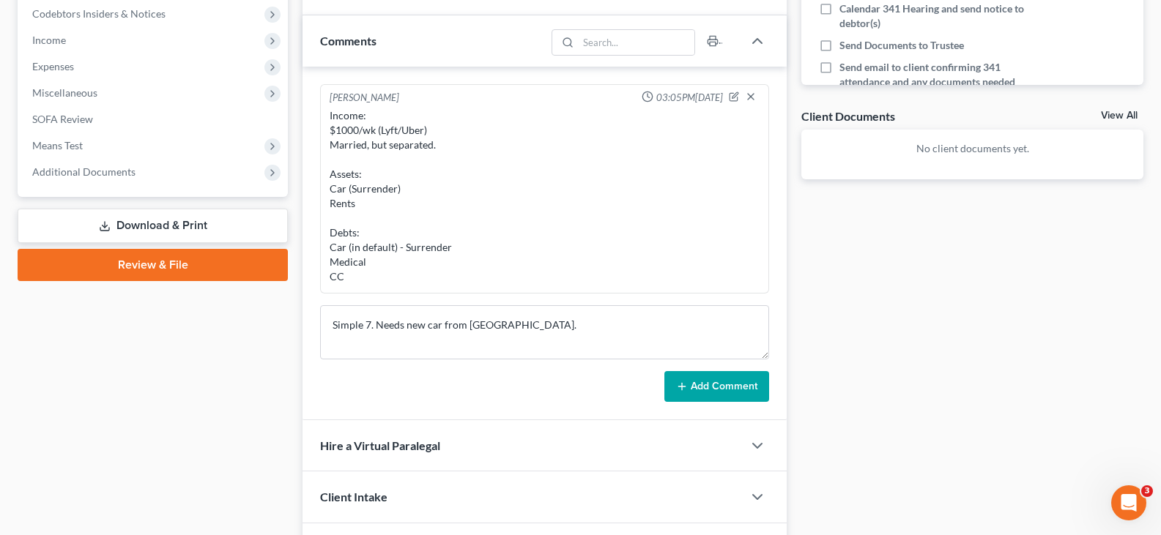
click at [691, 370] on form "Simple 7. Needs new car from [GEOGRAPHIC_DATA]. Add Comment" at bounding box center [544, 353] width 449 height 97
click at [696, 378] on button "Add Comment" at bounding box center [716, 386] width 105 height 31
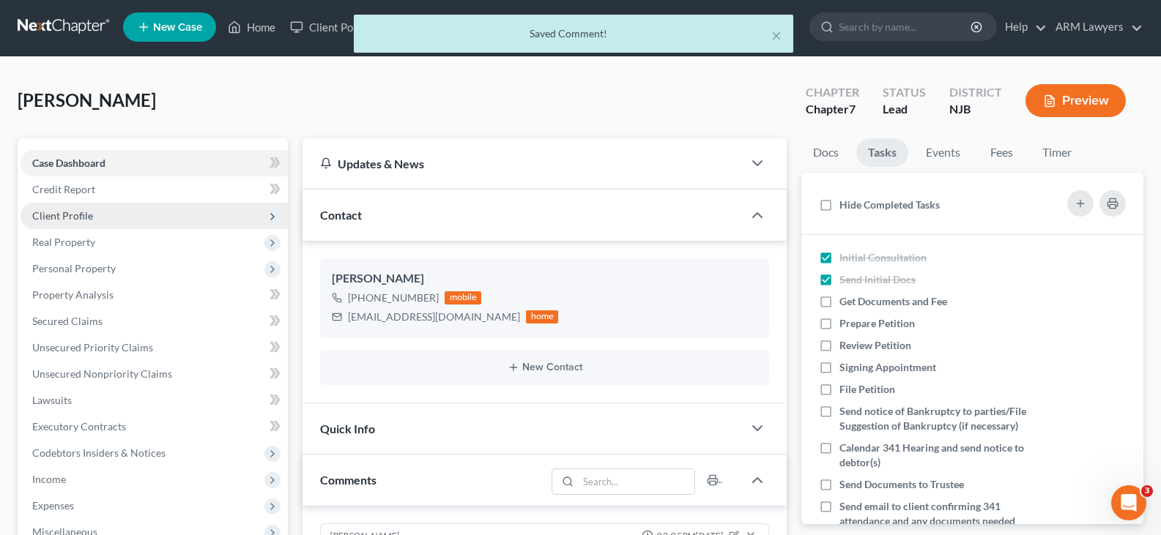
scroll to position [29, 0]
